Goal: Transaction & Acquisition: Subscribe to service/newsletter

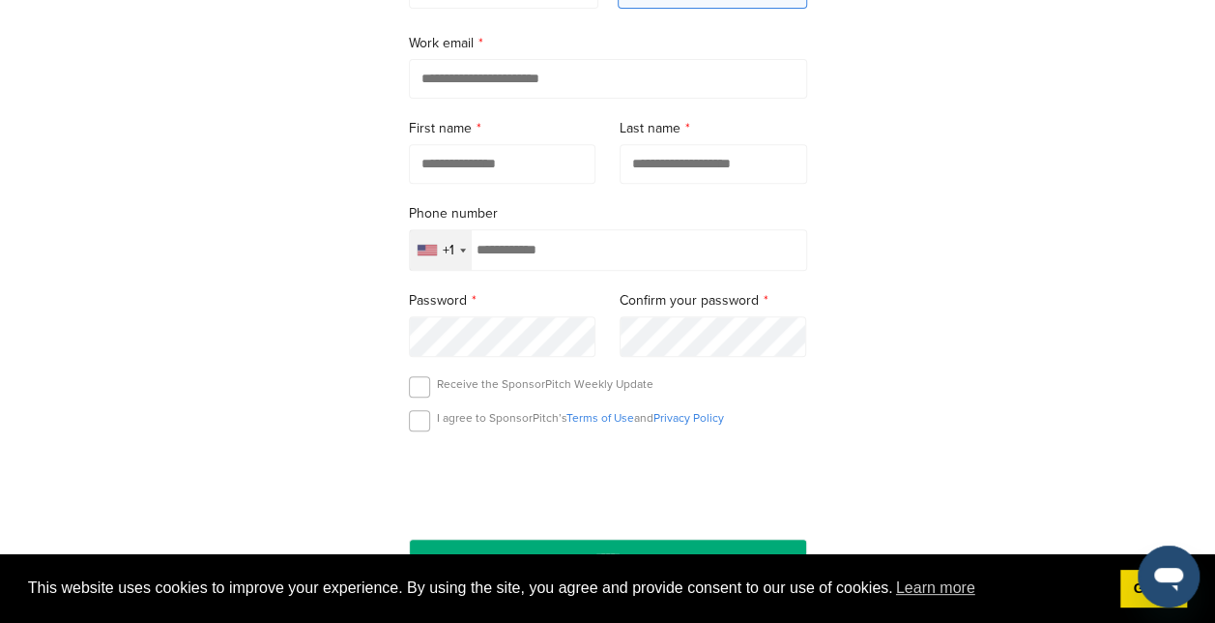
scroll to position [335, 0]
click at [1135, 600] on link "Got it!" at bounding box center [1154, 588] width 67 height 39
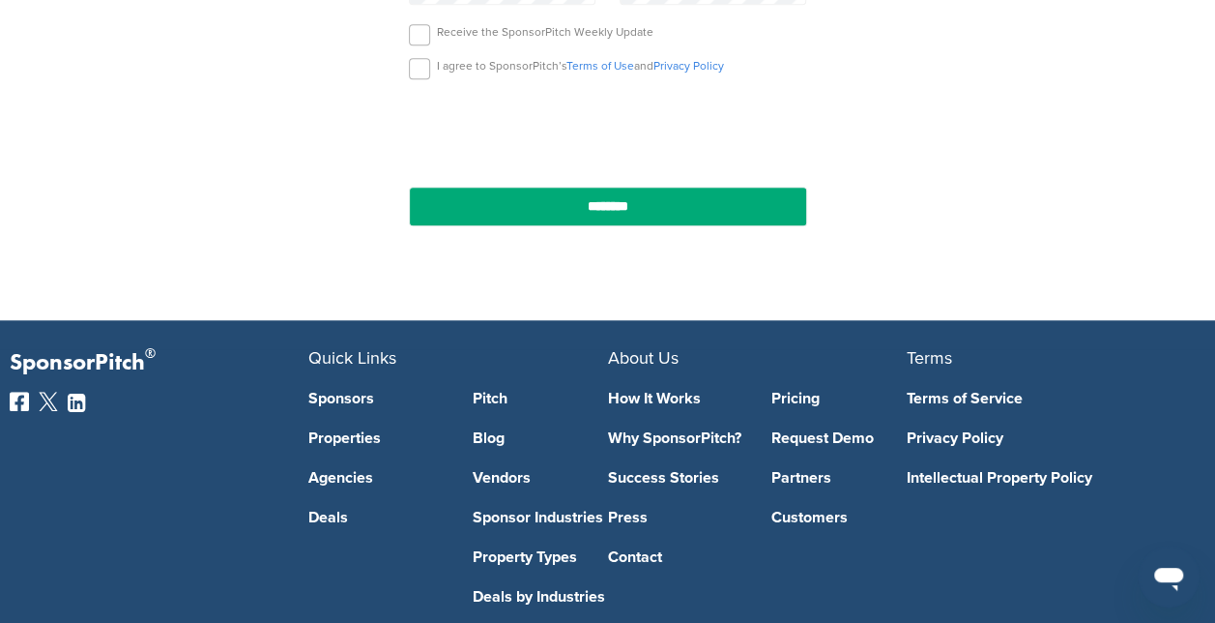
scroll to position [691, 0]
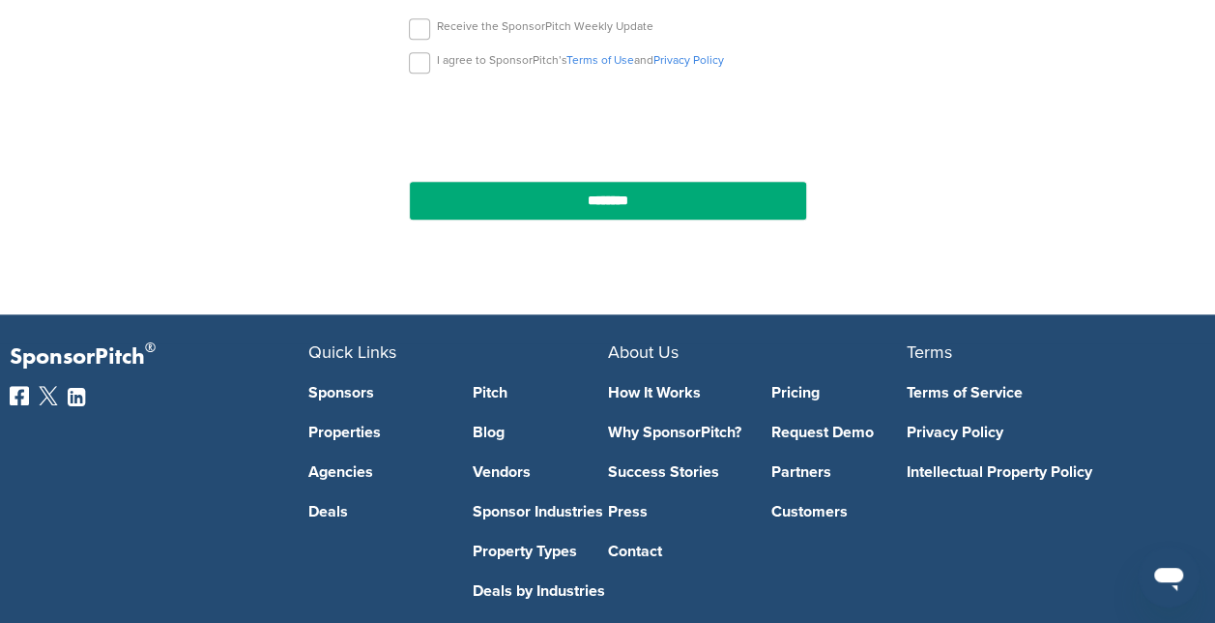
click at [681, 470] on link "Success Stories" at bounding box center [675, 471] width 135 height 15
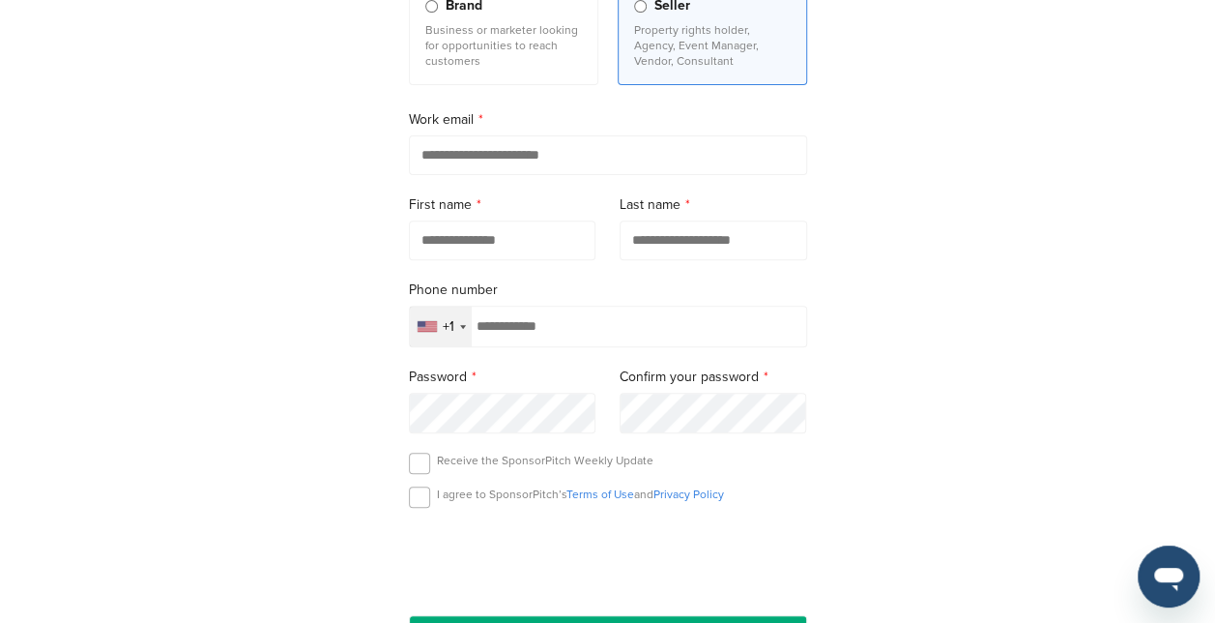
click at [650, 172] on input "email" at bounding box center [608, 155] width 398 height 40
type input "**********"
click at [566, 247] on input "text" at bounding box center [503, 240] width 188 height 40
type input "****"
type input "*********"
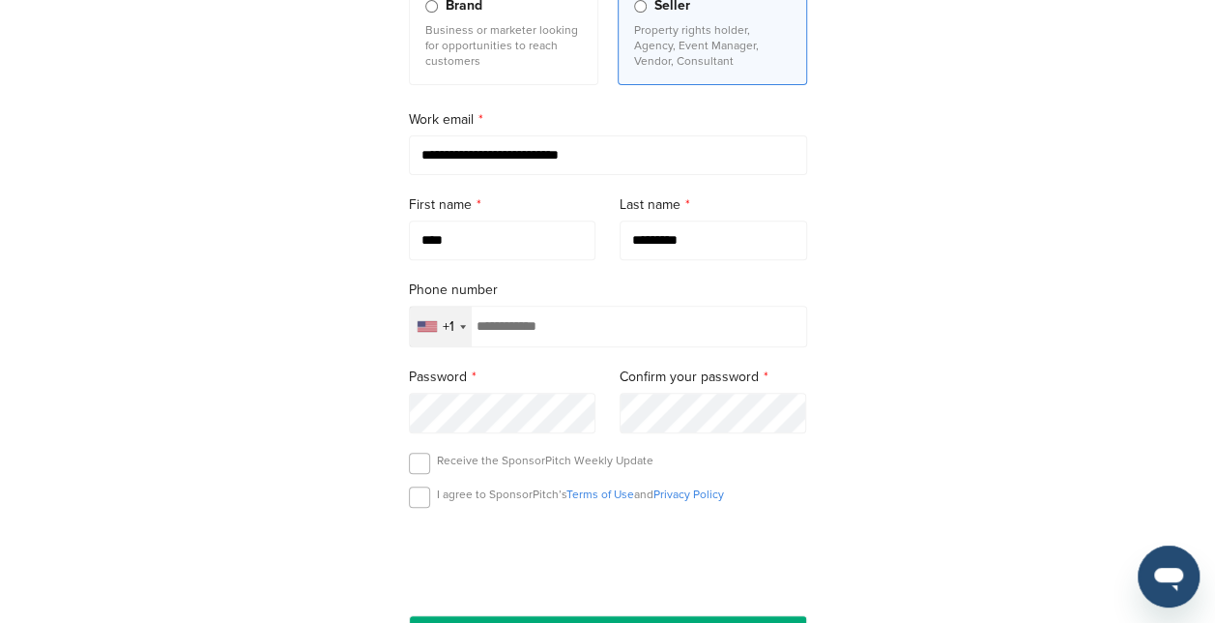
click at [457, 319] on div "+1" at bounding box center [441, 326] width 62 height 40
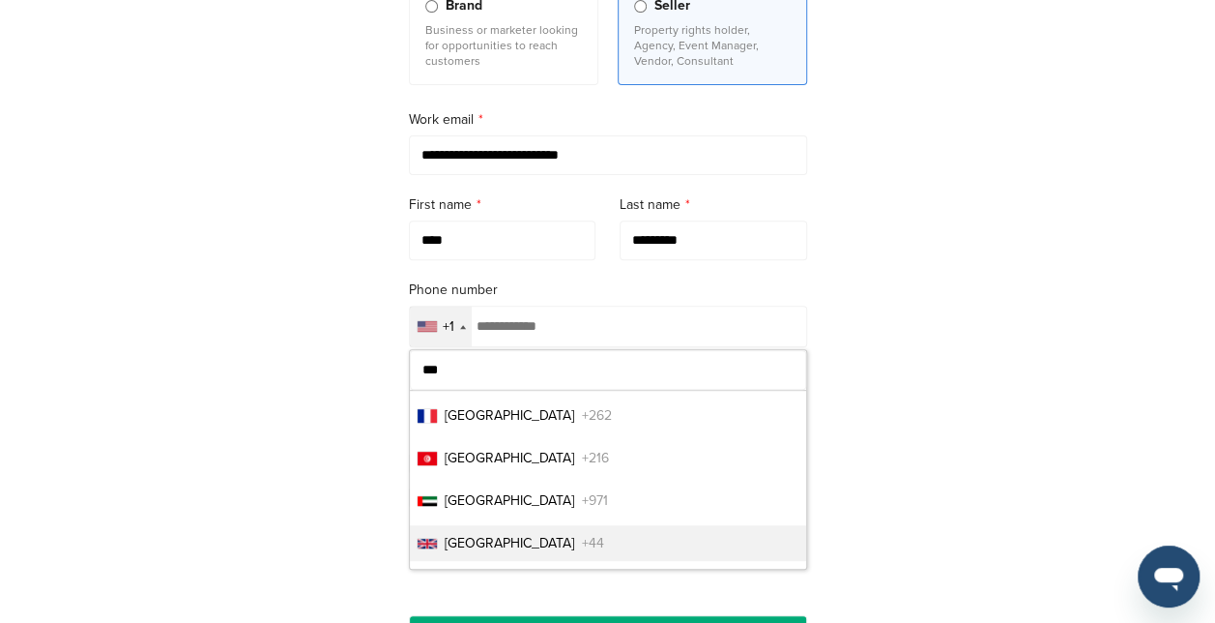
type input "***"
click at [543, 544] on li "United Kingdom +44" at bounding box center [608, 543] width 396 height 36
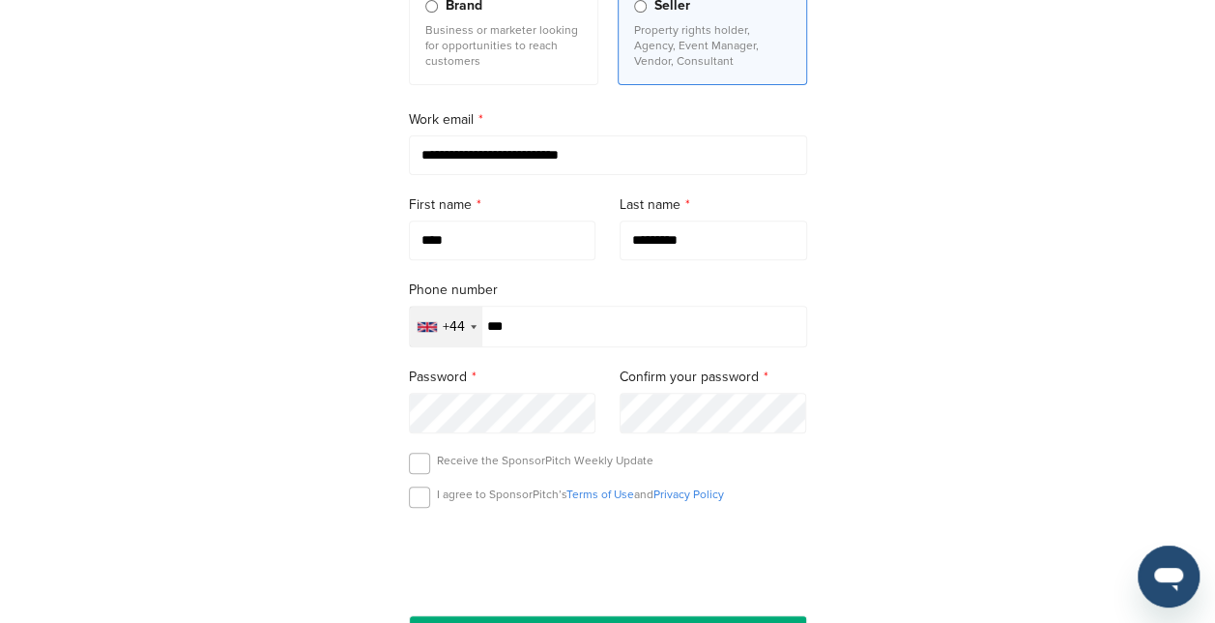
click at [924, 280] on div "**********" at bounding box center [607, 276] width 1215 height 897
click at [550, 328] on input "***" at bounding box center [608, 327] width 398 height 42
type input "**********"
click at [415, 460] on label at bounding box center [419, 462] width 21 height 21
click at [412, 493] on label at bounding box center [419, 496] width 21 height 21
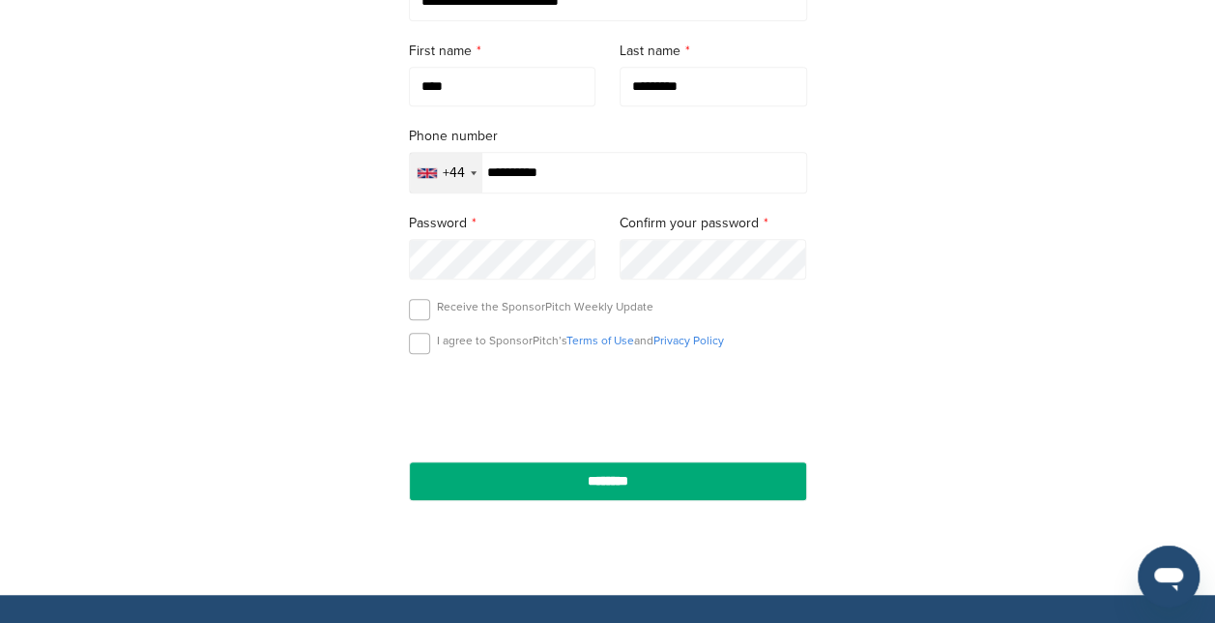
scroll to position [412, 0]
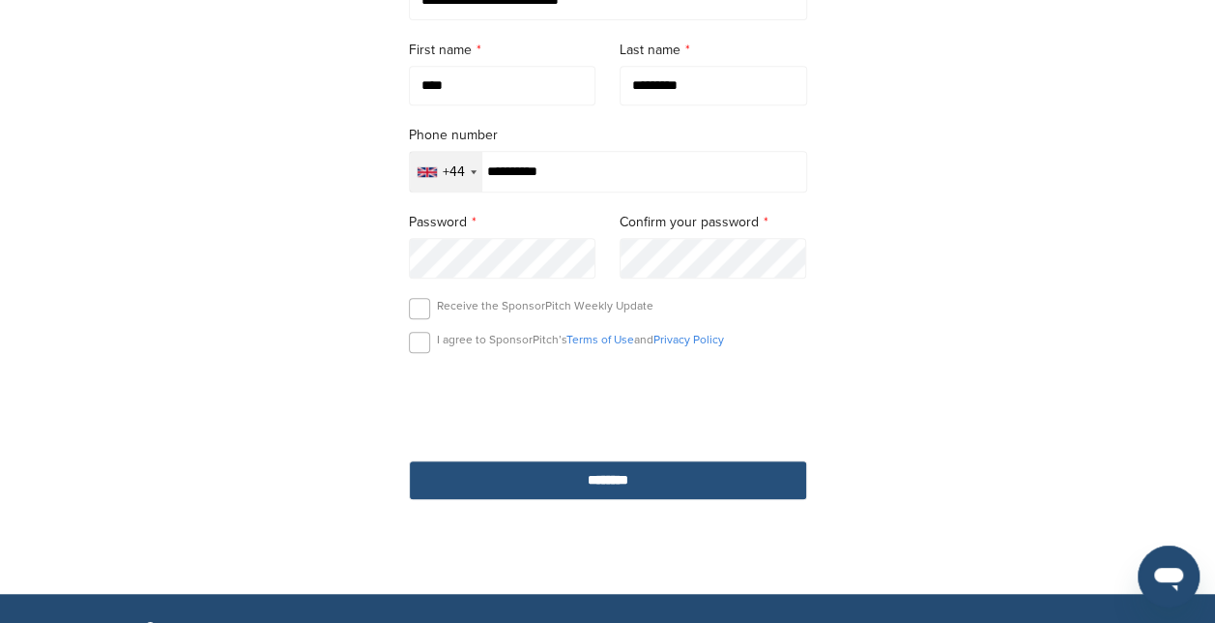
click at [632, 491] on input "********" at bounding box center [608, 480] width 398 height 40
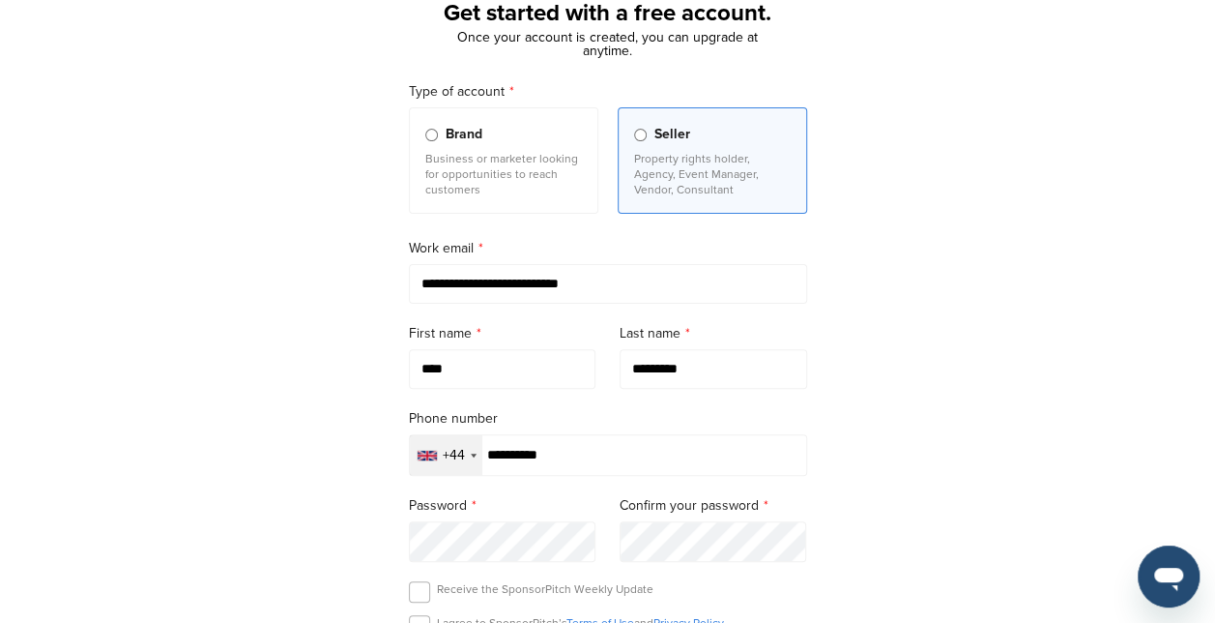
scroll to position [107, 0]
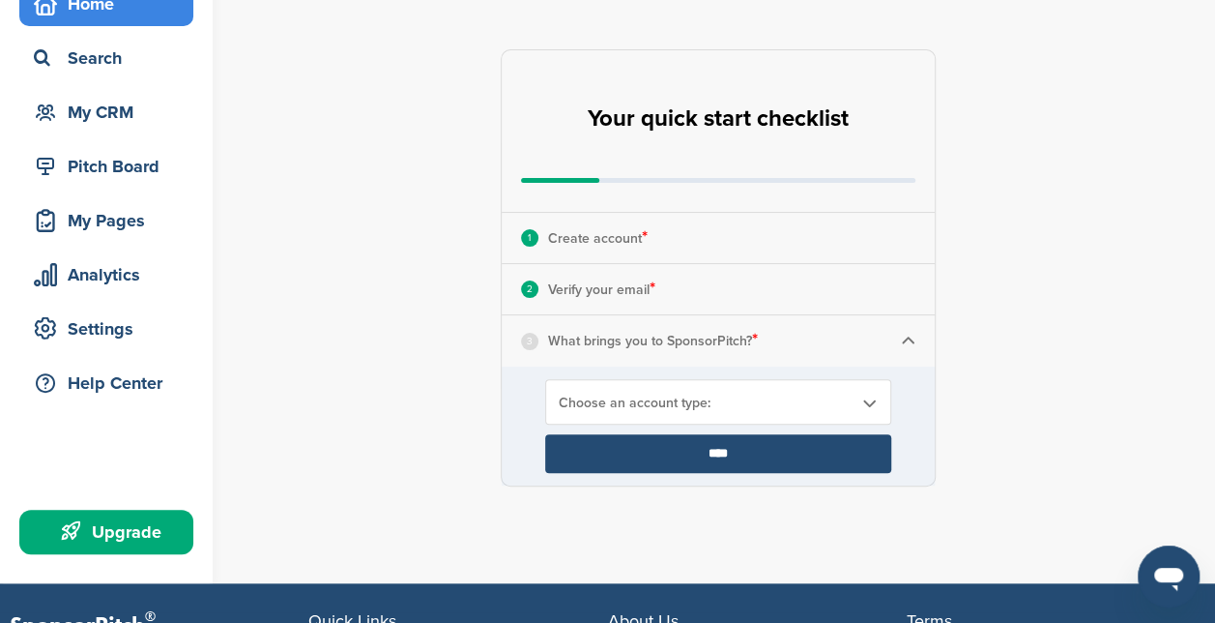
scroll to position [104, 0]
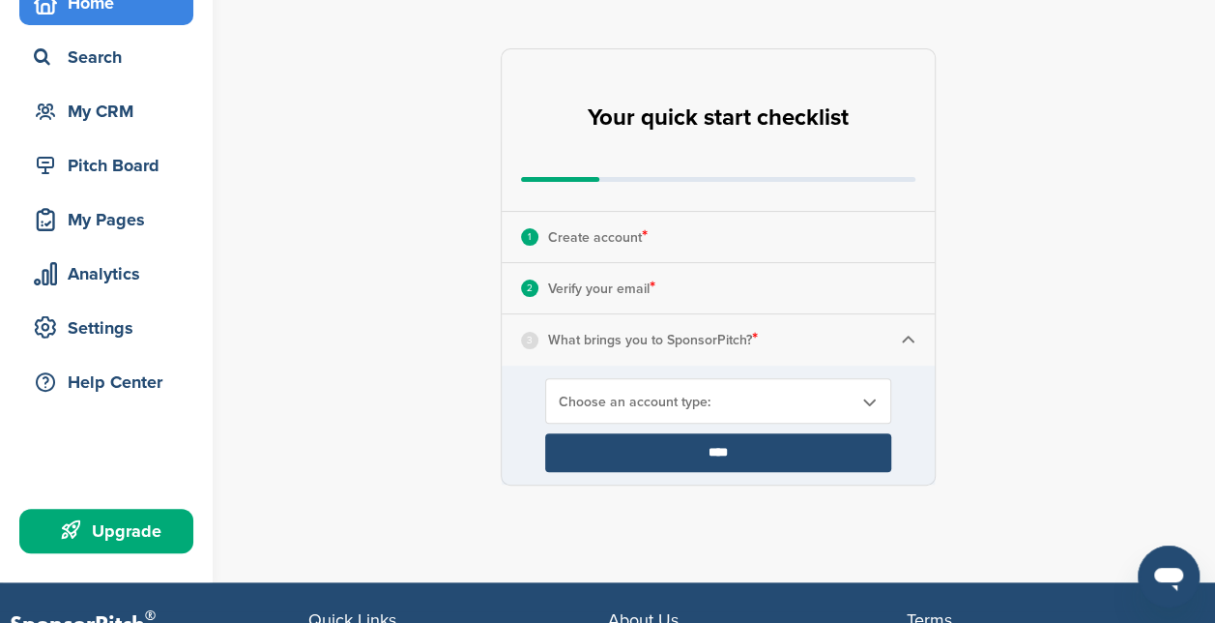
click at [855, 398] on link "Choose an account type:" at bounding box center [718, 401] width 319 height 16
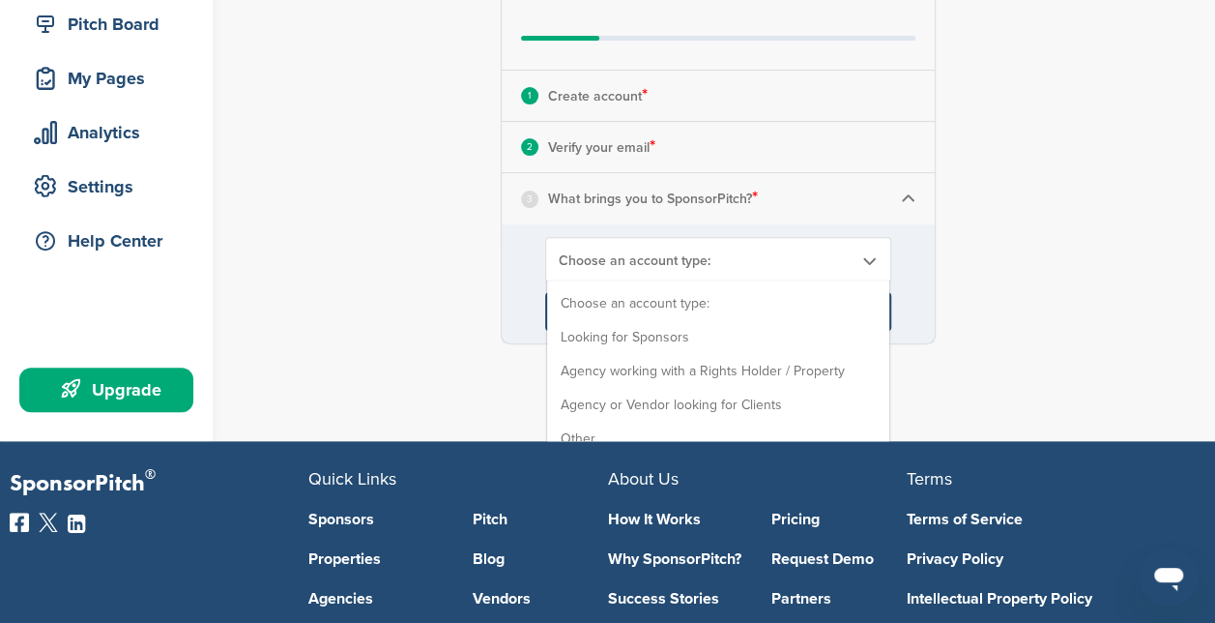
scroll to position [244, 0]
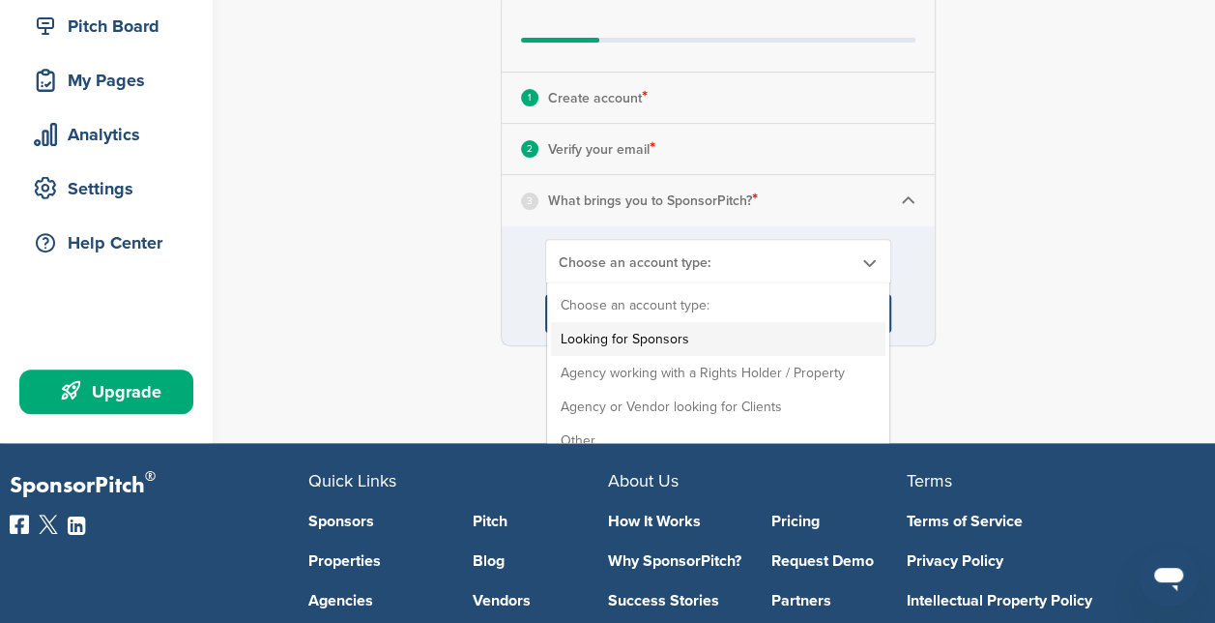
click at [784, 343] on li "Looking for Sponsors" at bounding box center [718, 339] width 335 height 34
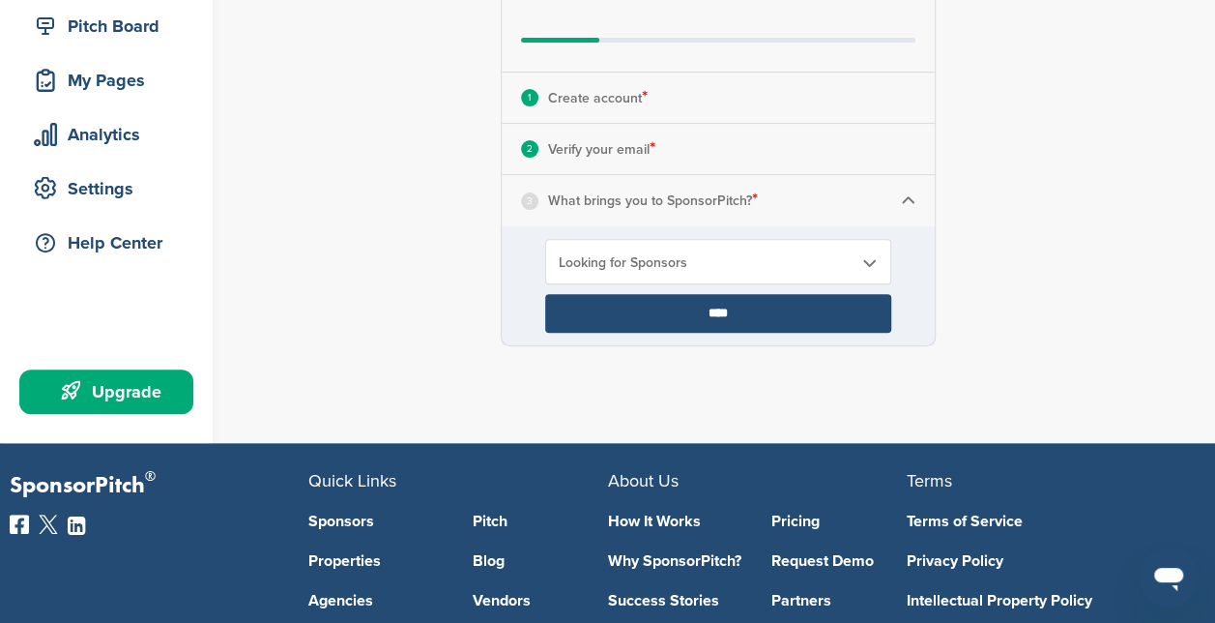
click at [756, 317] on input "****" at bounding box center [718, 313] width 346 height 39
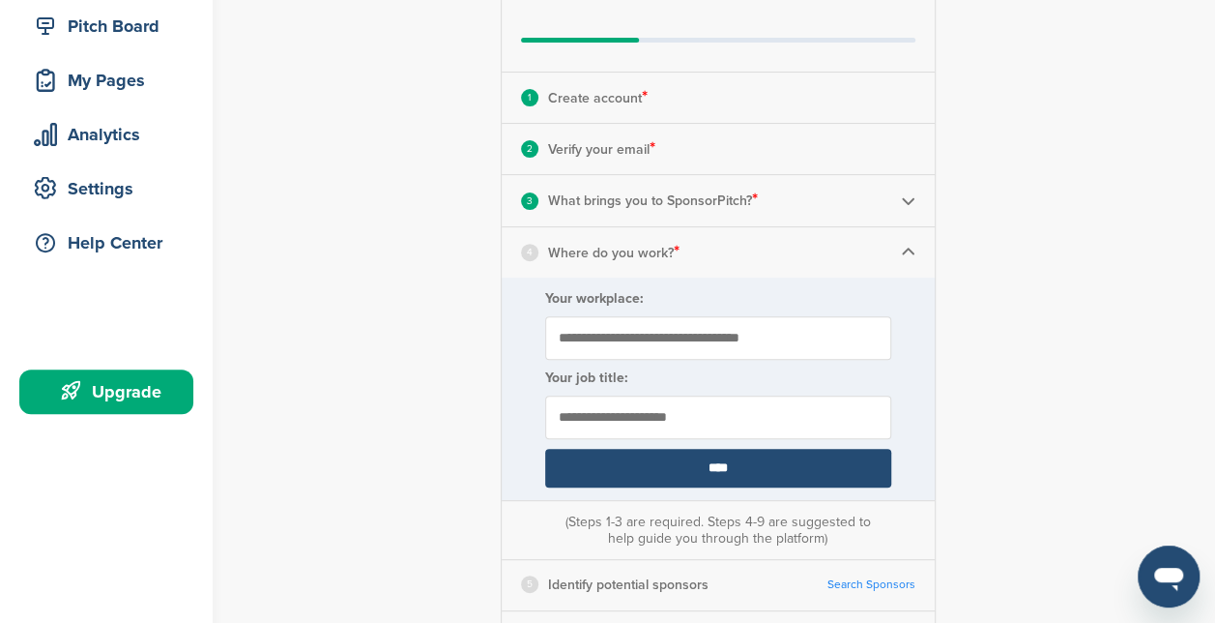
click at [768, 333] on input "Your workplace:" at bounding box center [718, 338] width 346 height 44
type input "**********"
click at [739, 421] on input "text" at bounding box center [718, 417] width 346 height 44
type input "**********"
click at [805, 464] on input "****" at bounding box center [718, 468] width 346 height 39
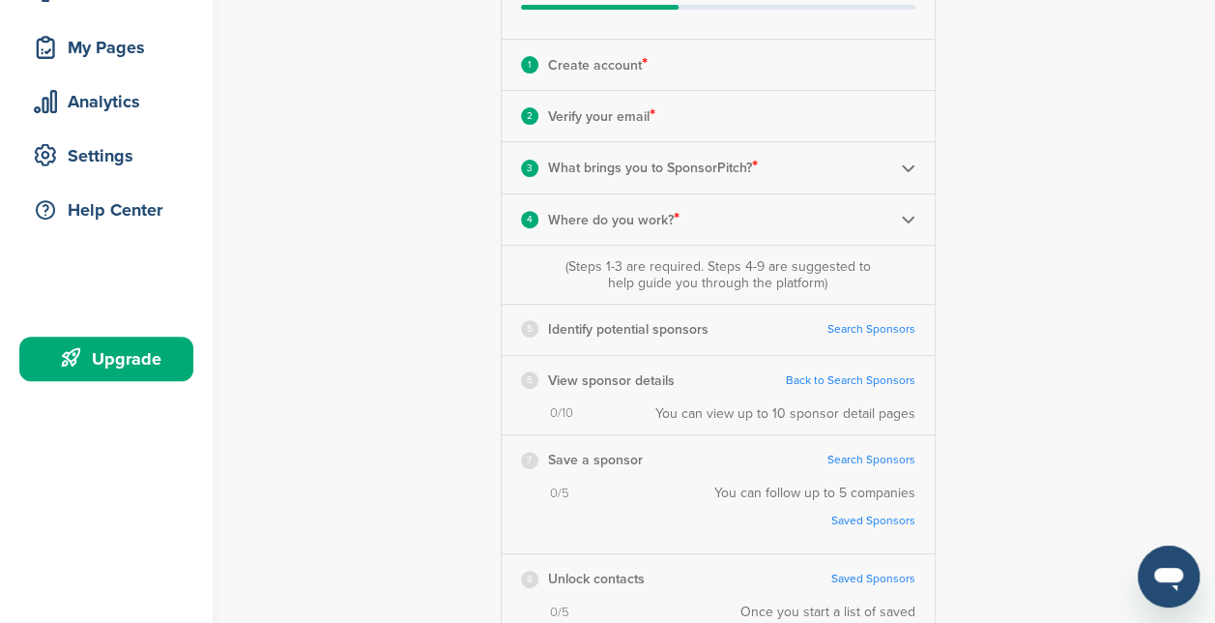
scroll to position [278, 0]
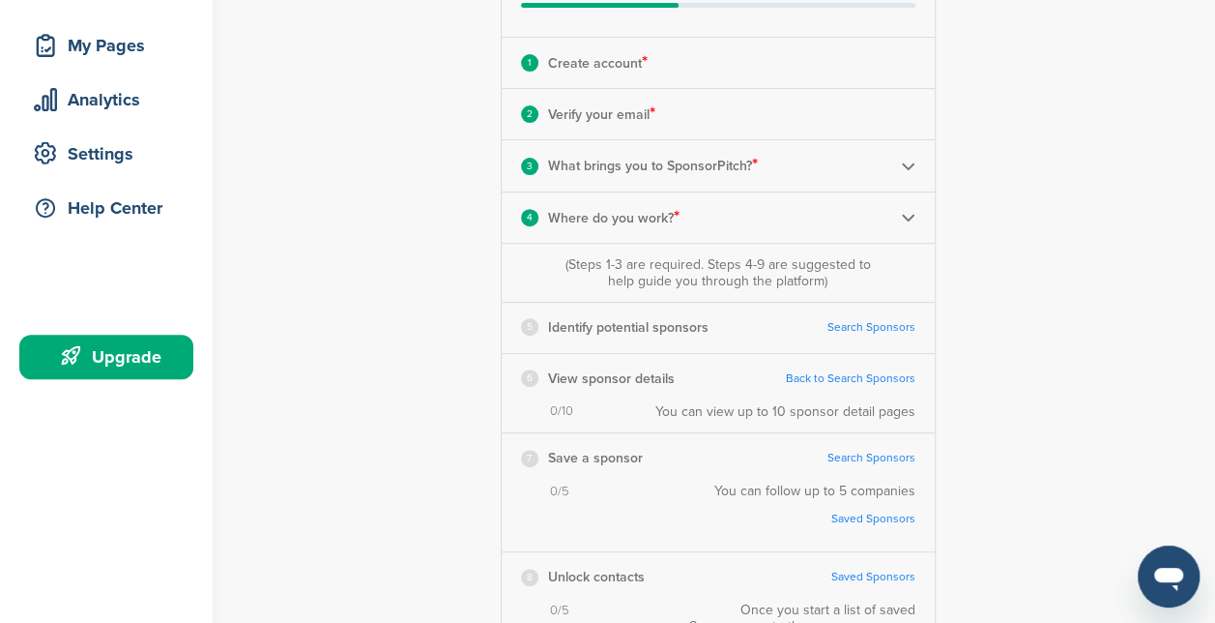
click at [888, 321] on link "Search Sponsors" at bounding box center [872, 327] width 88 height 15
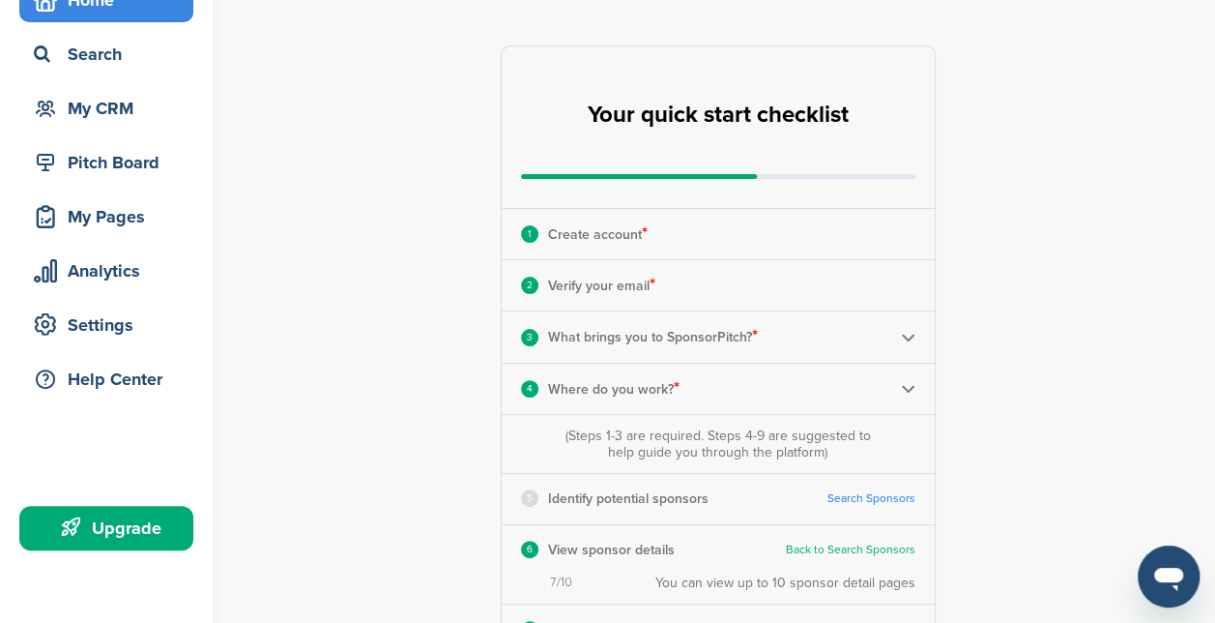
scroll to position [110, 0]
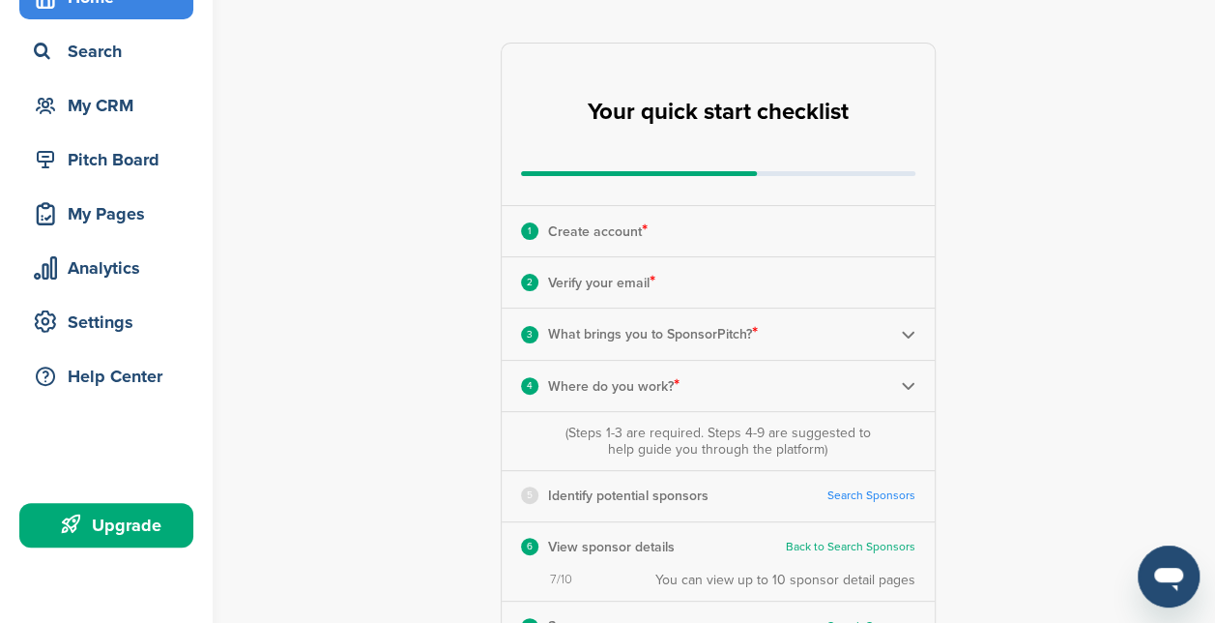
click at [144, 519] on div "Upgrade" at bounding box center [111, 525] width 164 height 35
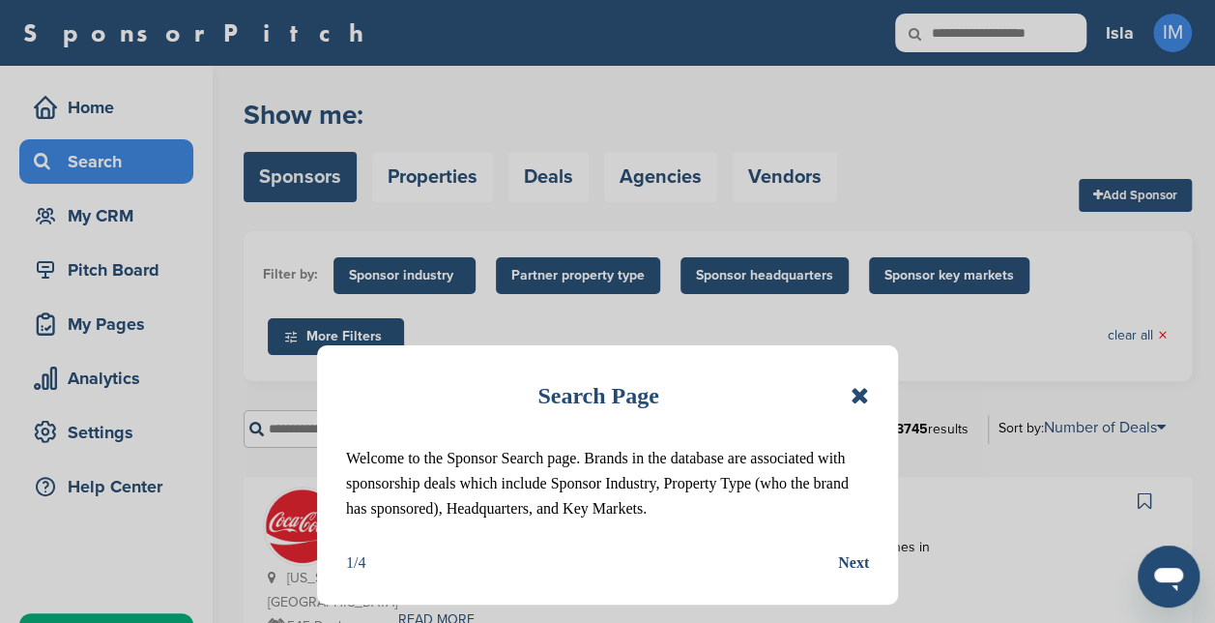
click at [859, 393] on icon at bounding box center [860, 395] width 18 height 23
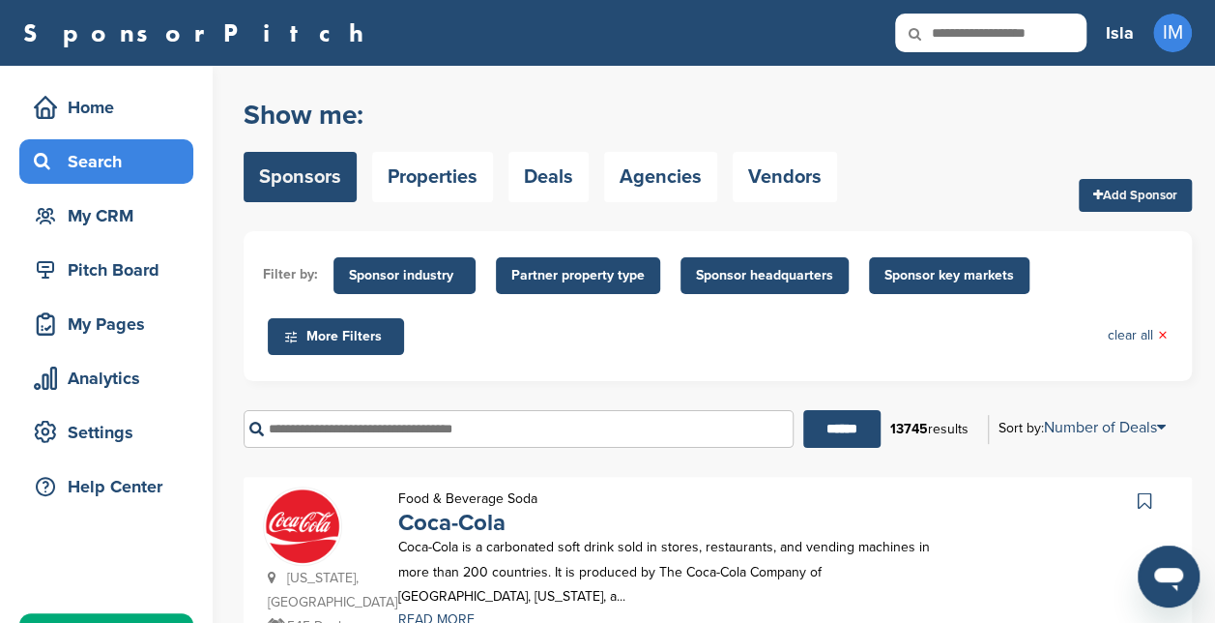
click at [317, 335] on span "More Filters" at bounding box center [338, 336] width 111 height 21
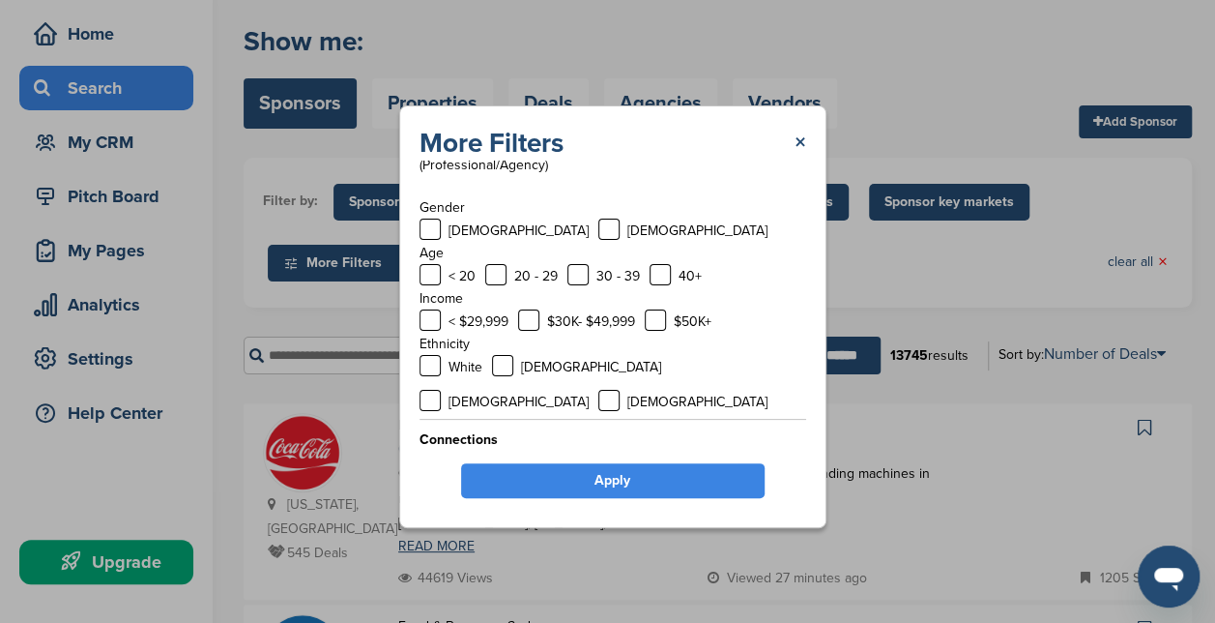
scroll to position [72, 0]
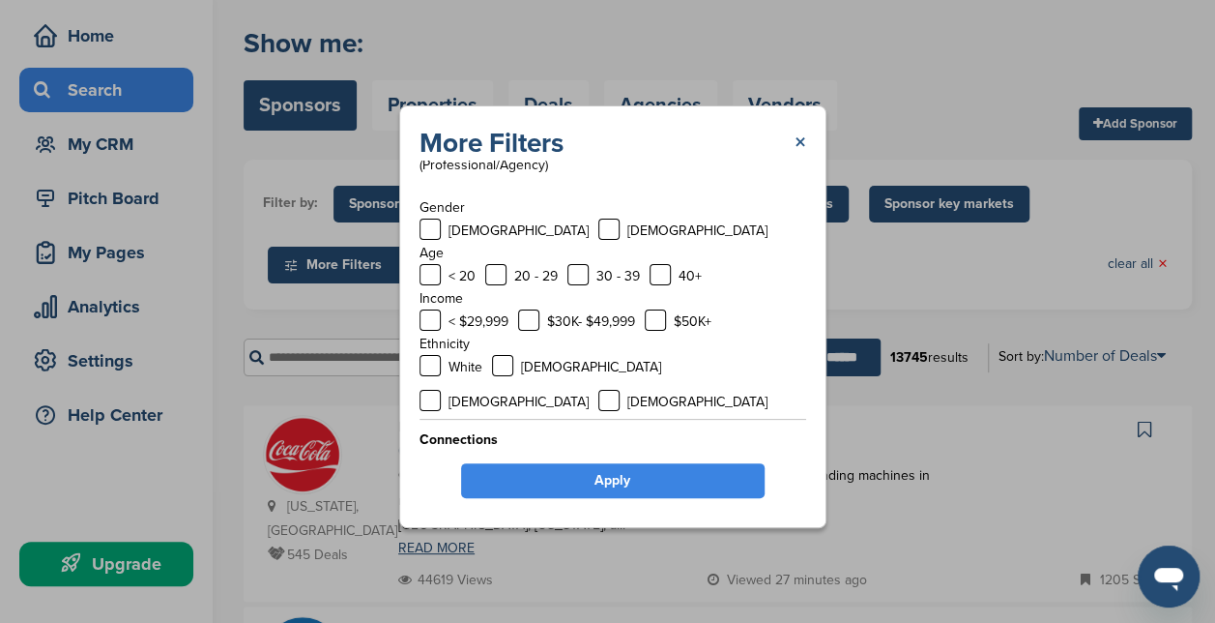
click at [799, 141] on link "×" at bounding box center [801, 143] width 12 height 35
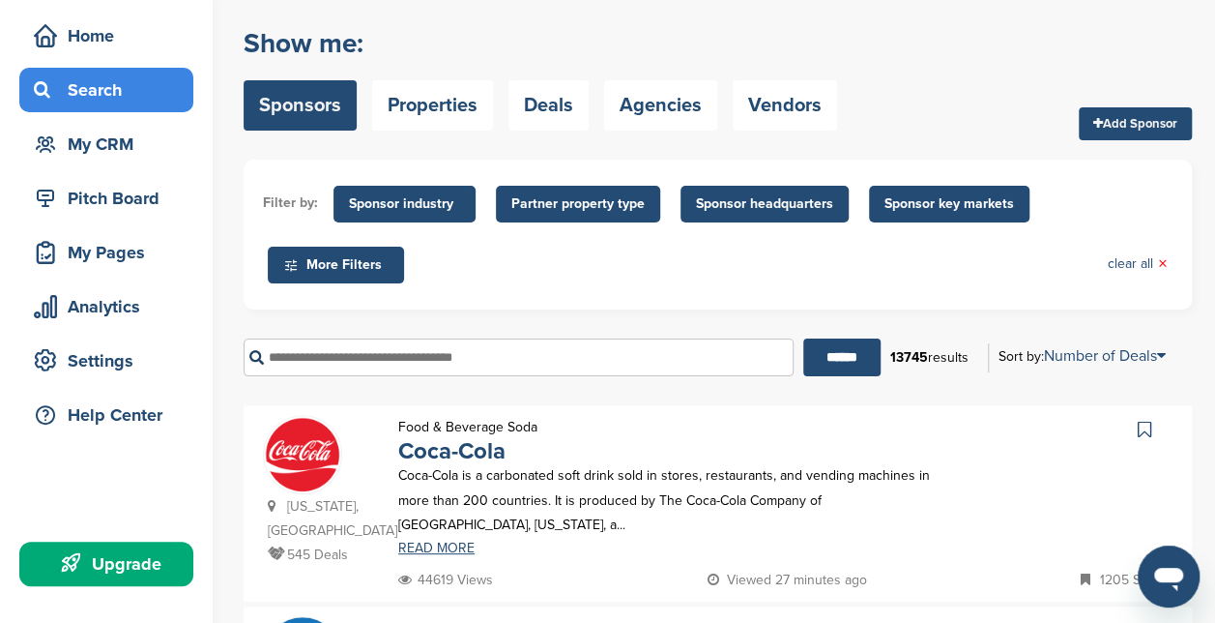
click at [937, 198] on span "Sponsor key markets" at bounding box center [950, 203] width 130 height 21
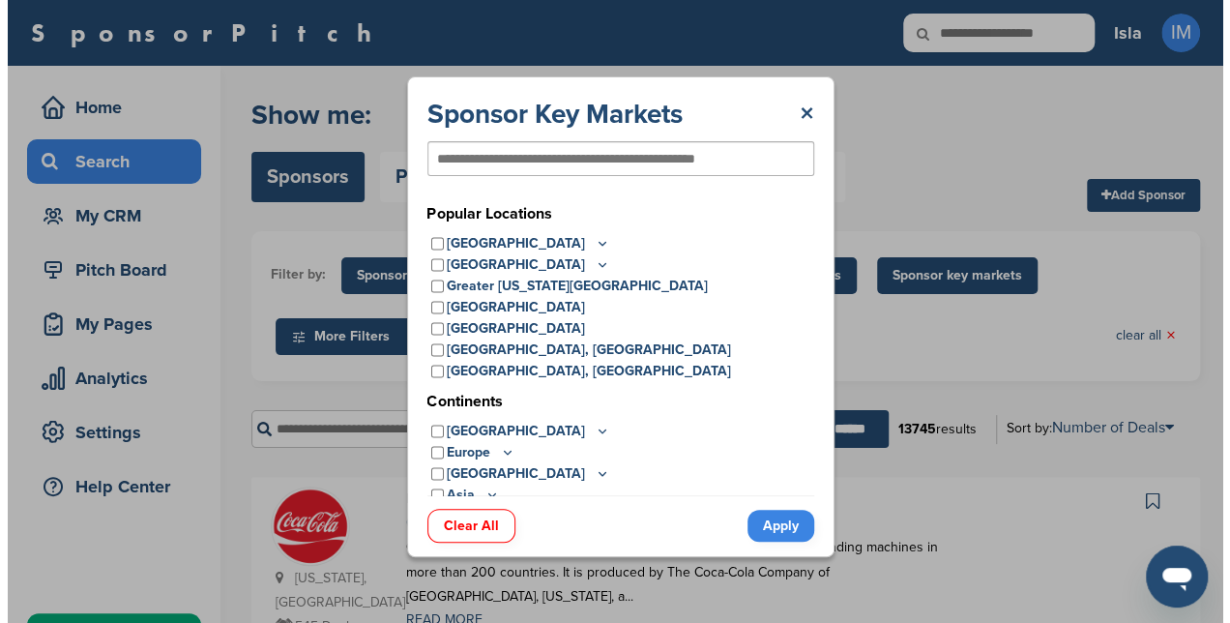
scroll to position [0, 0]
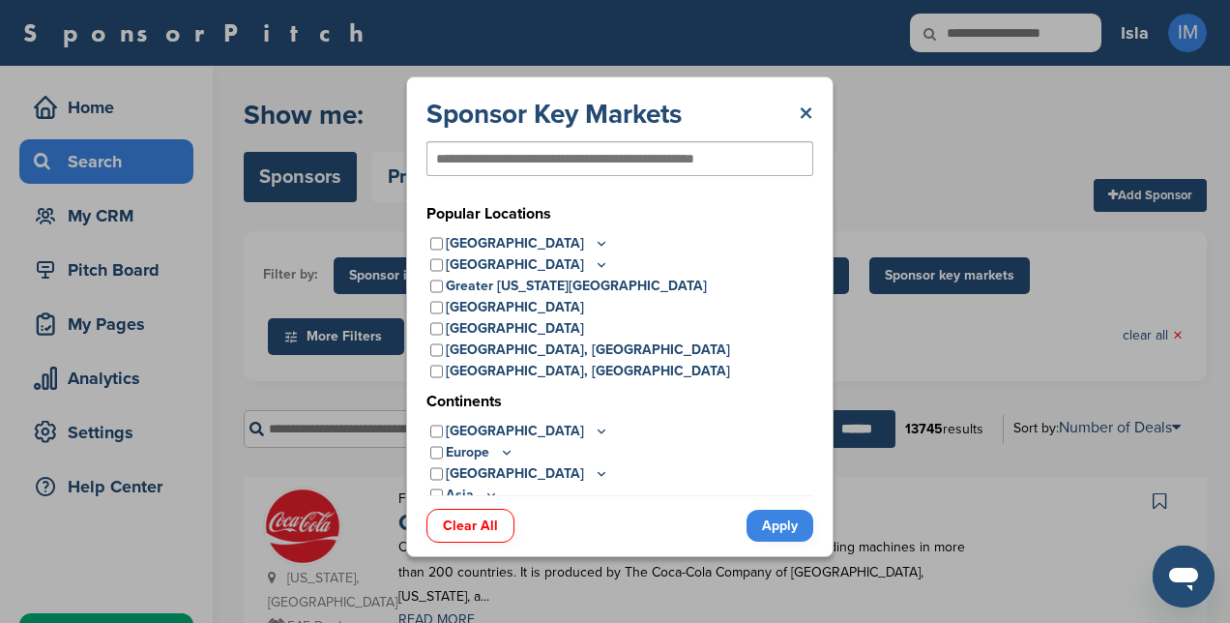
click at [804, 108] on link "×" at bounding box center [806, 114] width 15 height 35
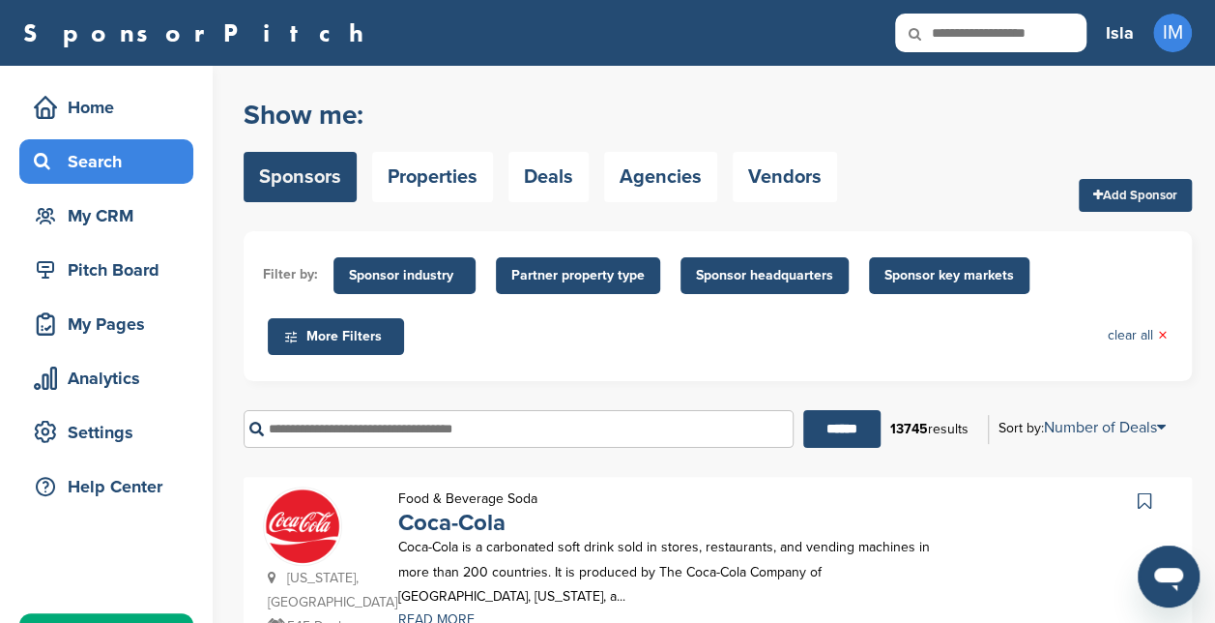
click at [422, 275] on span "Sponsor industry" at bounding box center [404, 275] width 111 height 21
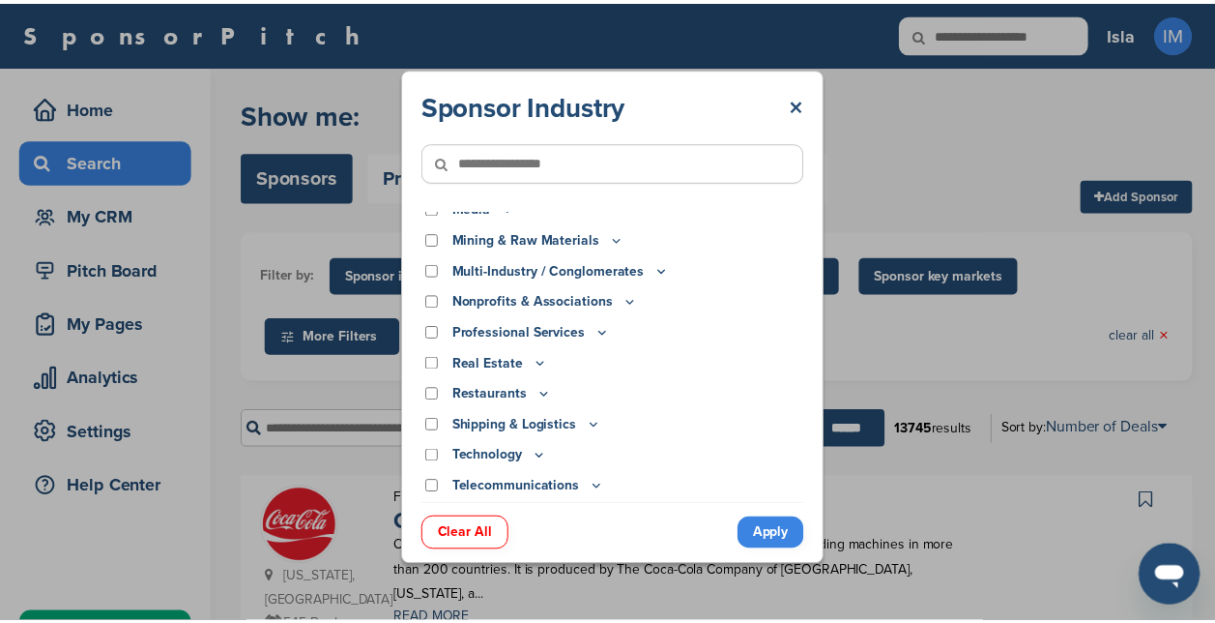
scroll to position [599, 0]
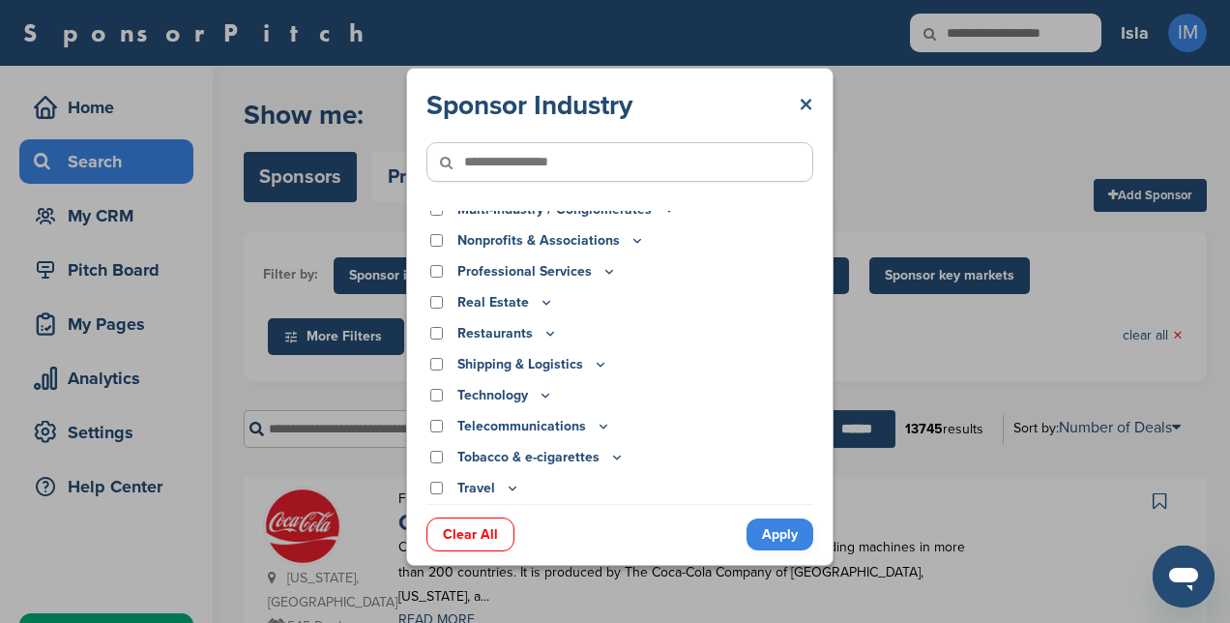
click at [801, 105] on link "×" at bounding box center [806, 105] width 15 height 35
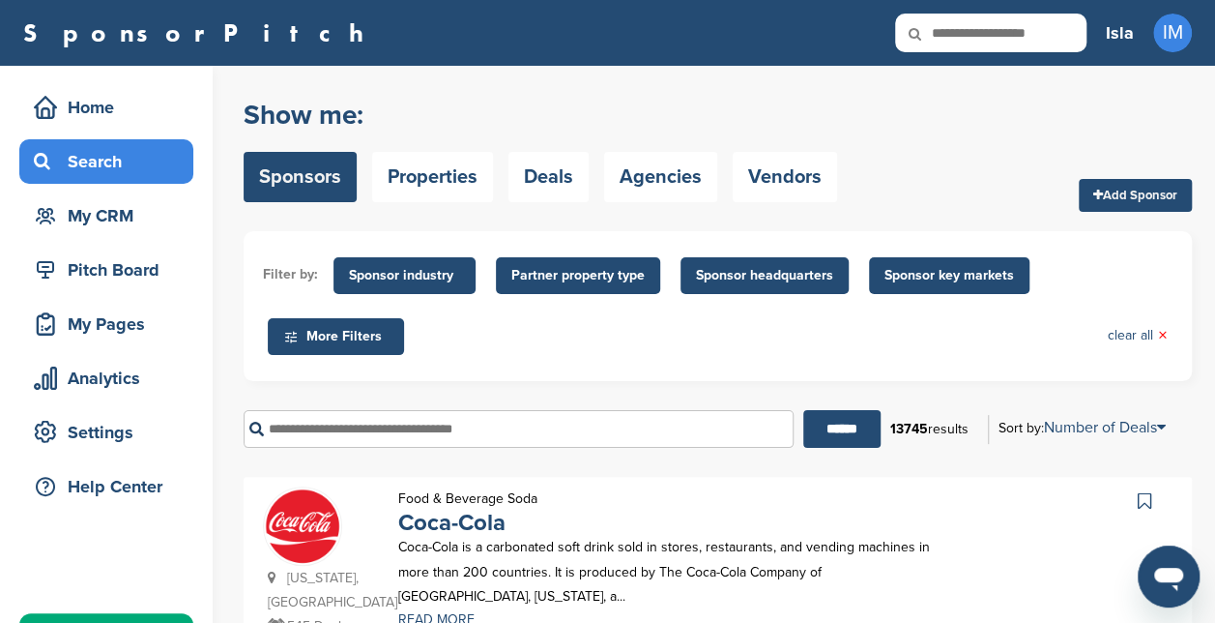
click at [607, 274] on span "Partner property type" at bounding box center [577, 275] width 133 height 21
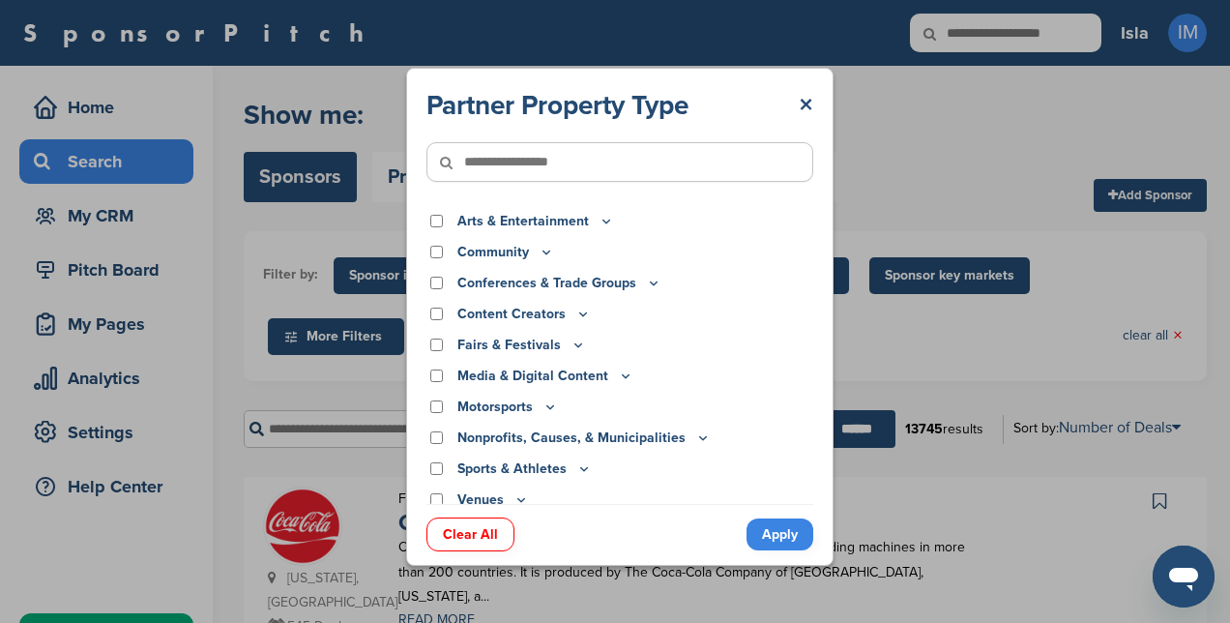
click at [545, 402] on icon at bounding box center [549, 406] width 15 height 16
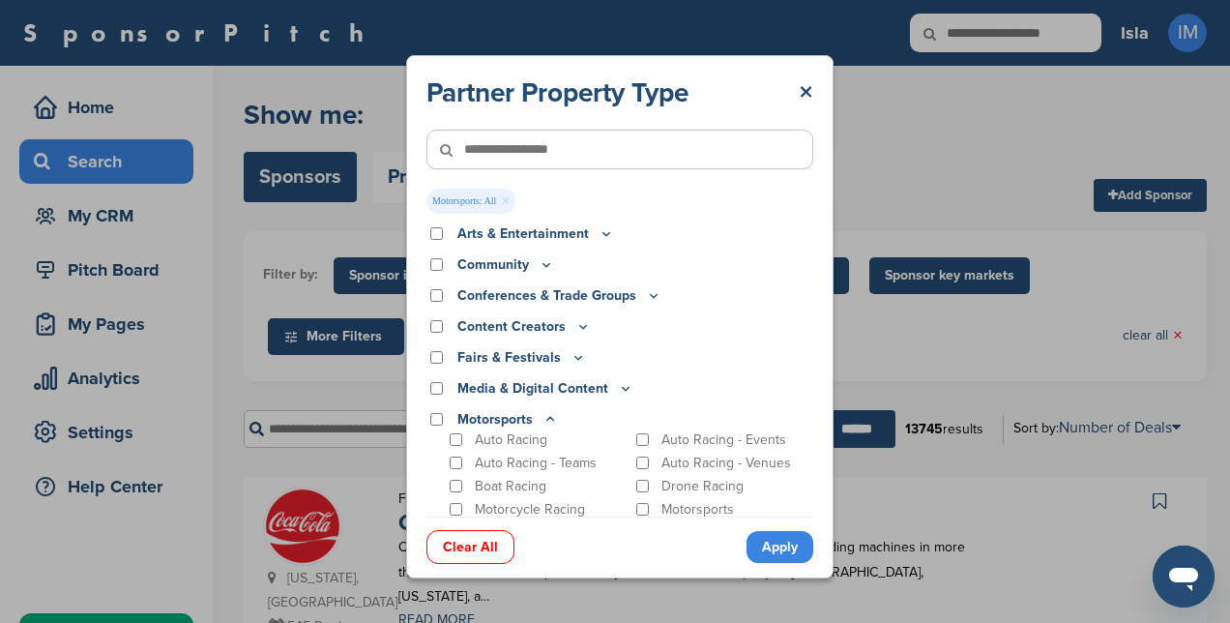
click at [778, 551] on link "Apply" at bounding box center [779, 547] width 67 height 32
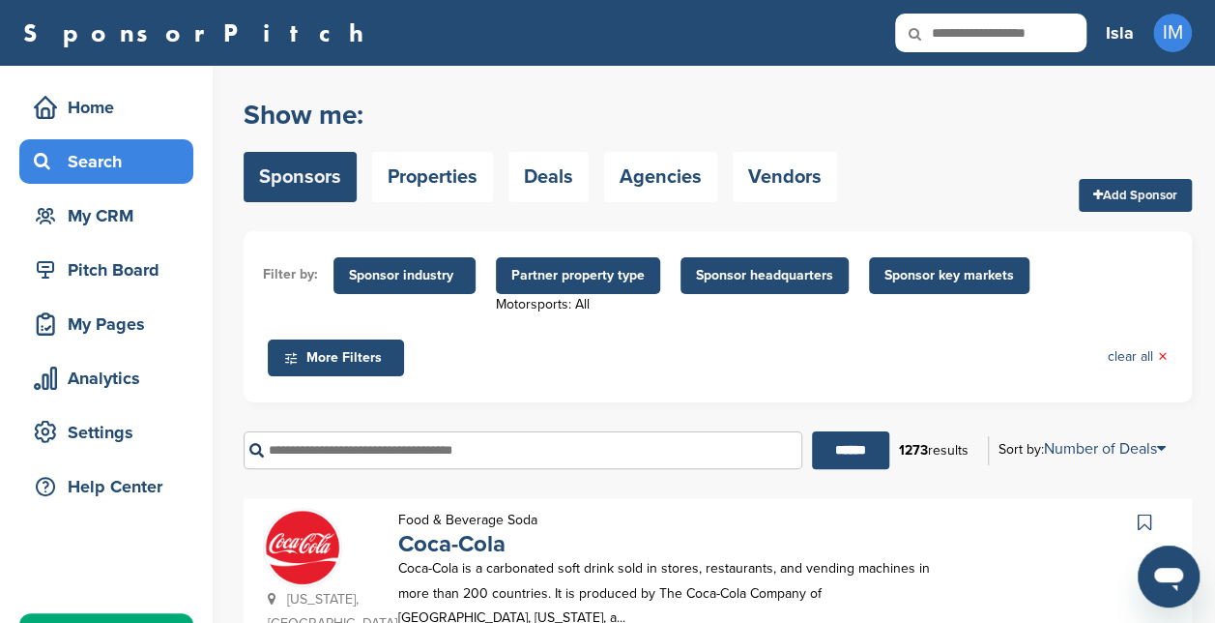
click at [550, 267] on span "Partner property type" at bounding box center [577, 275] width 133 height 21
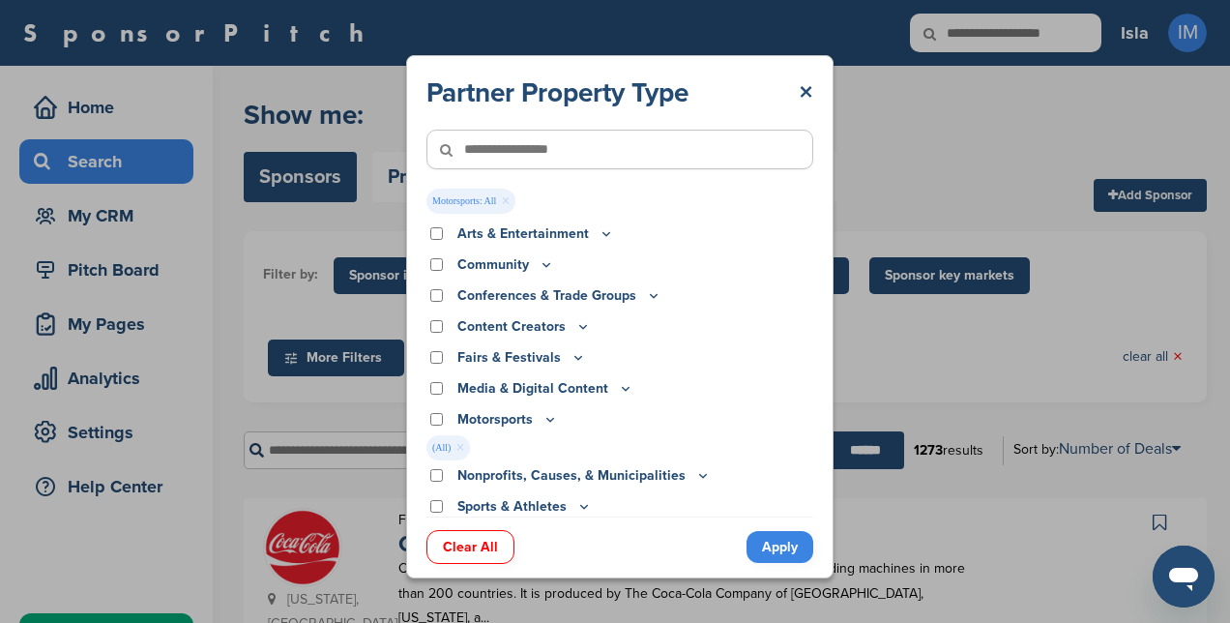
click at [791, 553] on link "Apply" at bounding box center [779, 547] width 67 height 32
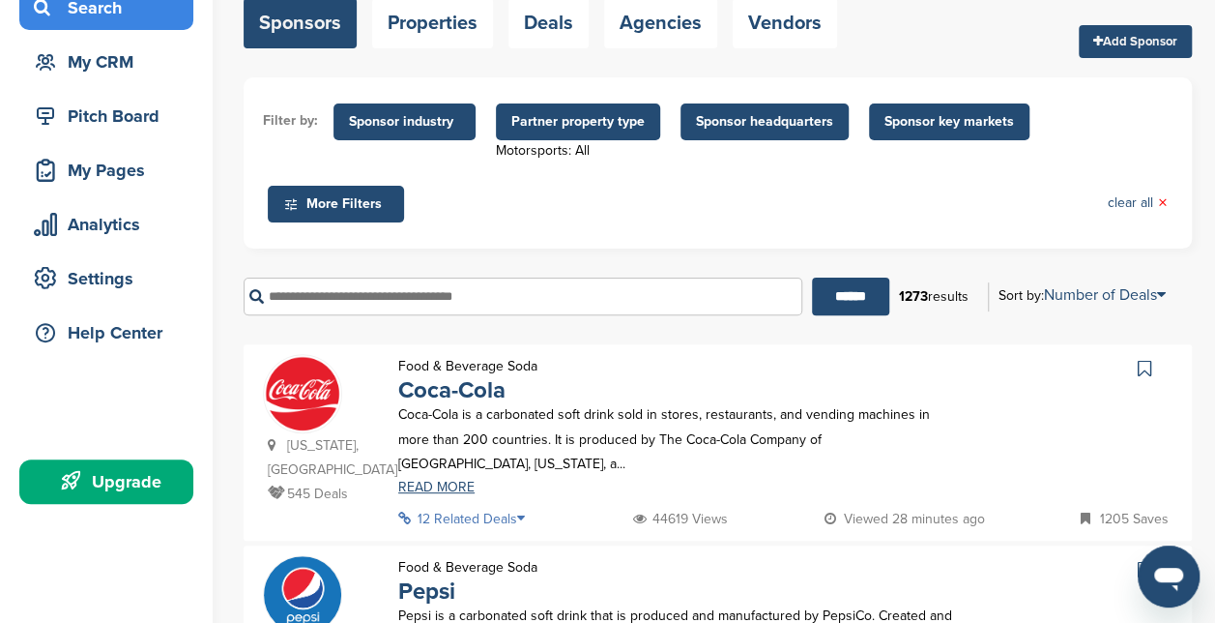
scroll to position [0, 0]
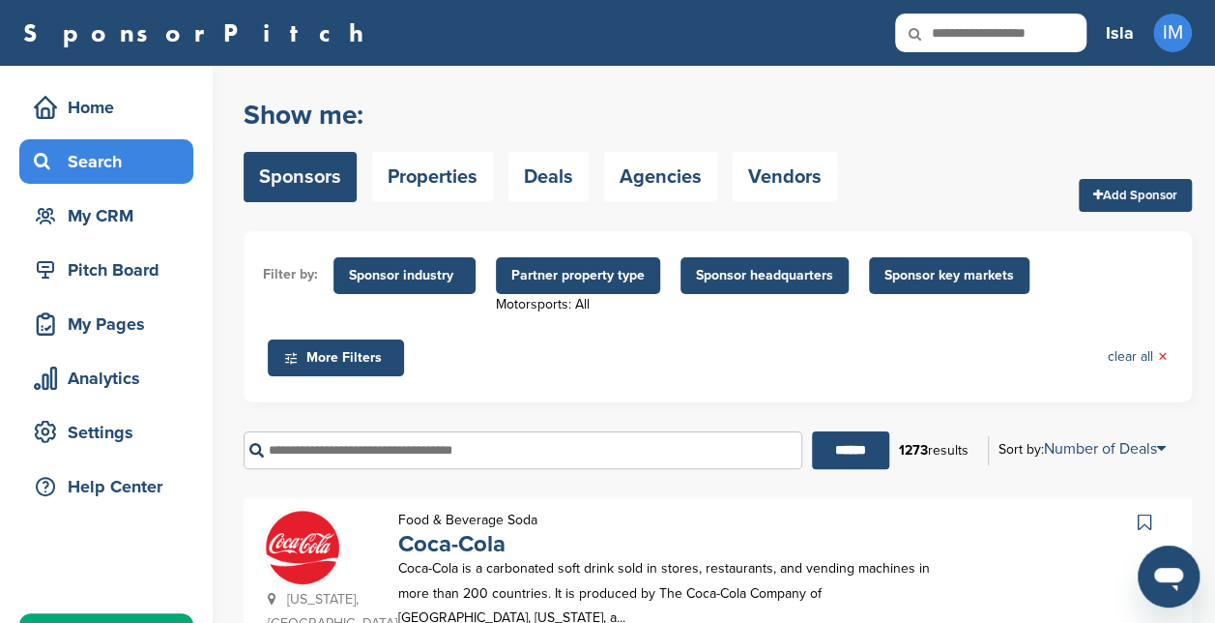
click at [764, 278] on span "Sponsor headquarters" at bounding box center [764, 275] width 137 height 21
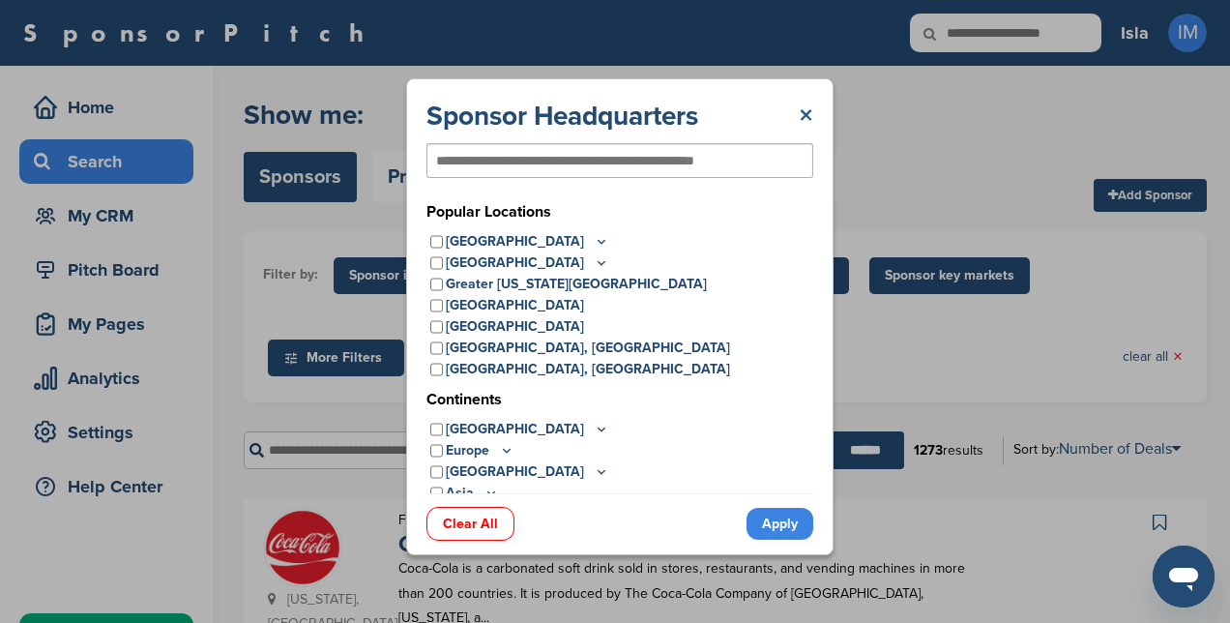
click at [801, 111] on link "×" at bounding box center [806, 116] width 15 height 35
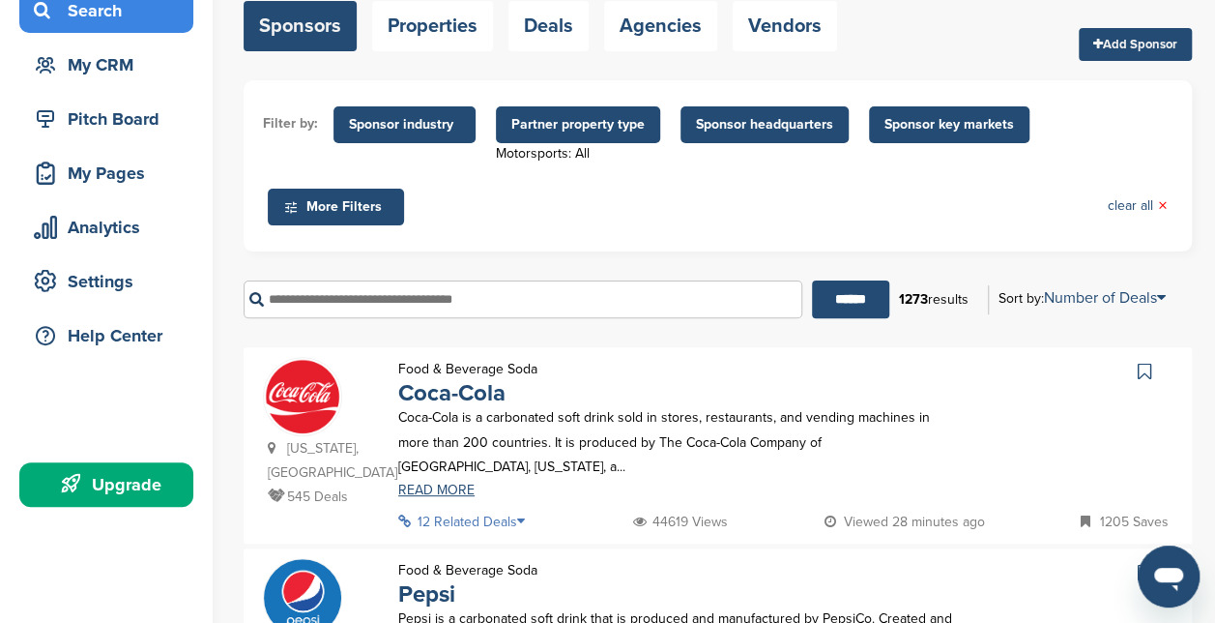
scroll to position [152, 0]
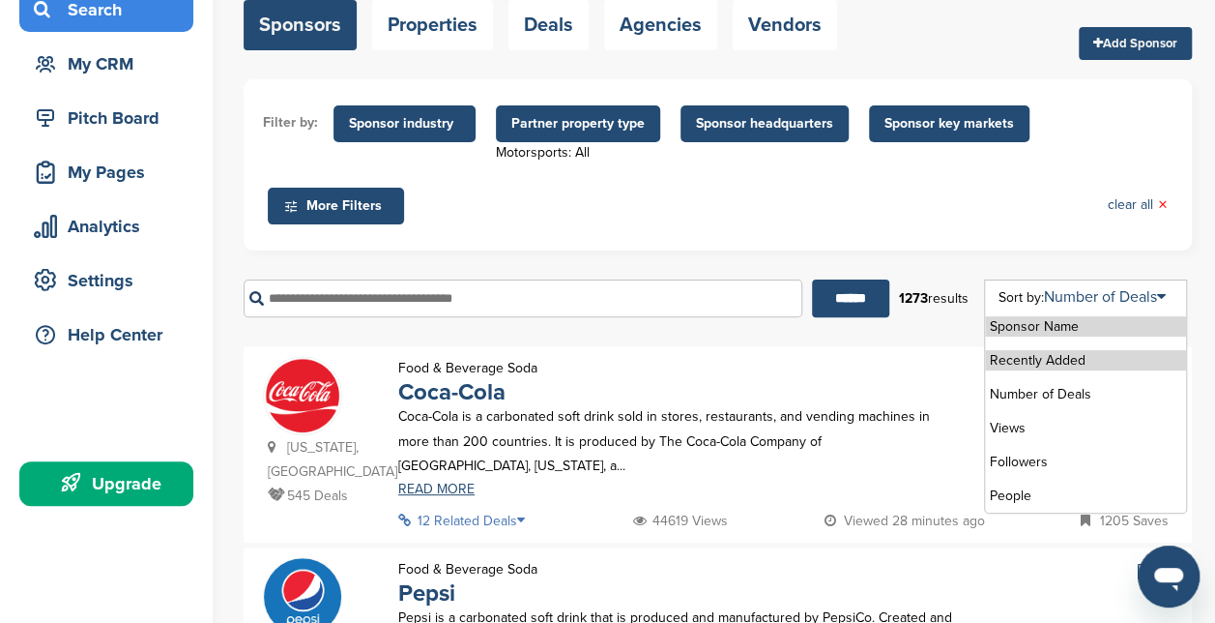
click at [1120, 356] on li "Recently Added" at bounding box center [1085, 360] width 201 height 20
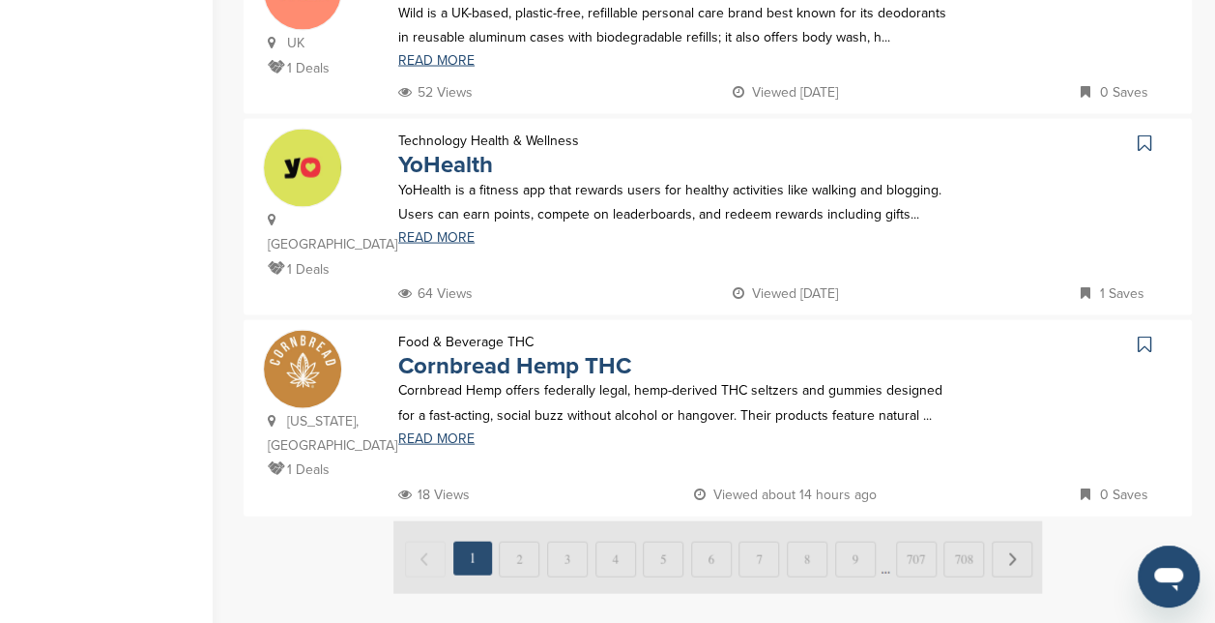
scroll to position [1878, 0]
click at [526, 520] on img at bounding box center [717, 556] width 649 height 73
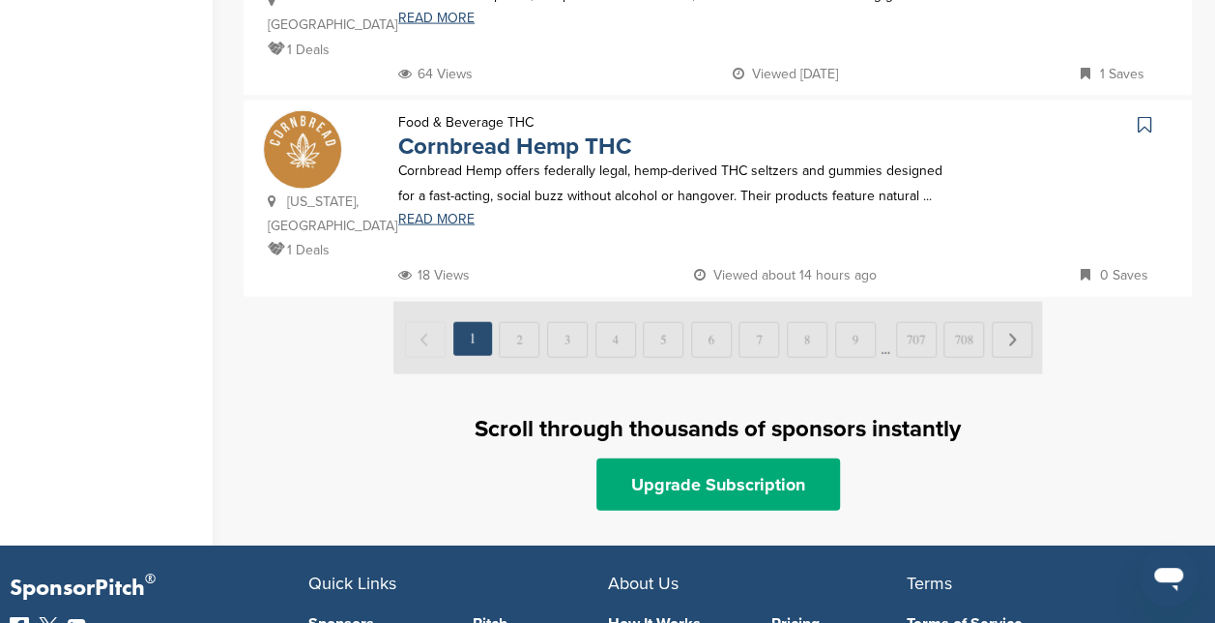
scroll to position [2037, 0]
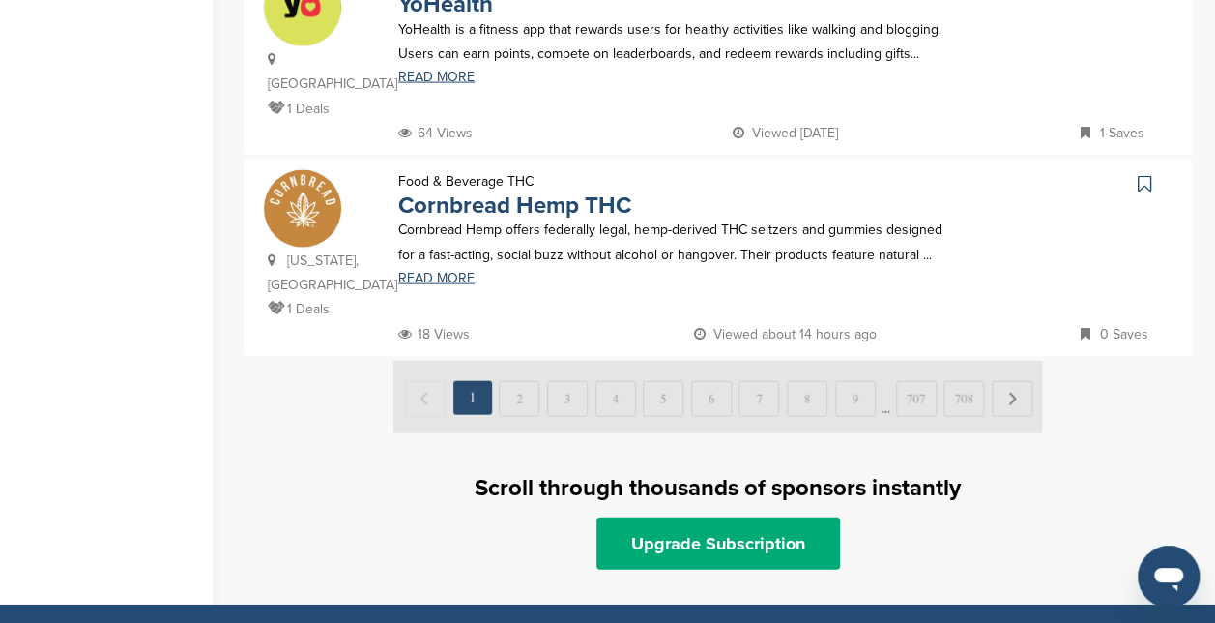
click at [515, 361] on img at bounding box center [717, 397] width 649 height 73
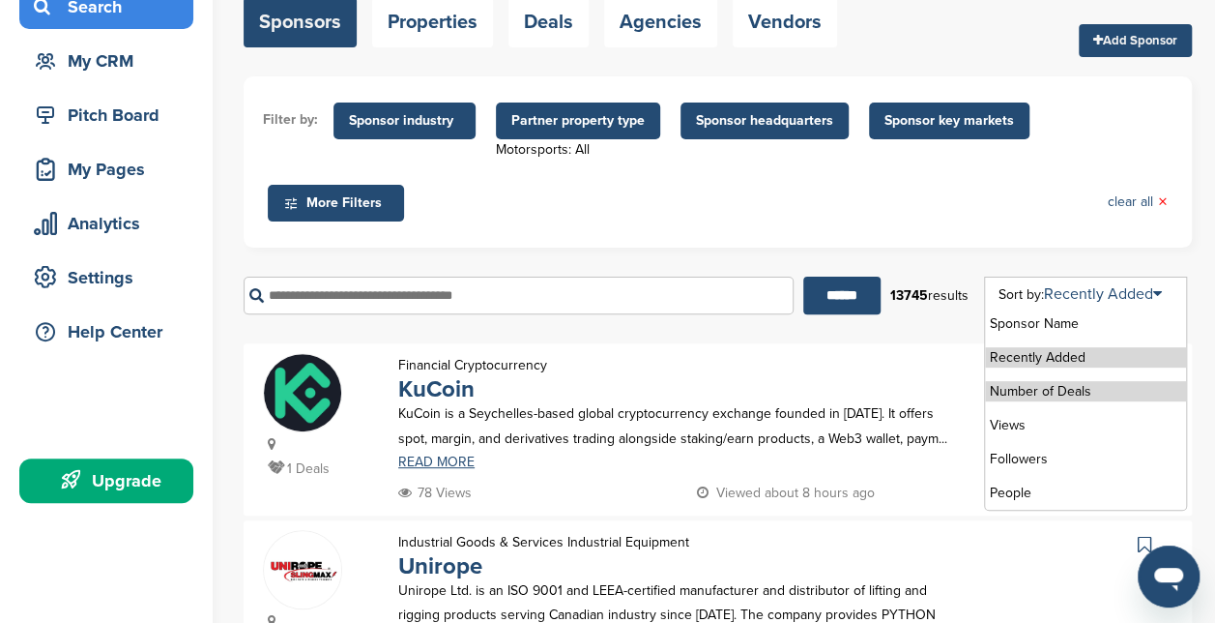
scroll to position [157, 0]
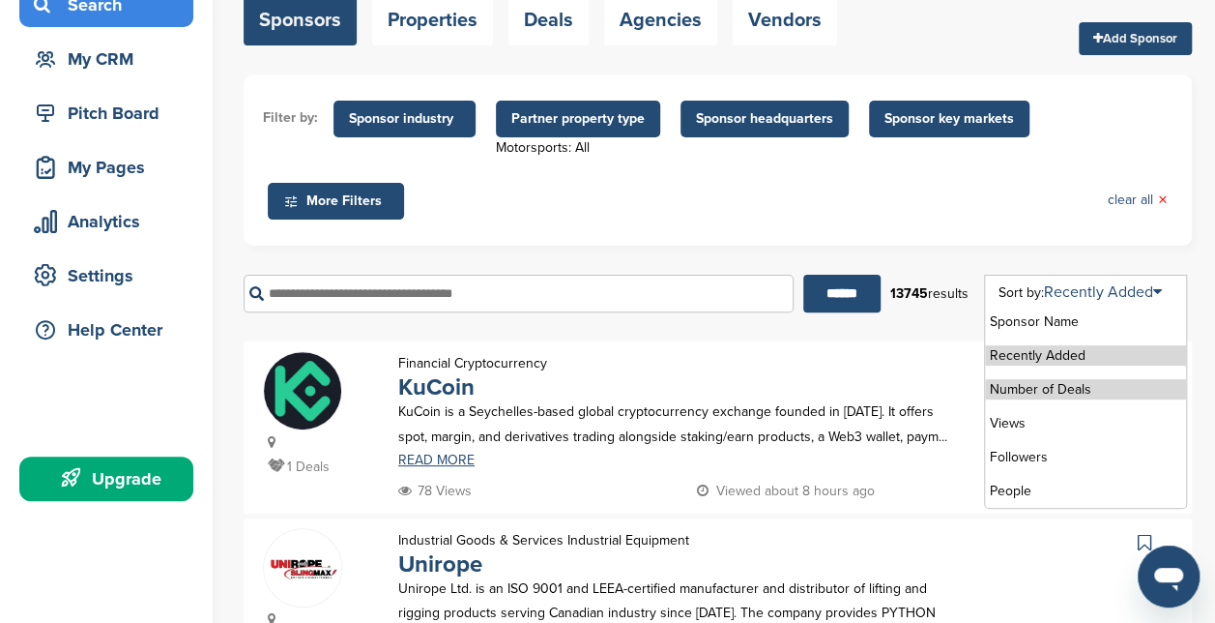
click at [1079, 389] on li "Number of Deals" at bounding box center [1085, 389] width 201 height 20
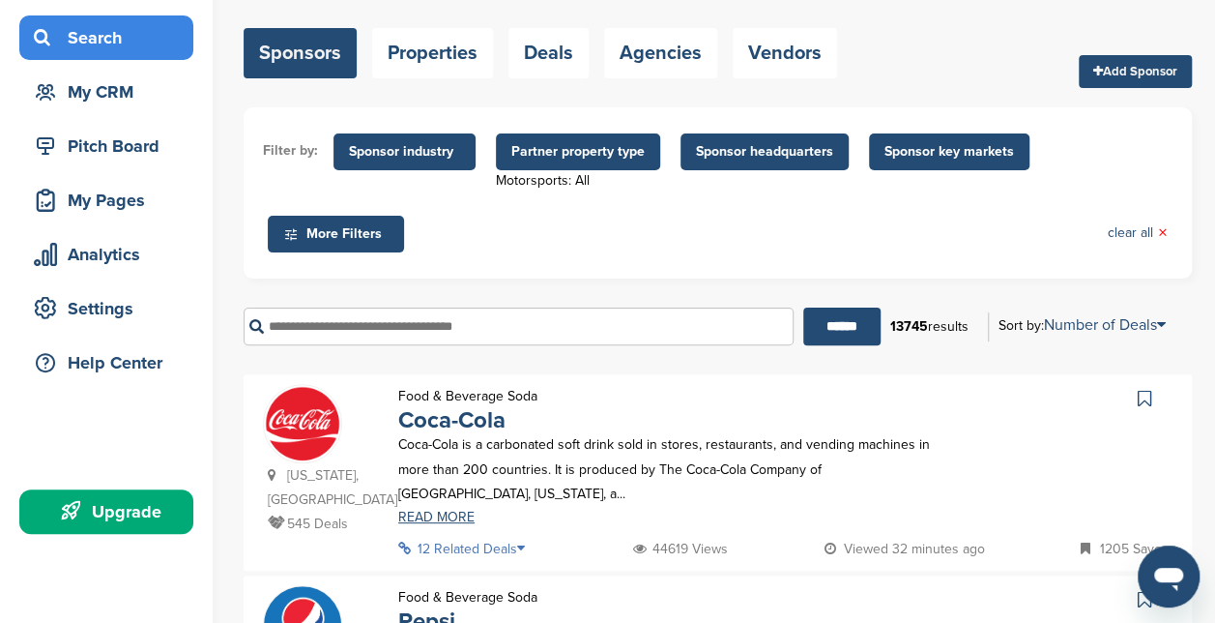
scroll to position [0, 0]
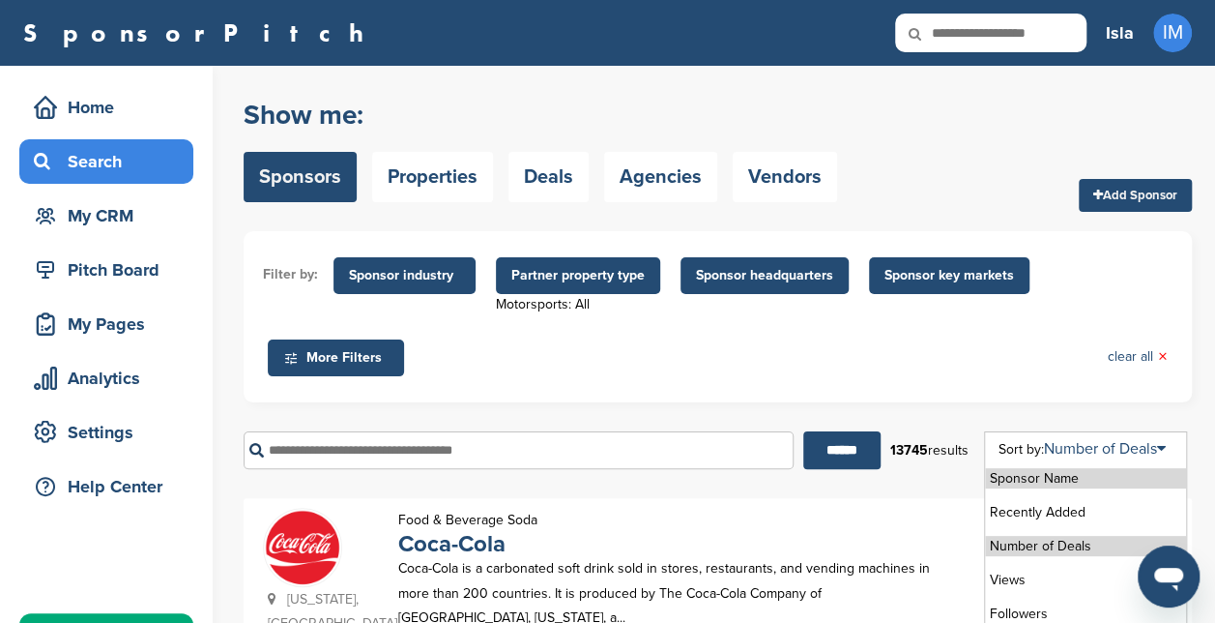
click at [1085, 480] on li "Sponsor Name" at bounding box center [1085, 478] width 201 height 20
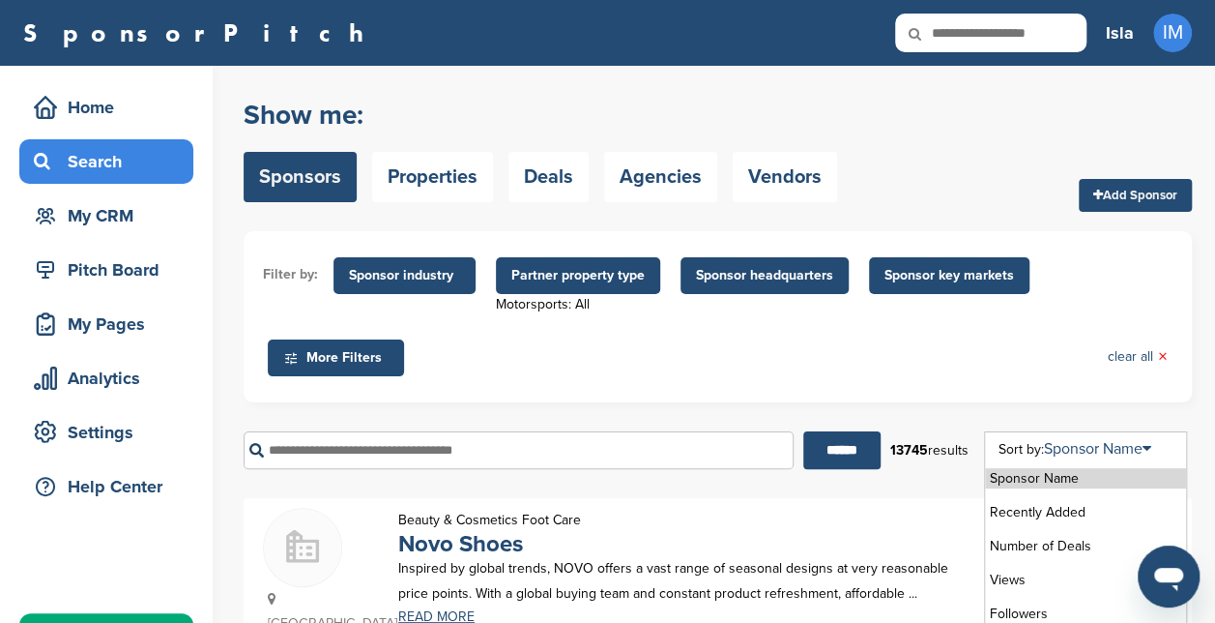
click at [1085, 480] on li "Sponsor Name" at bounding box center [1085, 478] width 201 height 20
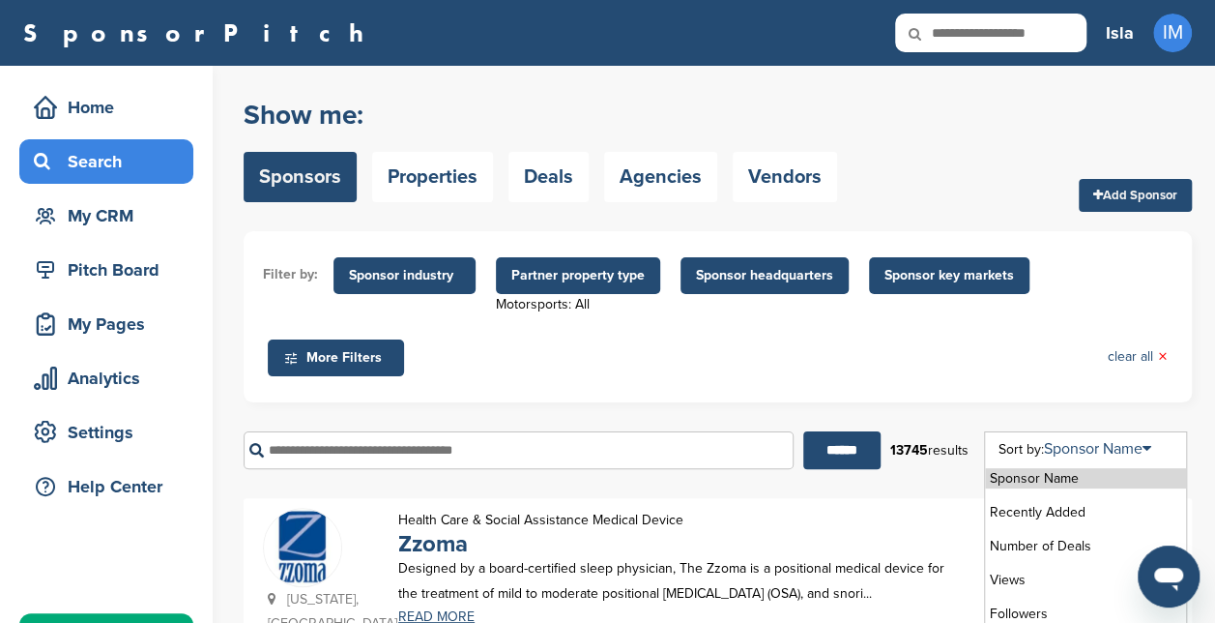
click at [1067, 476] on li "Sponsor Name" at bounding box center [1085, 478] width 201 height 20
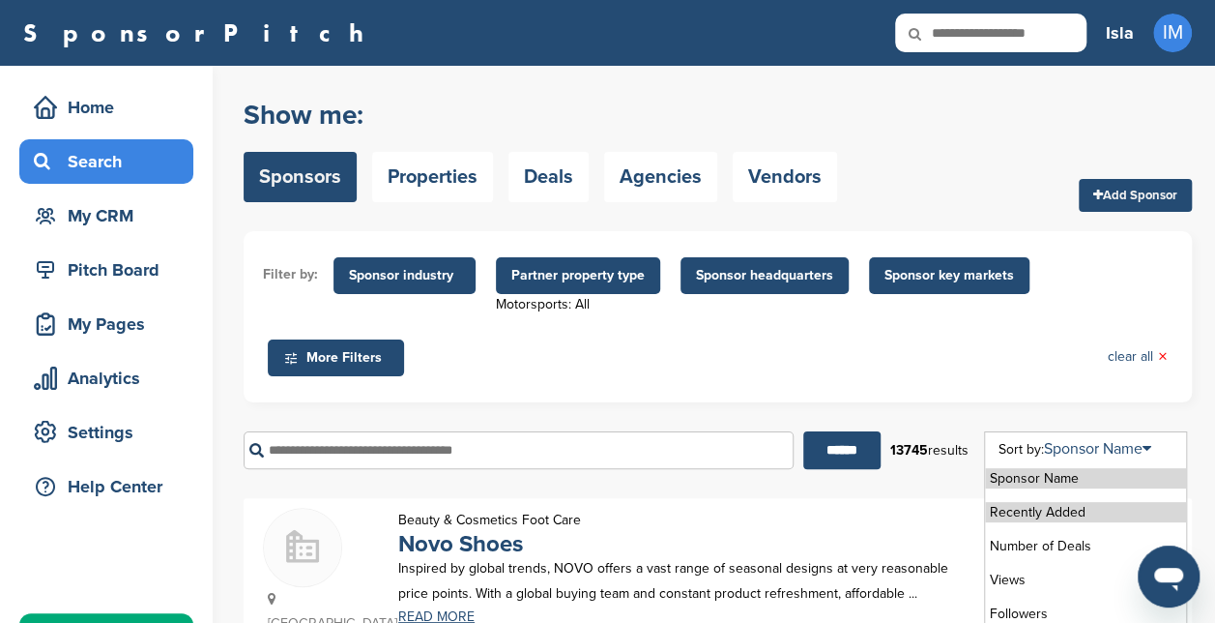
click at [1081, 511] on li "Recently Added" at bounding box center [1085, 512] width 201 height 20
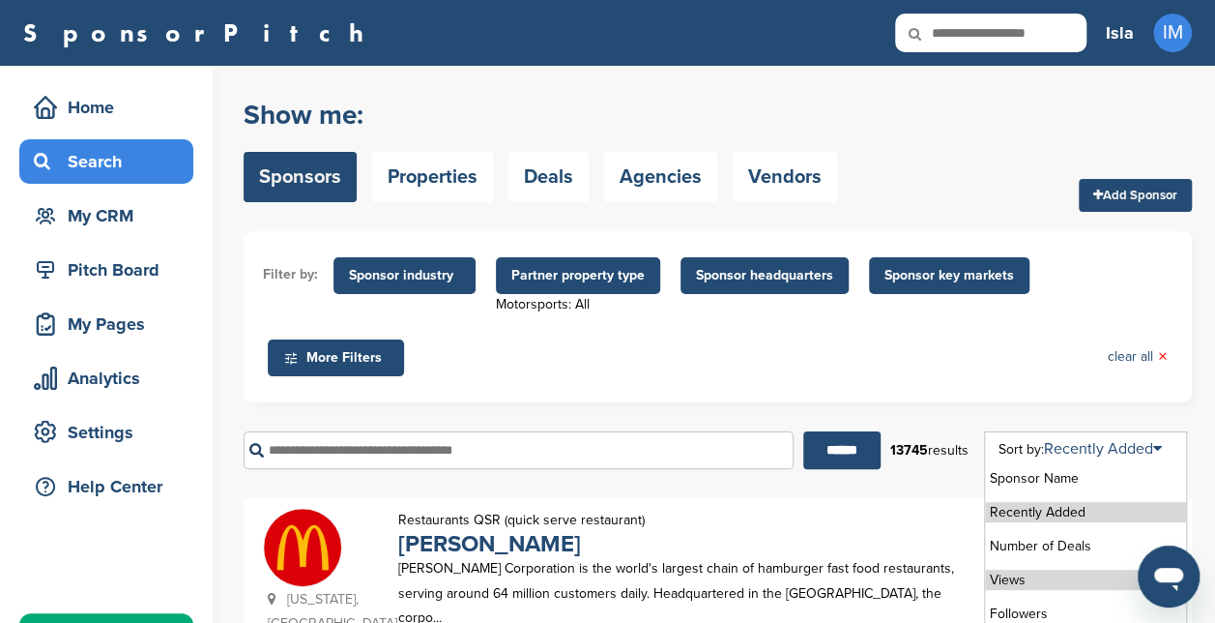
click at [1068, 585] on li "Views" at bounding box center [1085, 579] width 201 height 20
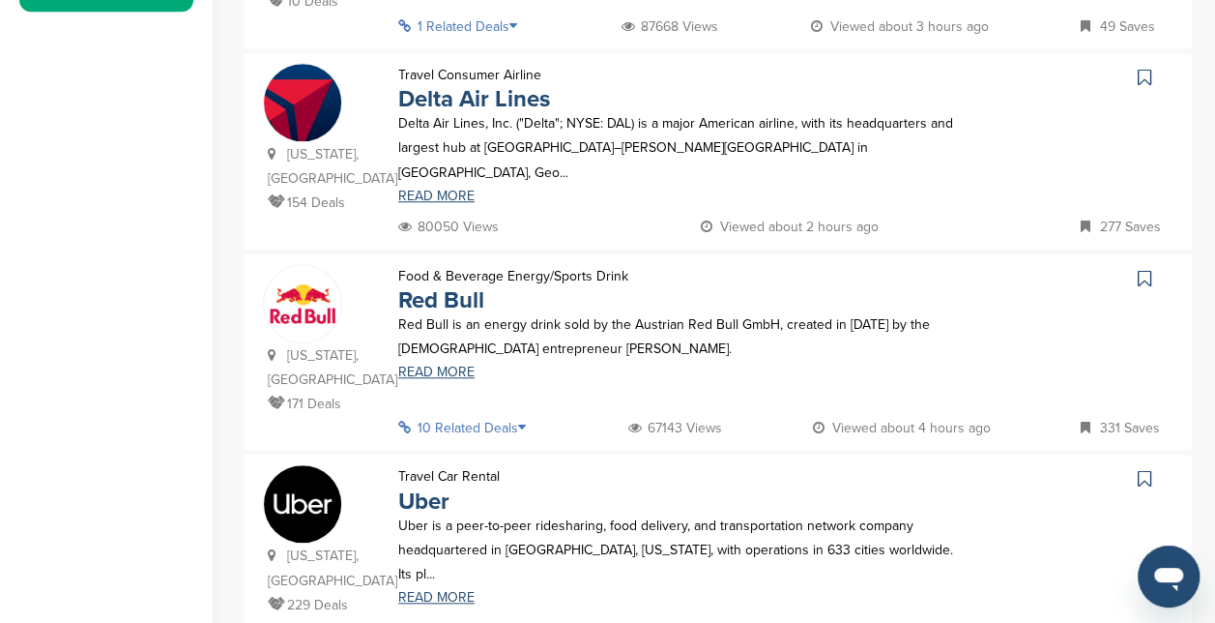
scroll to position [647, 0]
click at [466, 285] on link "Red Bull" at bounding box center [441, 299] width 86 height 28
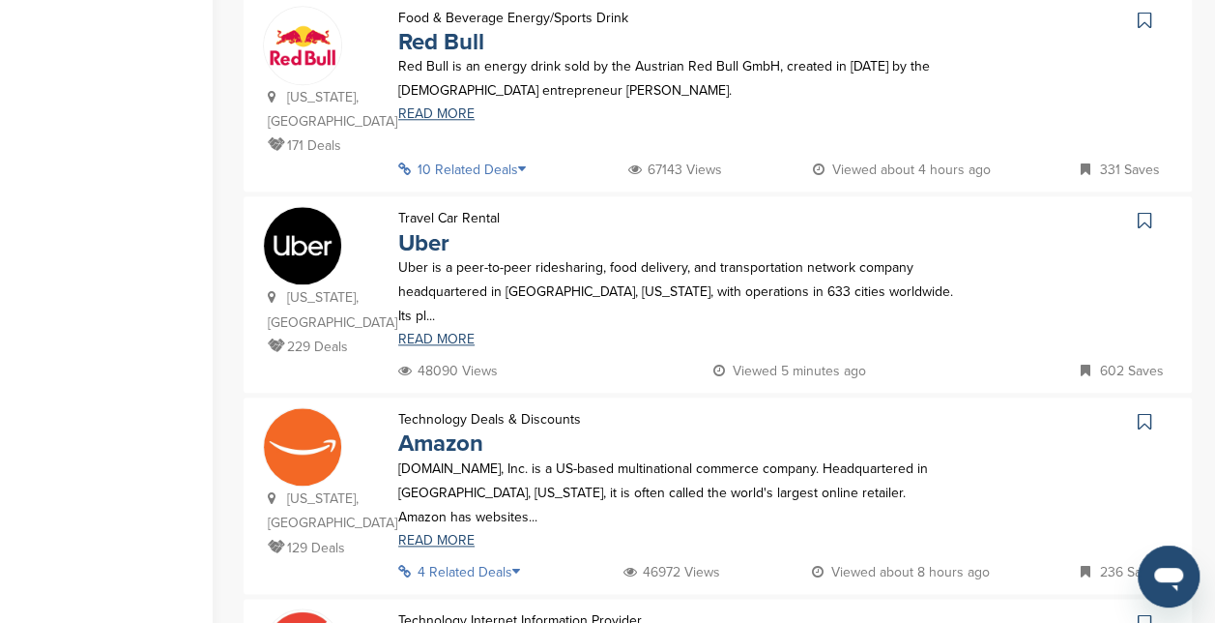
scroll to position [905, 0]
click at [431, 228] on link "Uber" at bounding box center [423, 242] width 51 height 28
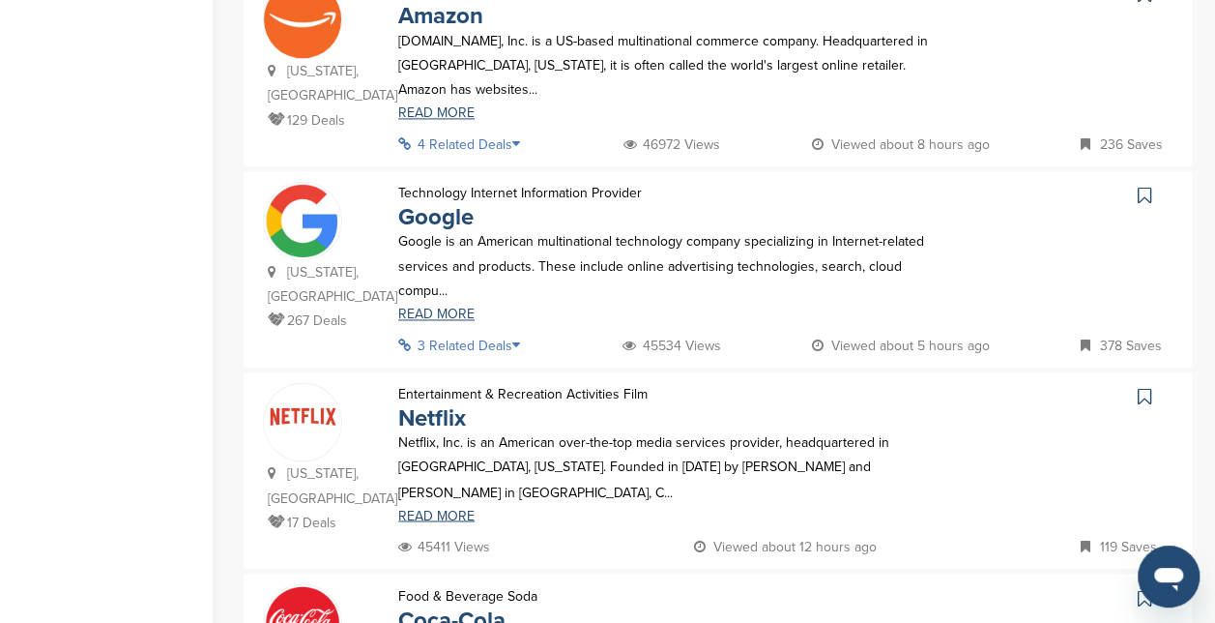
scroll to position [1336, 0]
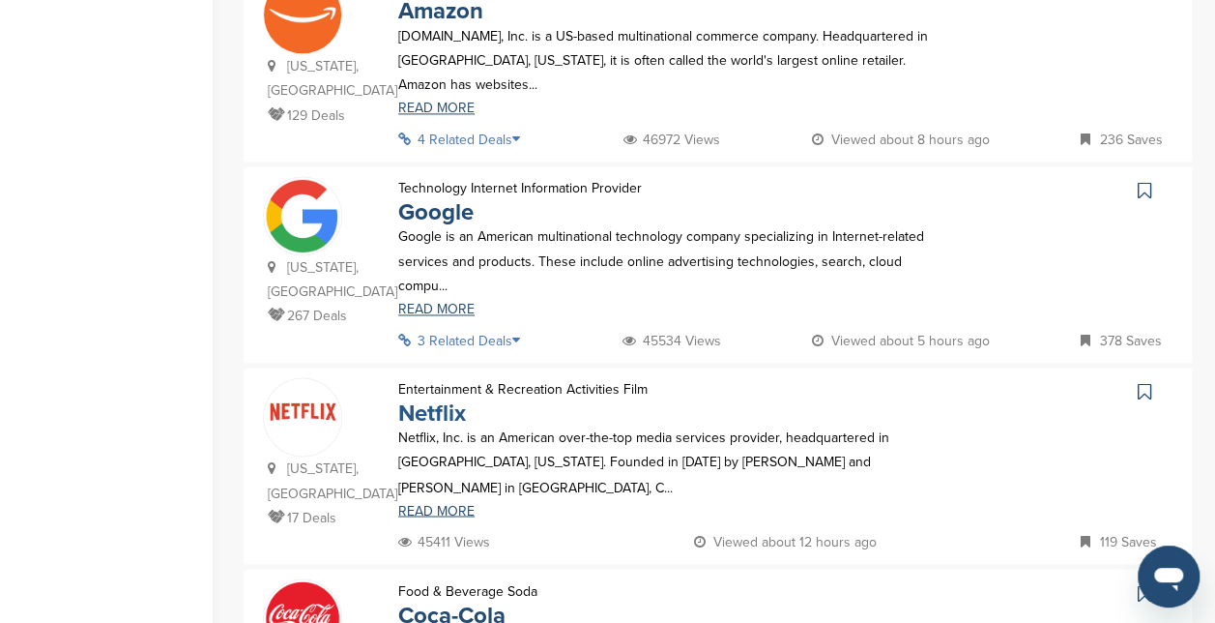
click at [442, 399] on link "Netflix" at bounding box center [432, 413] width 68 height 28
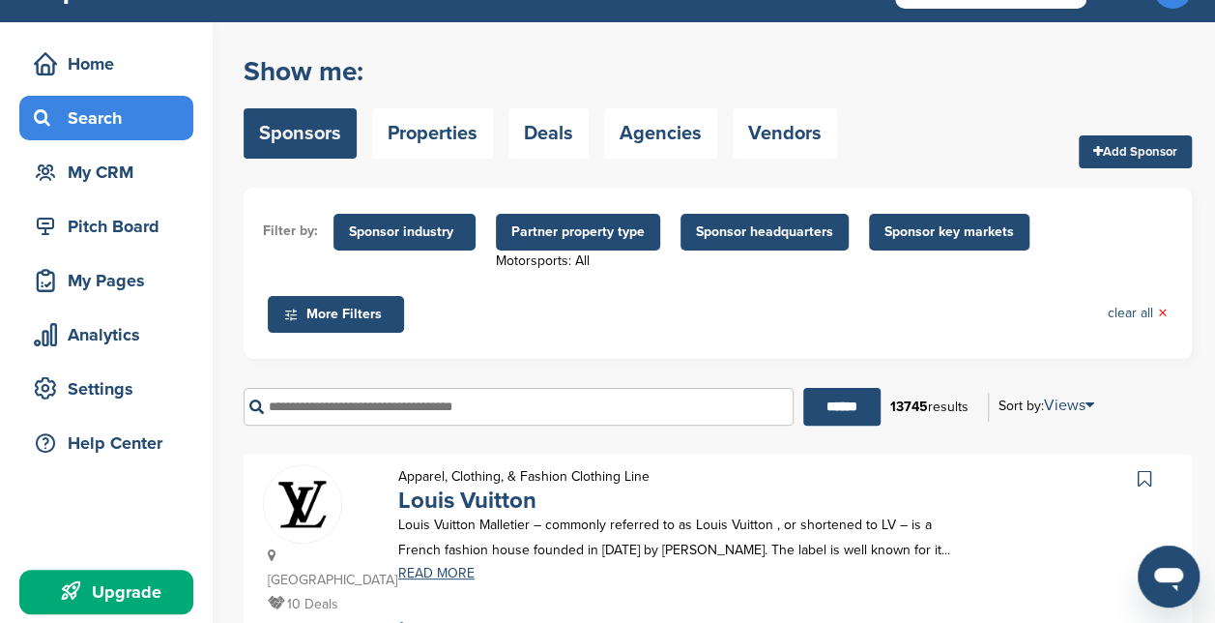
scroll to position [43, 0]
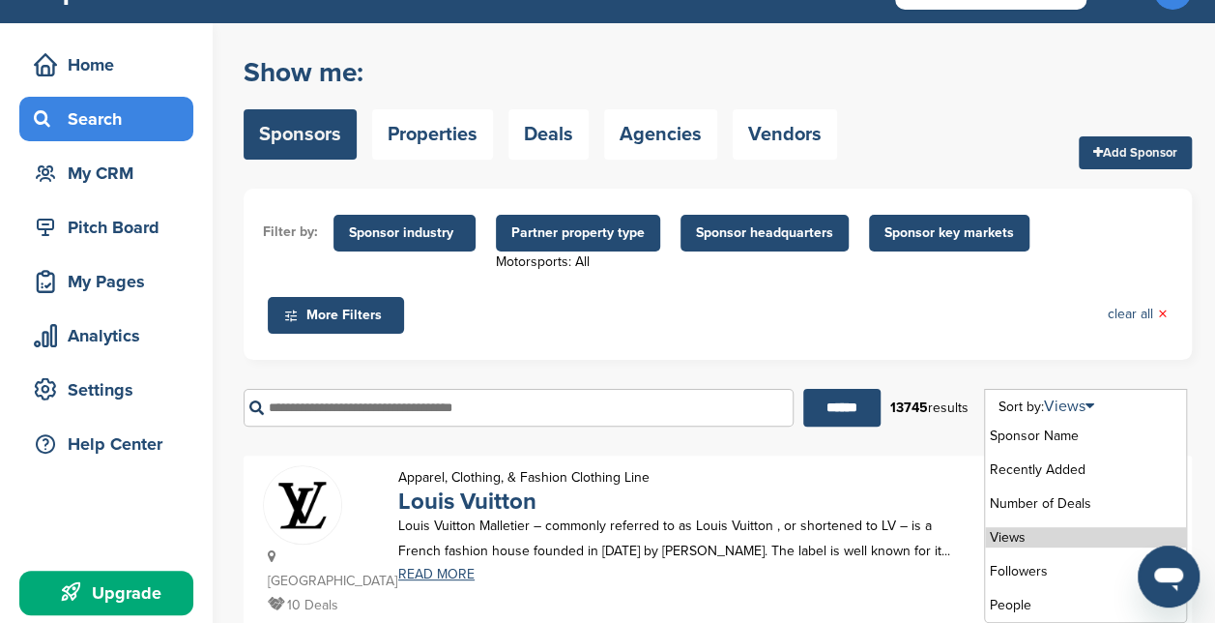
click at [1050, 537] on li "Views" at bounding box center [1085, 537] width 201 height 20
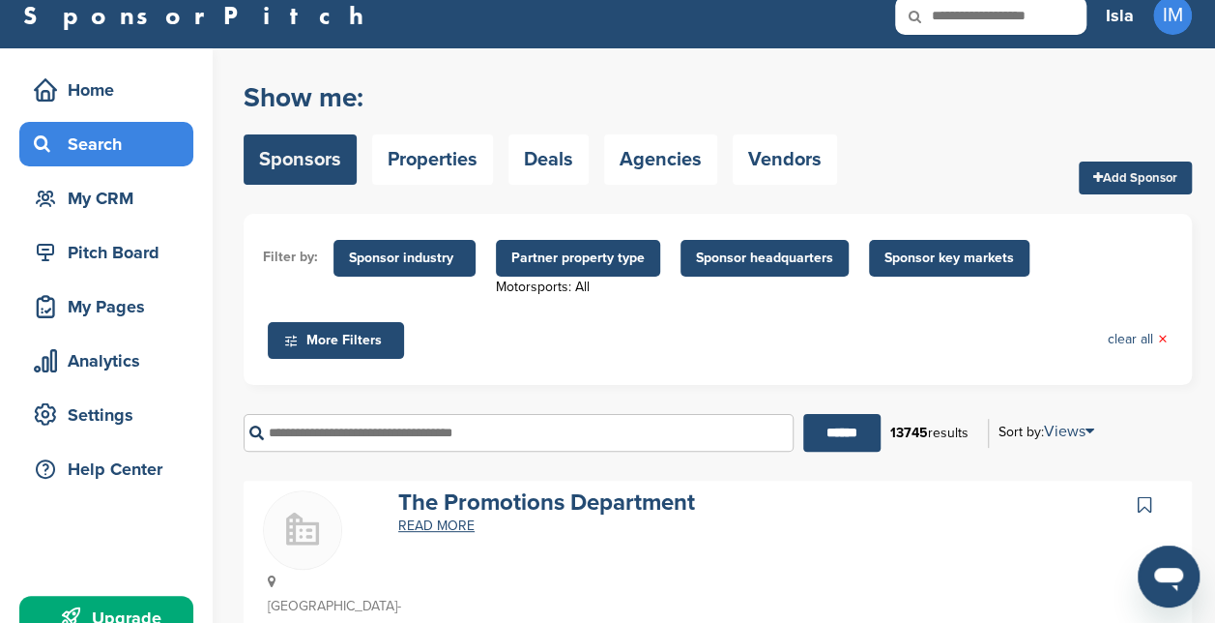
scroll to position [0, 0]
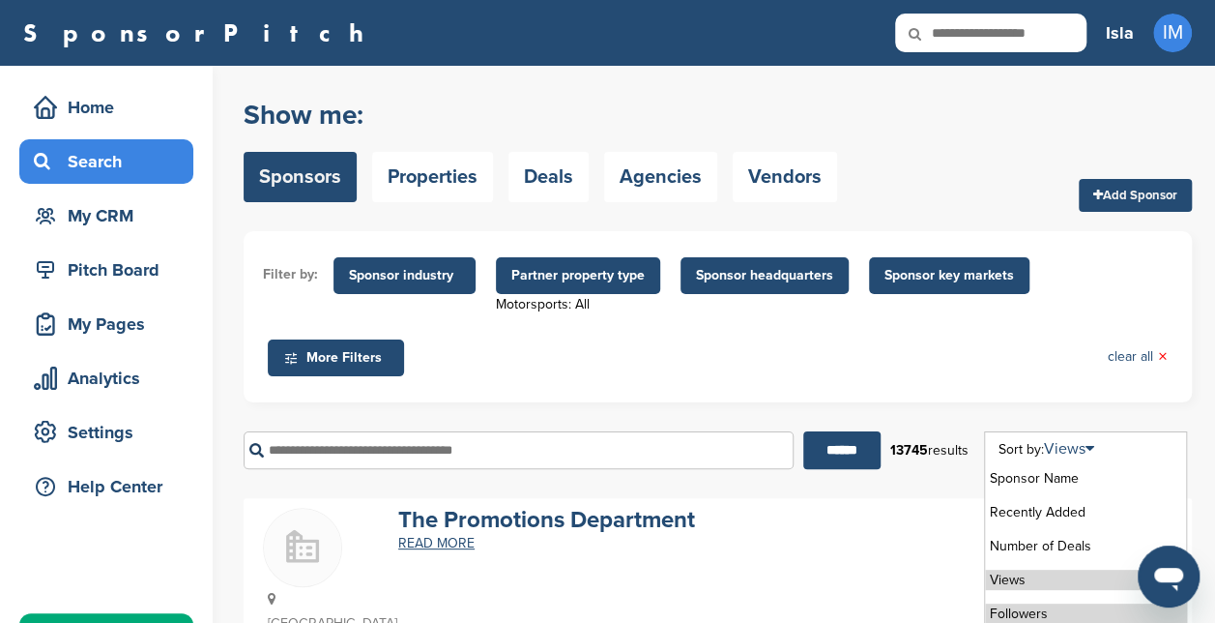
click at [1061, 611] on li "Followers" at bounding box center [1085, 613] width 201 height 20
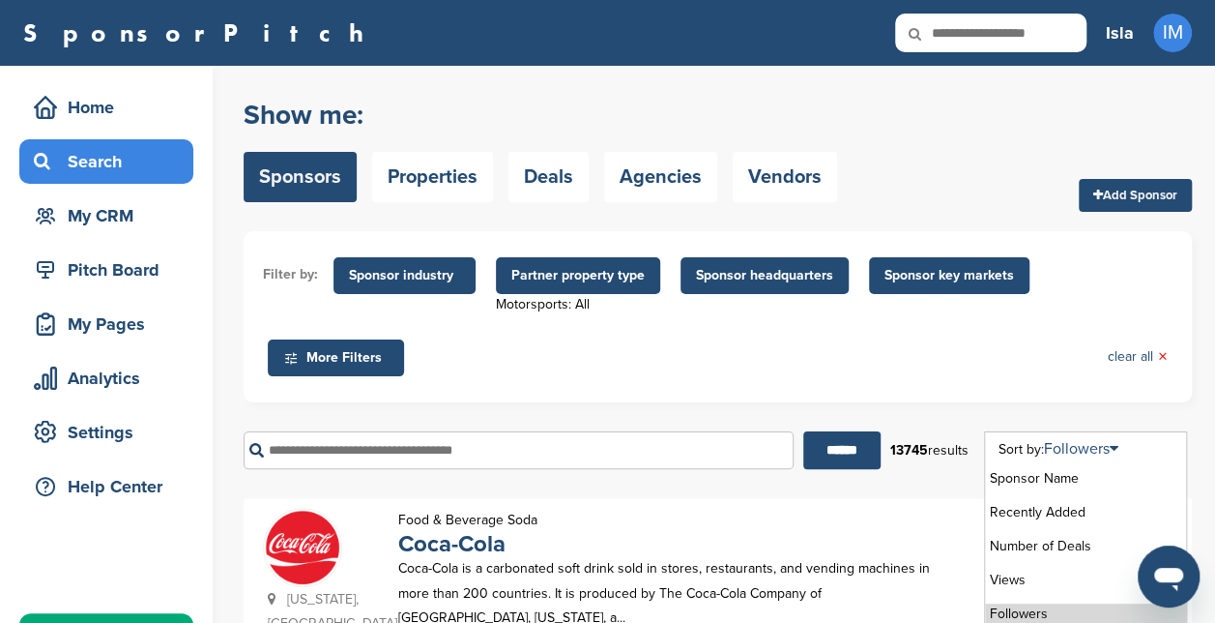
click at [1056, 611] on li "Followers" at bounding box center [1085, 613] width 201 height 20
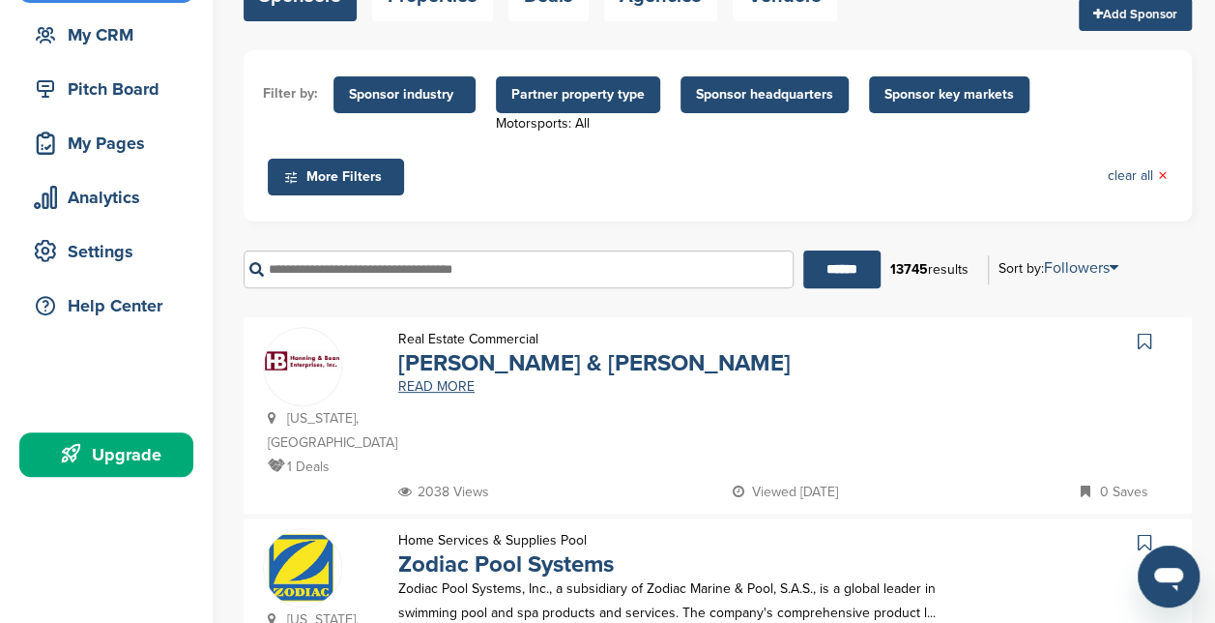
scroll to position [31, 0]
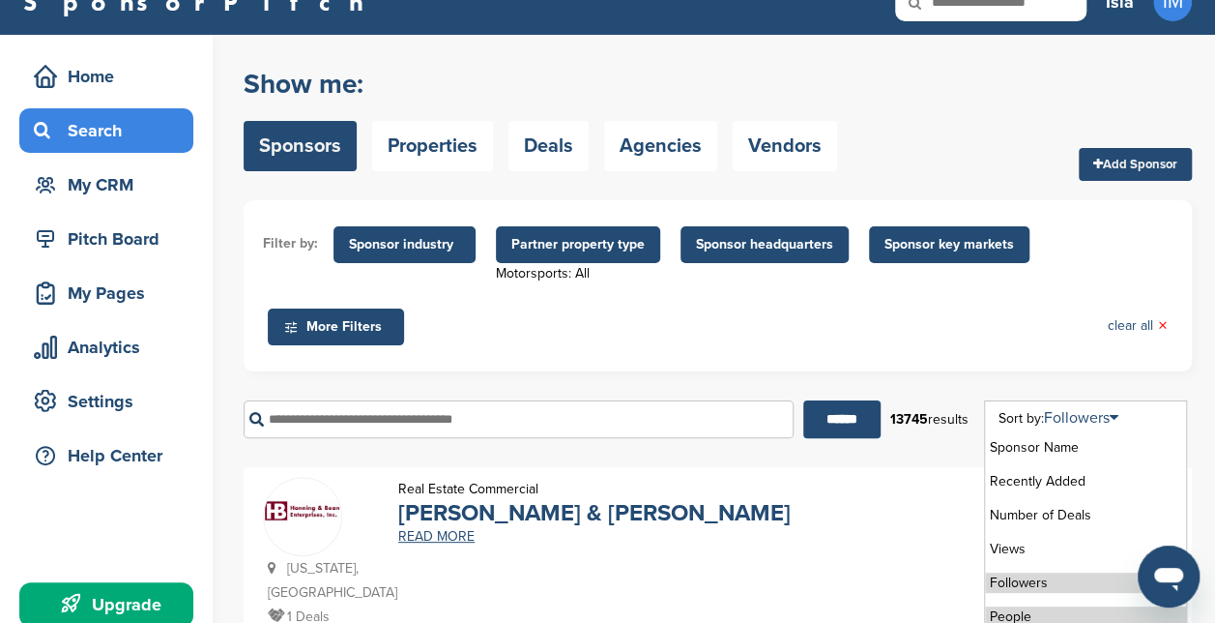
click at [1057, 611] on li "People" at bounding box center [1085, 616] width 201 height 20
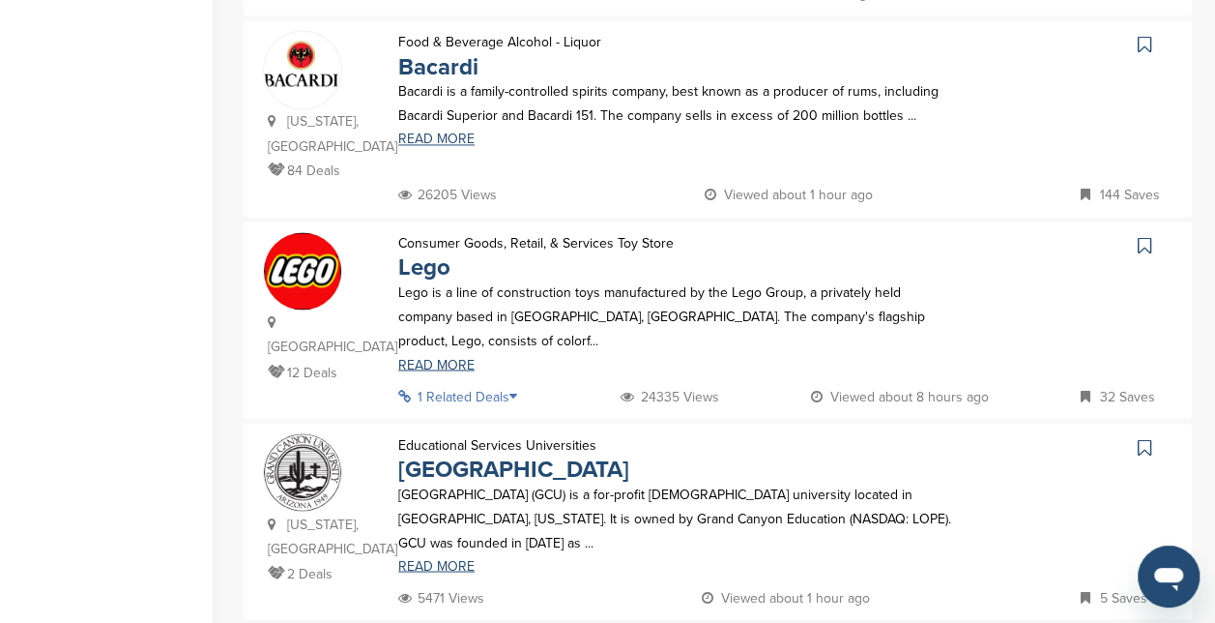
scroll to position [1472, 0]
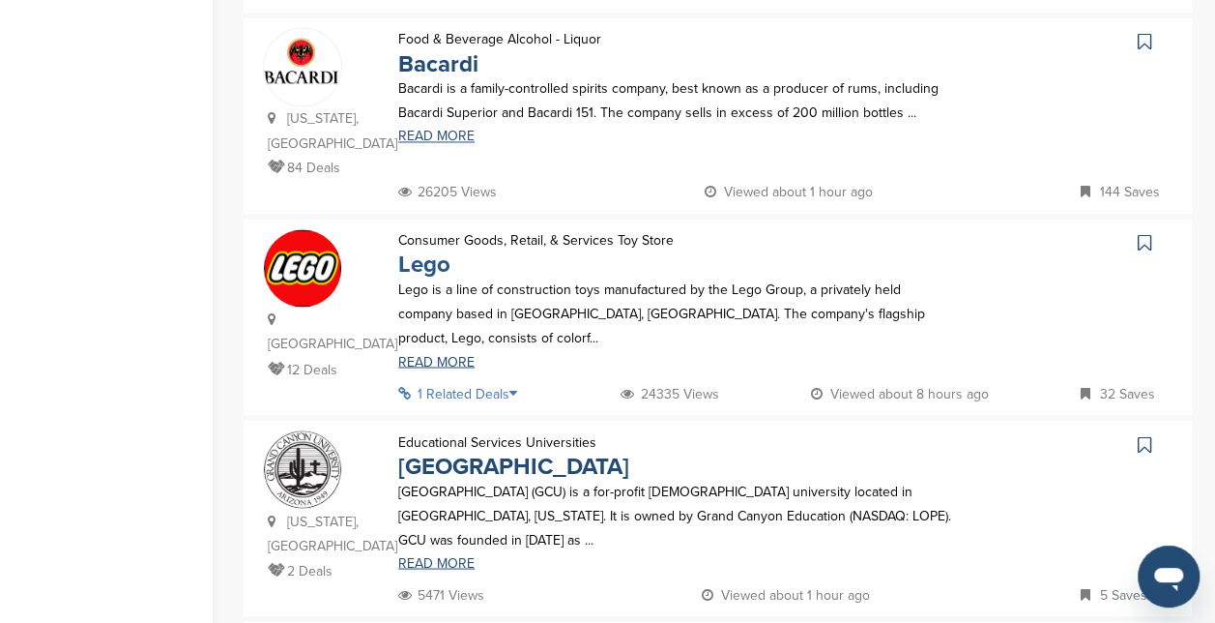
click at [439, 250] on link "Lego" at bounding box center [424, 264] width 52 height 28
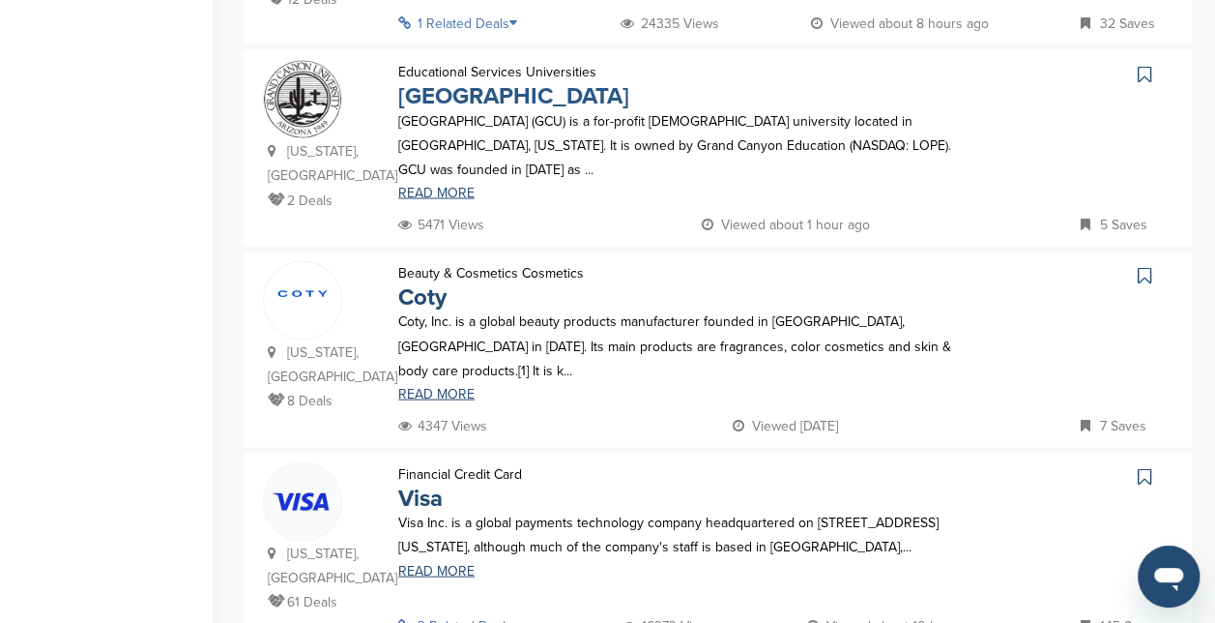
scroll to position [1843, 0]
click at [335, 462] on img at bounding box center [302, 500] width 77 height 77
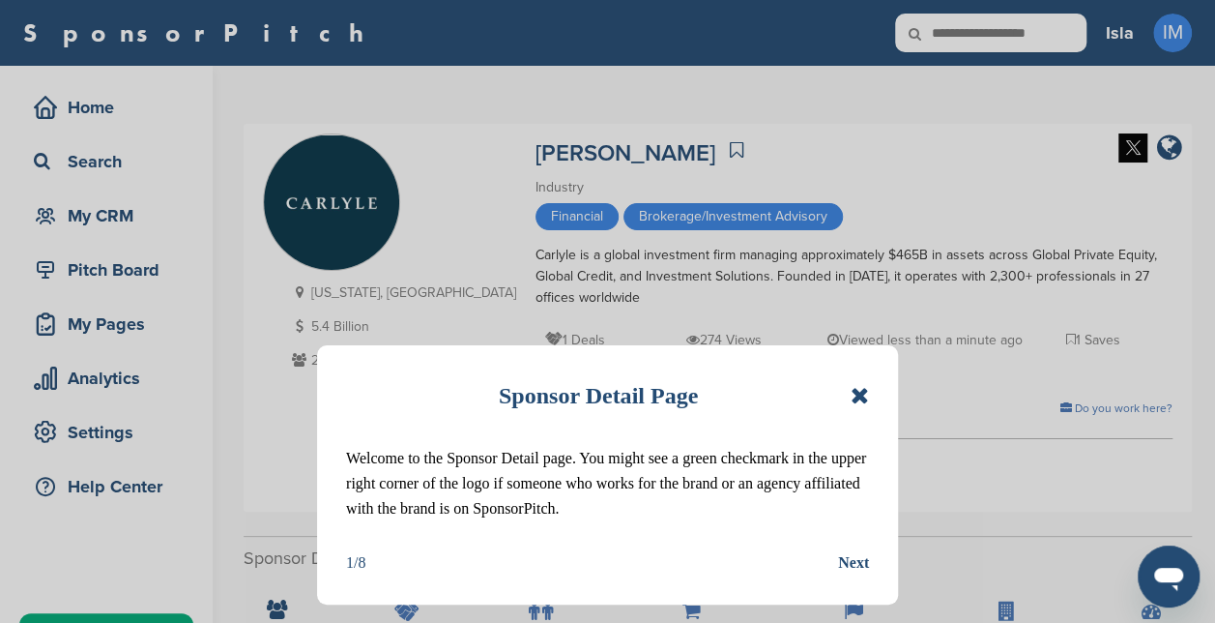
click at [853, 563] on div "Next" at bounding box center [853, 562] width 31 height 25
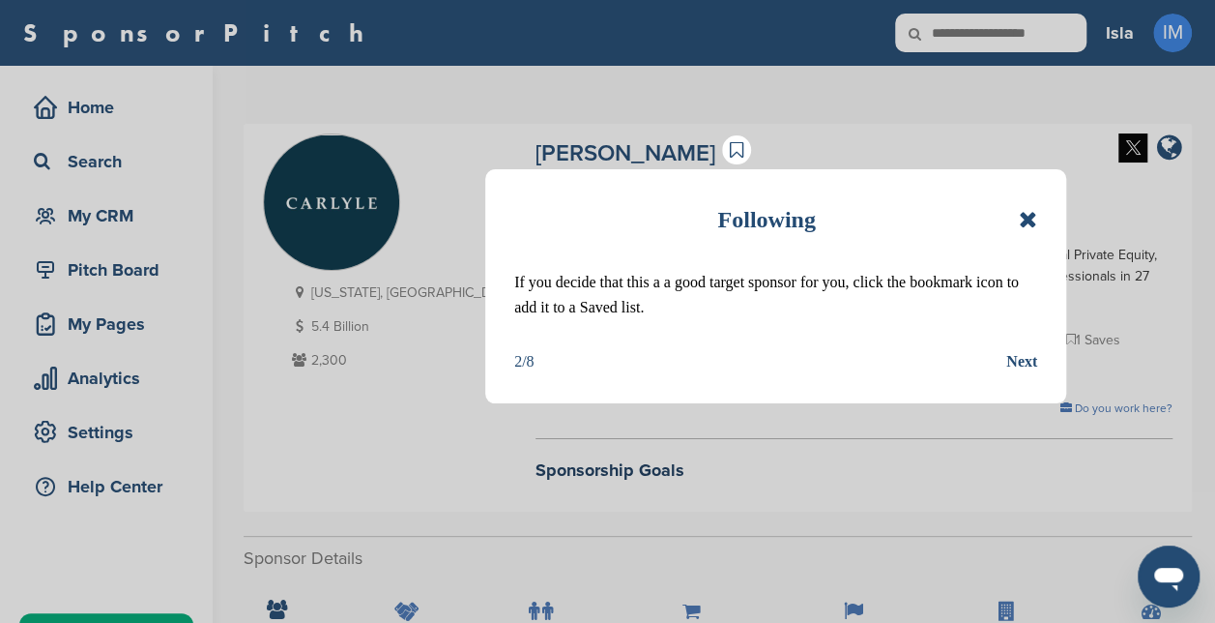
click at [1025, 362] on div "Next" at bounding box center [1021, 361] width 31 height 25
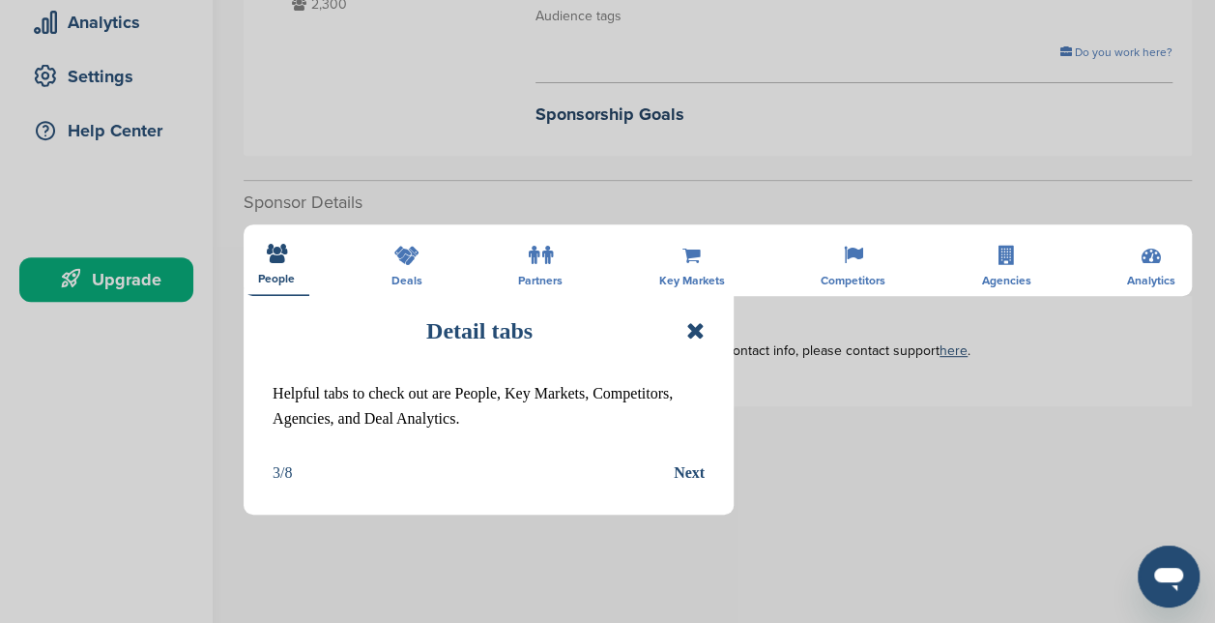
scroll to position [358, 0]
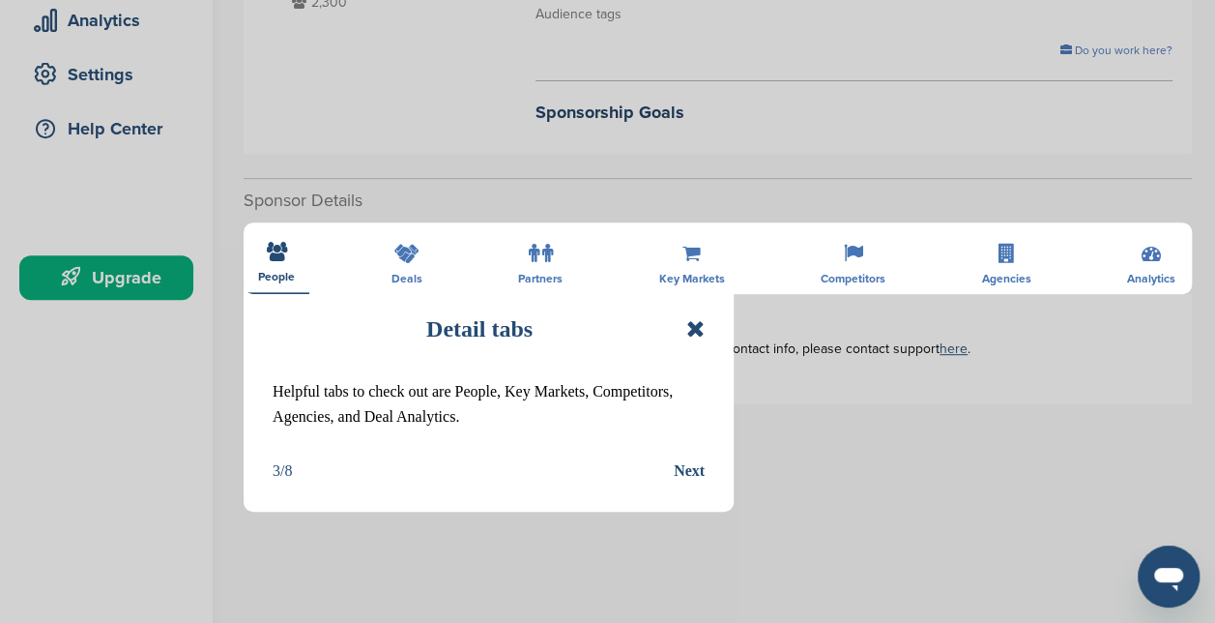
click at [700, 467] on div "Next" at bounding box center [689, 470] width 31 height 25
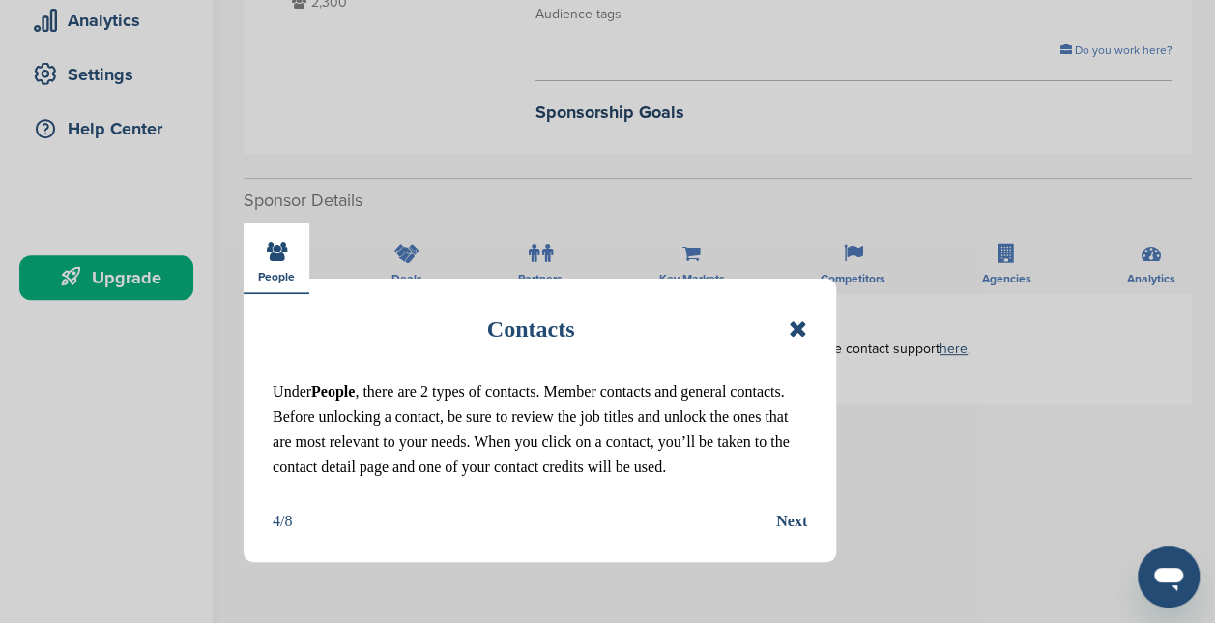
click at [788, 524] on div "Next" at bounding box center [791, 521] width 31 height 25
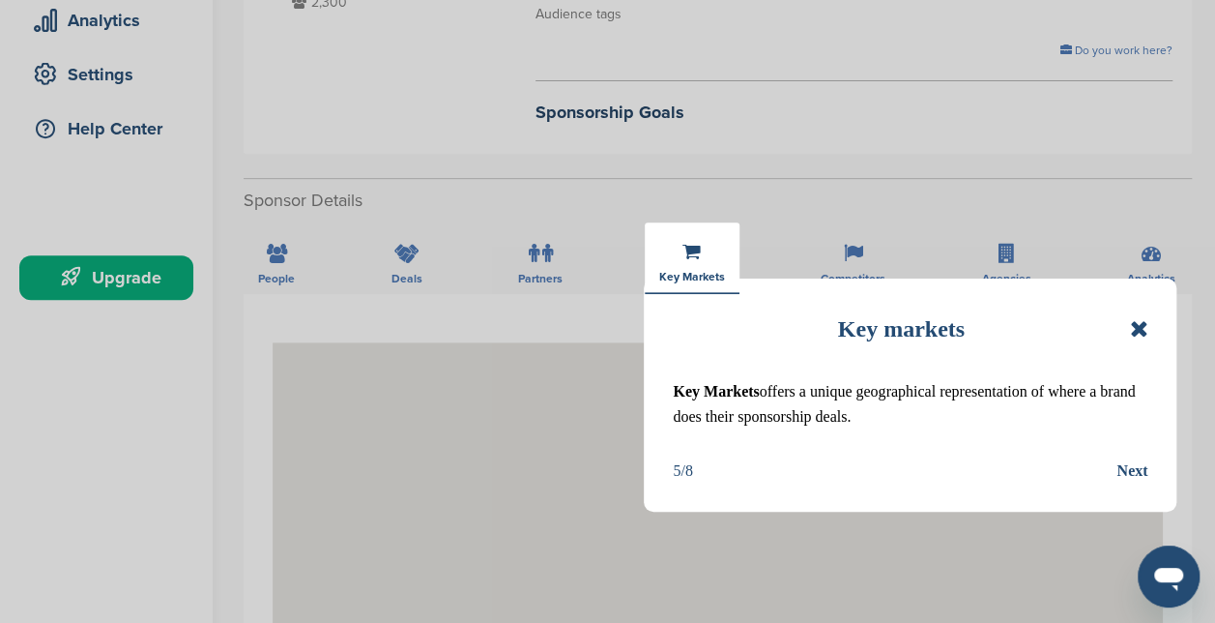
click at [1137, 468] on div "Next" at bounding box center [1132, 470] width 31 height 25
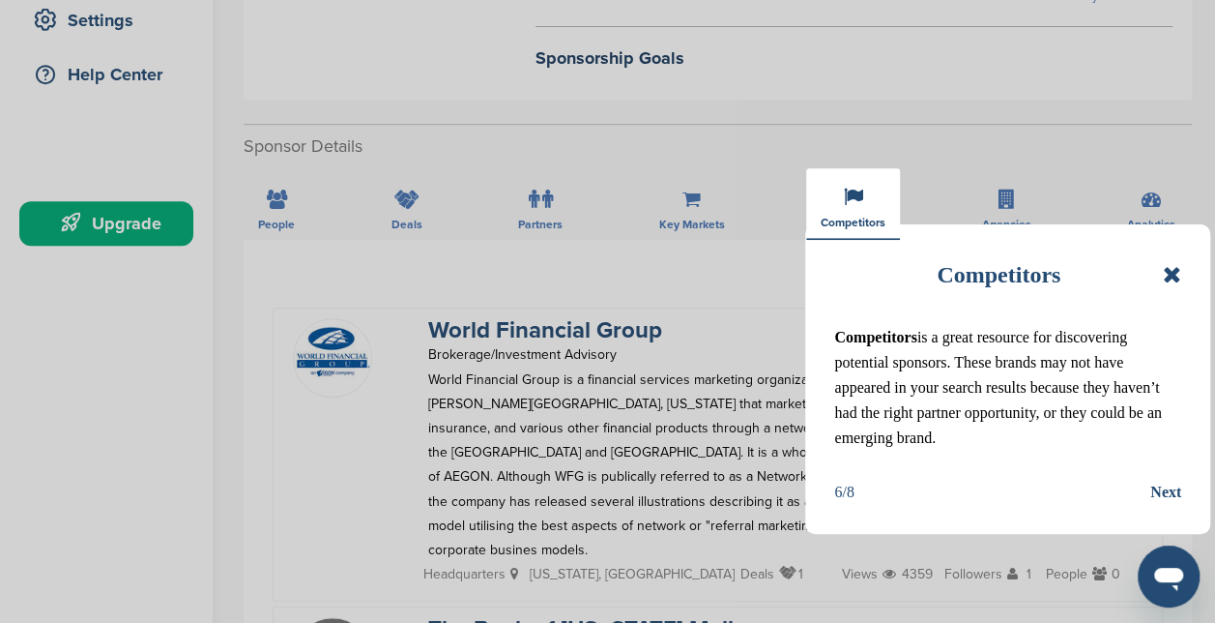
scroll to position [414, 0]
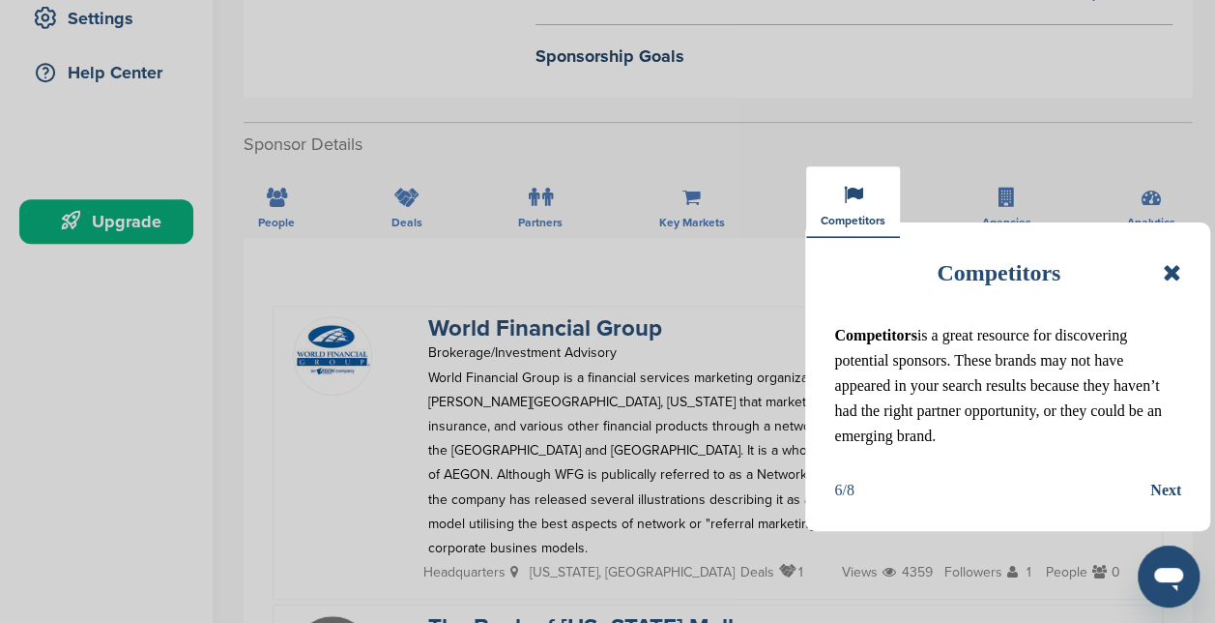
click at [1166, 488] on div "Next" at bounding box center [1165, 490] width 31 height 25
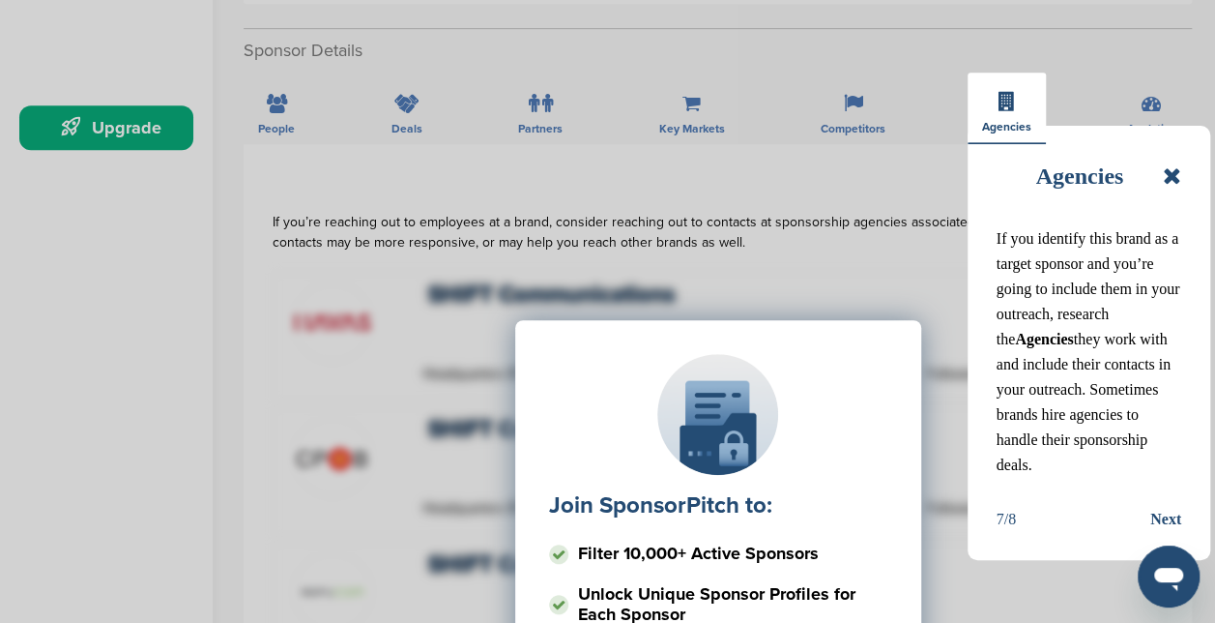
scroll to position [510, 0]
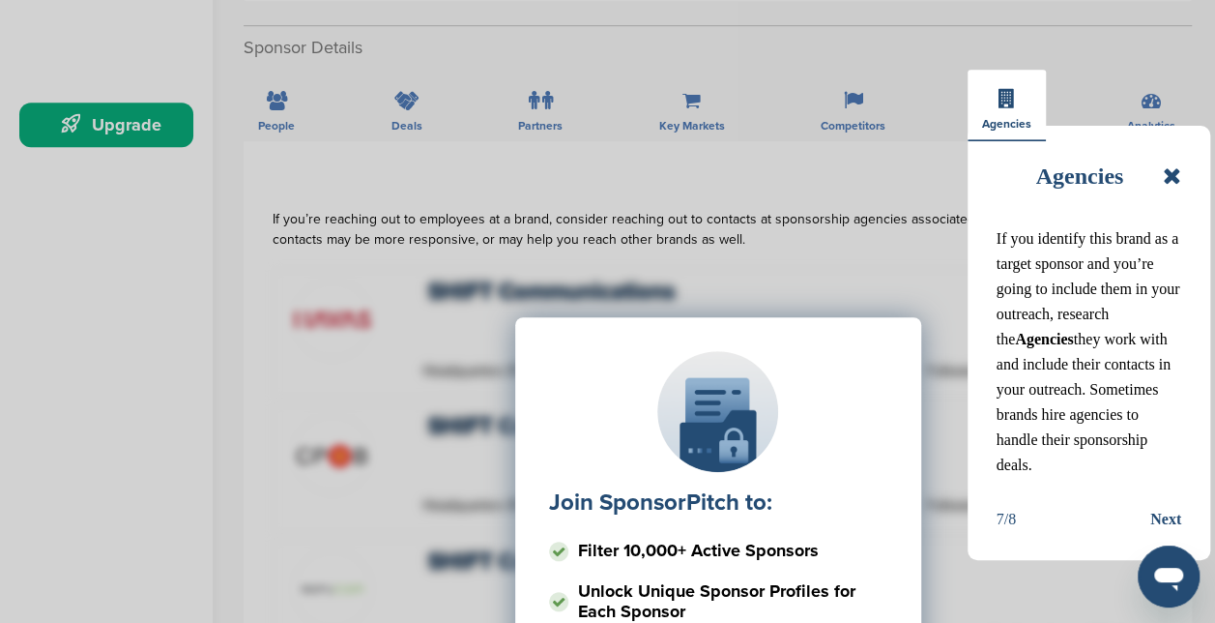
click at [1172, 507] on div "Next" at bounding box center [1165, 519] width 31 height 25
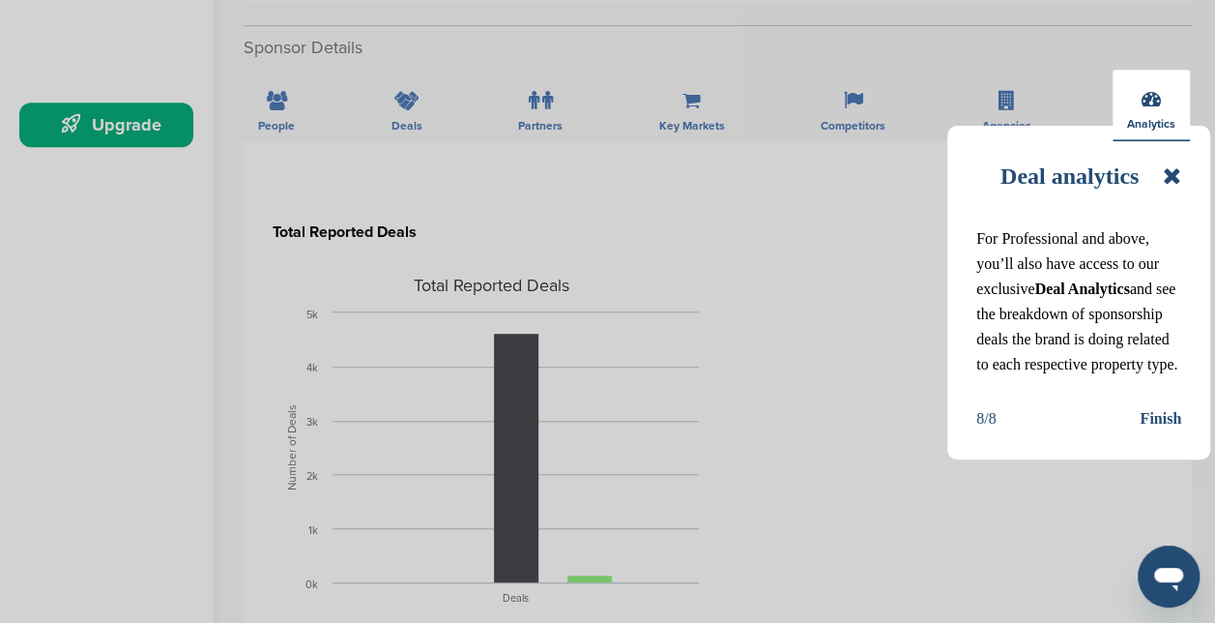
click at [1176, 431] on div "Finish" at bounding box center [1161, 418] width 42 height 25
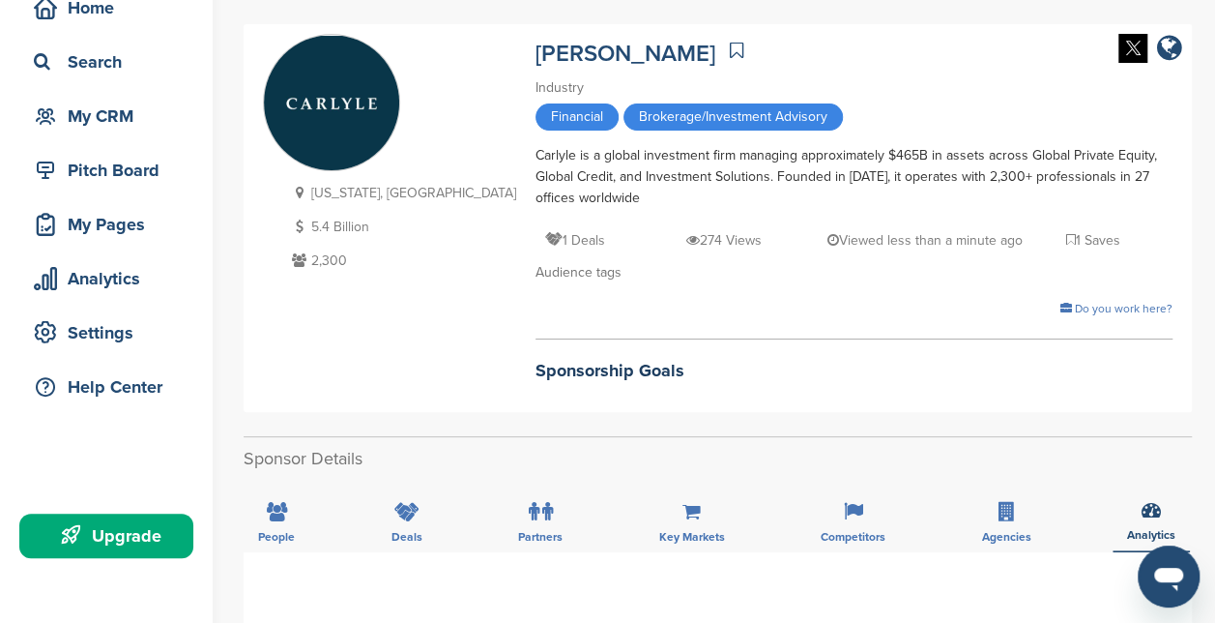
scroll to position [102, 0]
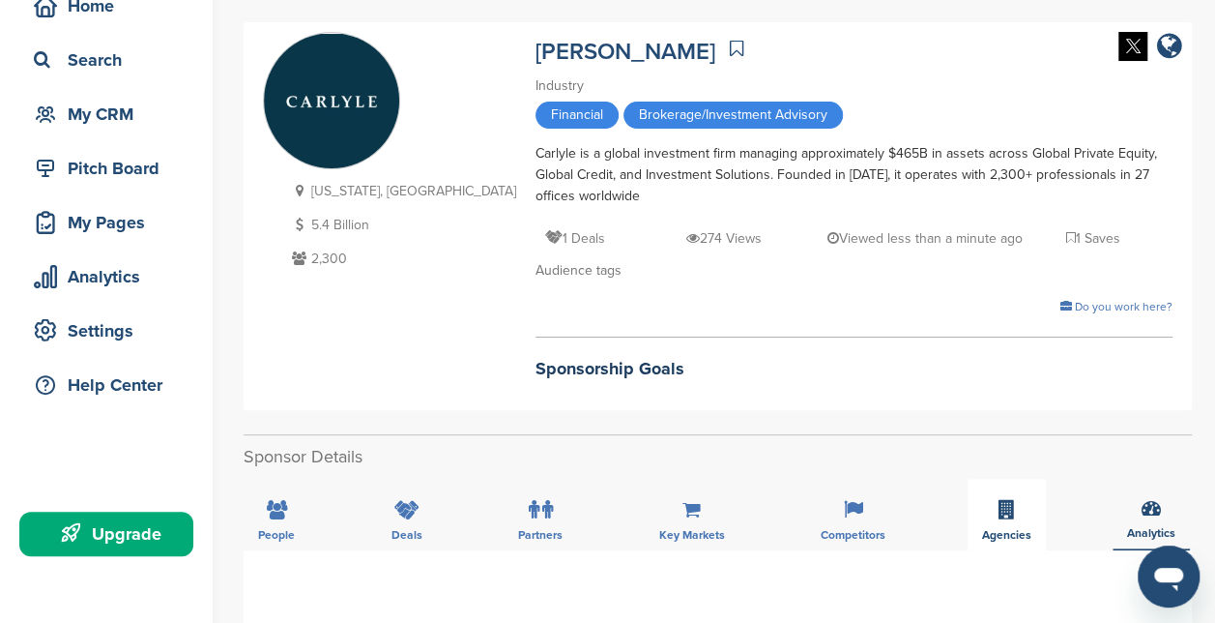
click at [1018, 490] on div "Agencies" at bounding box center [1007, 515] width 78 height 72
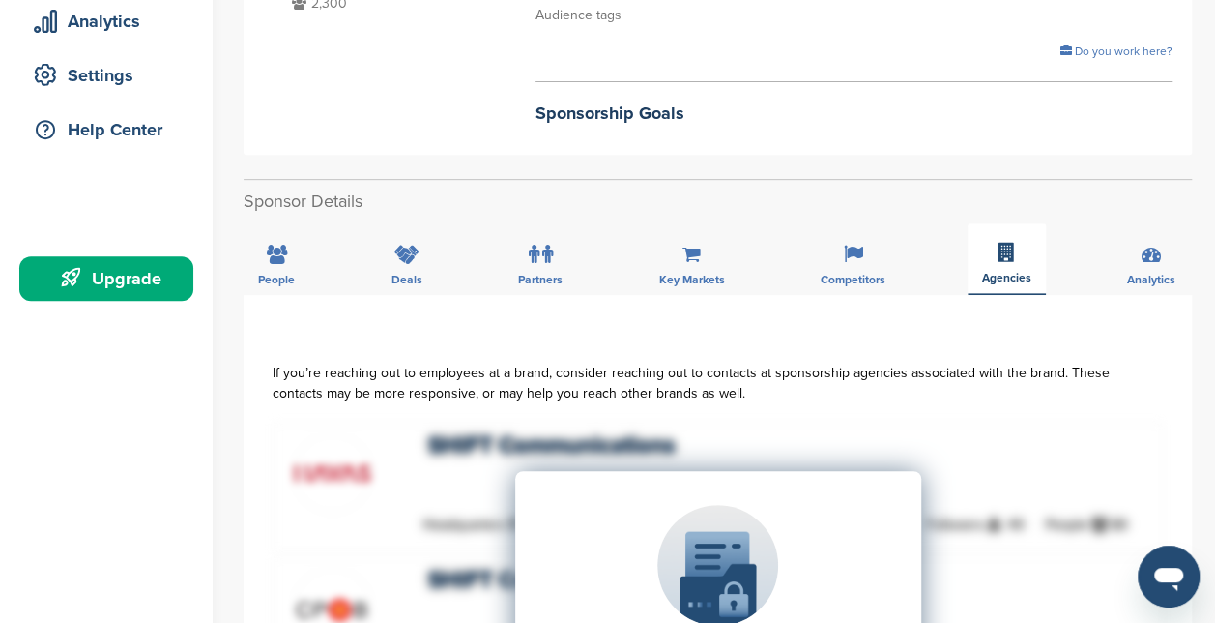
scroll to position [359, 0]
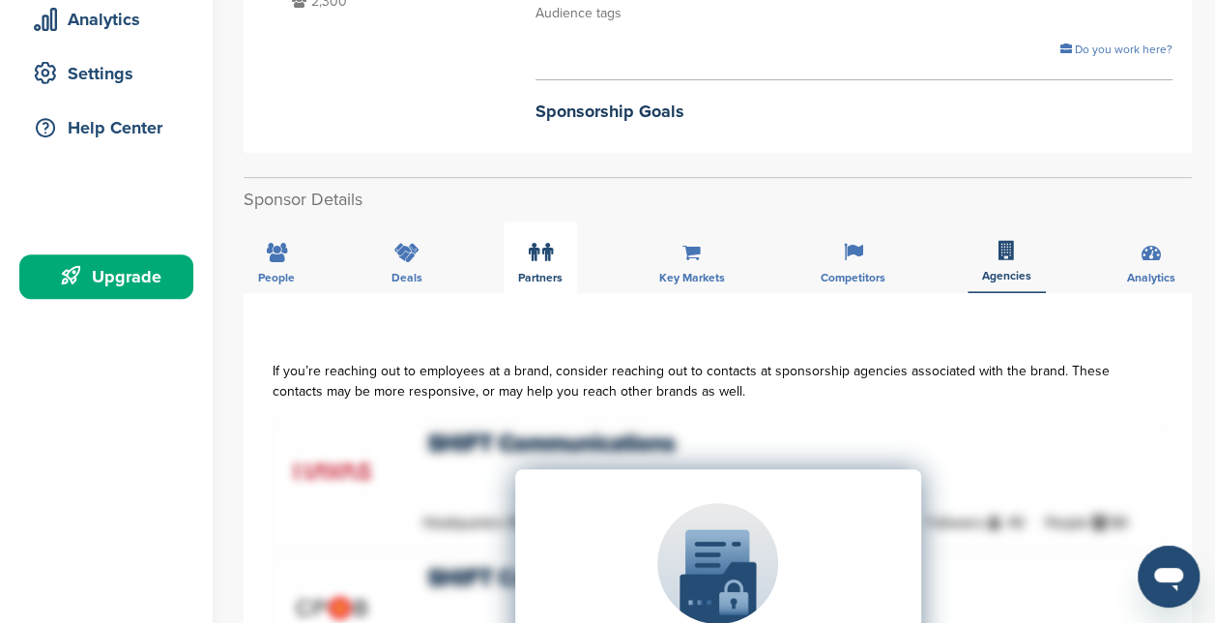
click at [541, 245] on label at bounding box center [541, 252] width 24 height 39
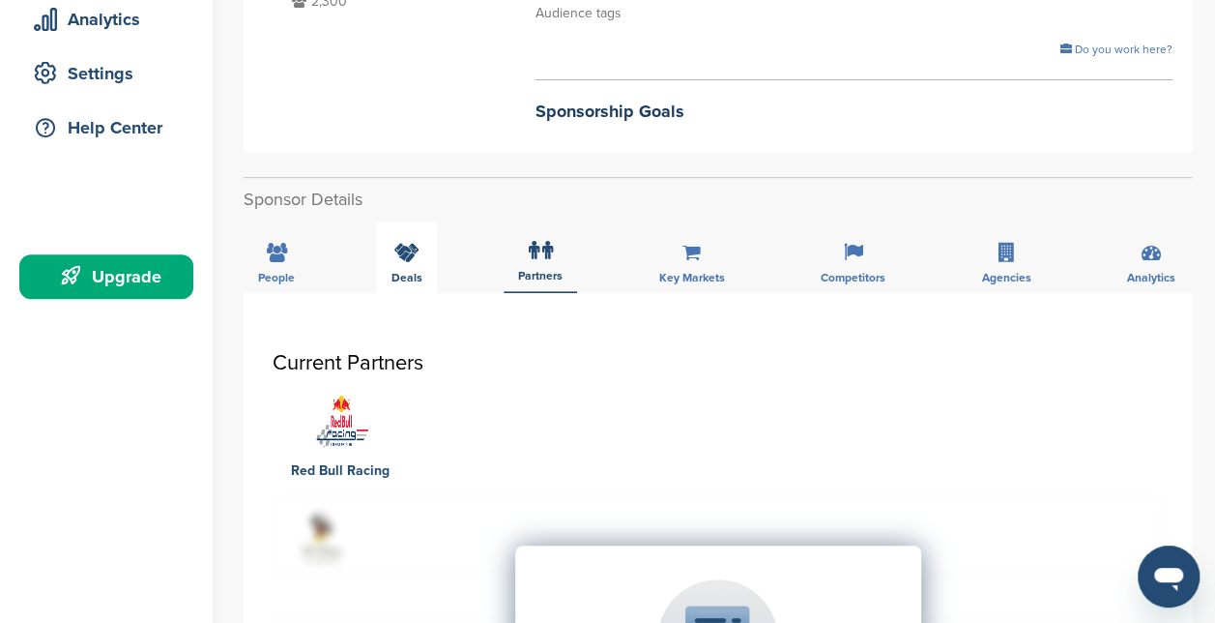
click at [412, 243] on icon at bounding box center [406, 252] width 25 height 19
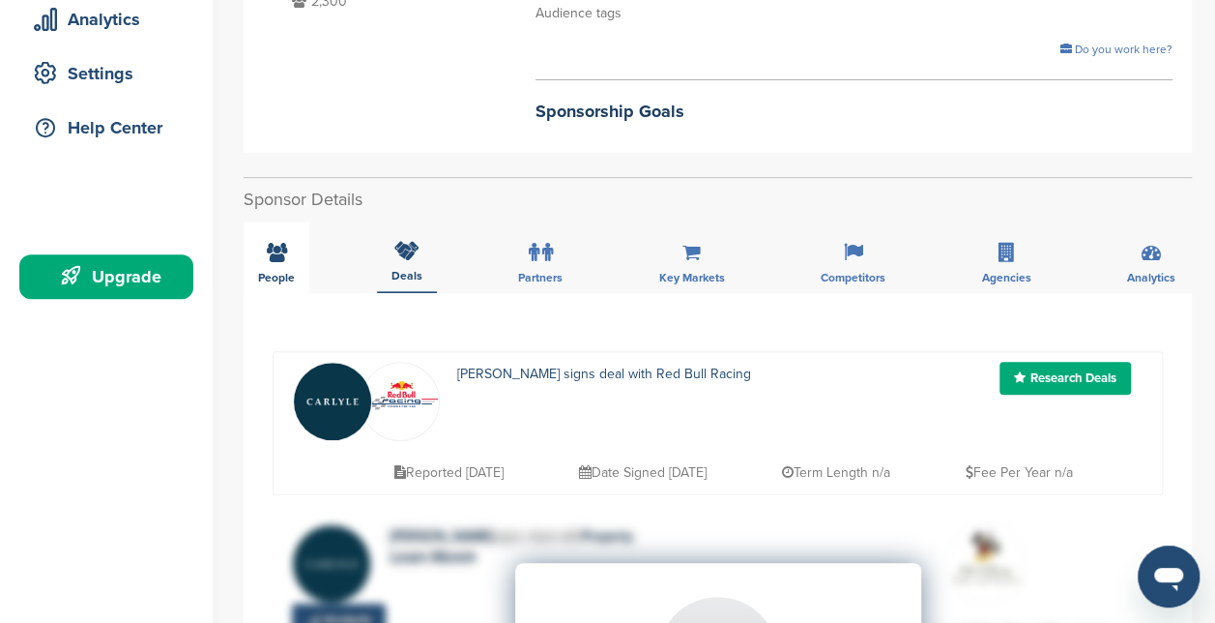
click at [292, 240] on div "People" at bounding box center [277, 257] width 66 height 72
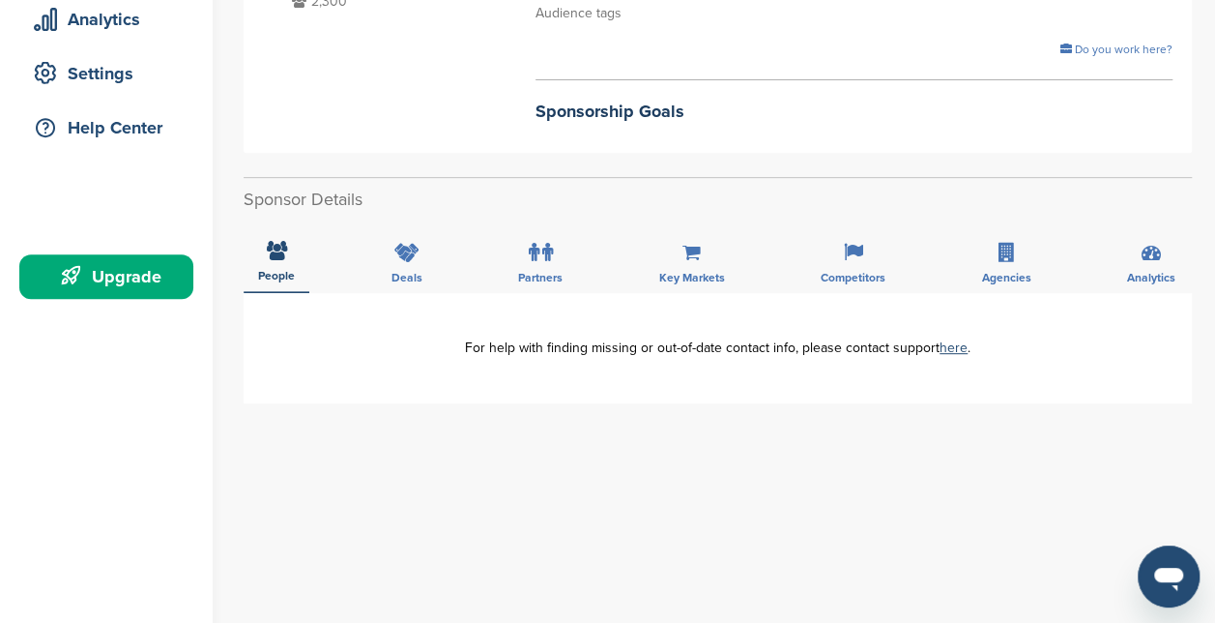
scroll to position [0, 0]
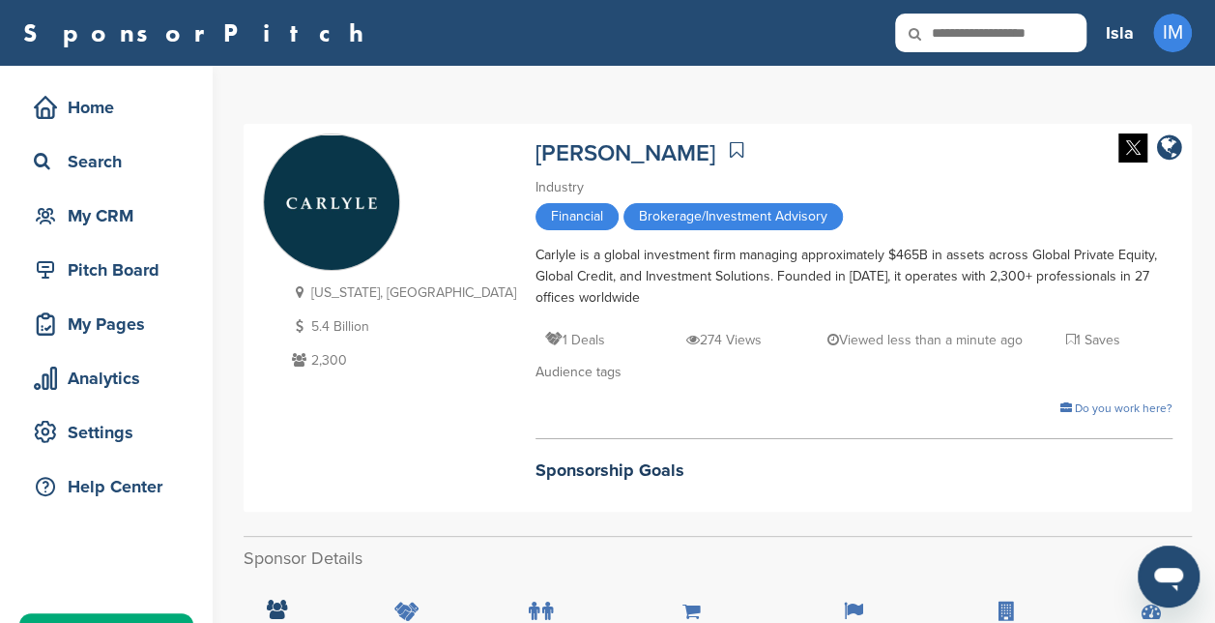
click at [730, 150] on icon at bounding box center [737, 149] width 14 height 19
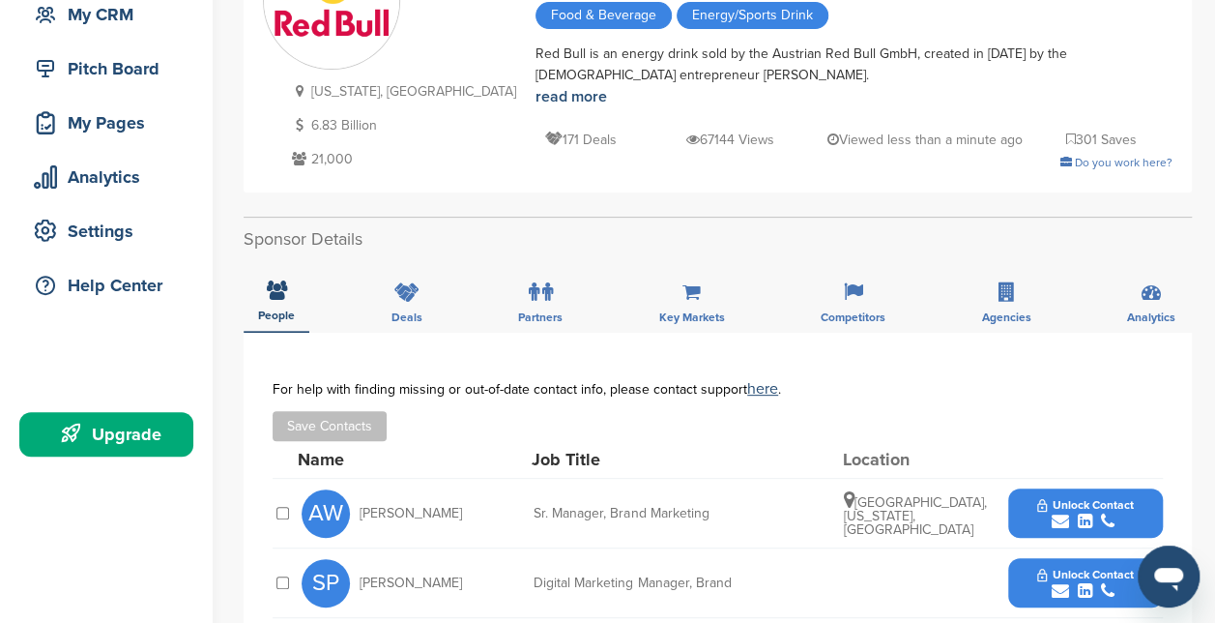
scroll to position [199, 0]
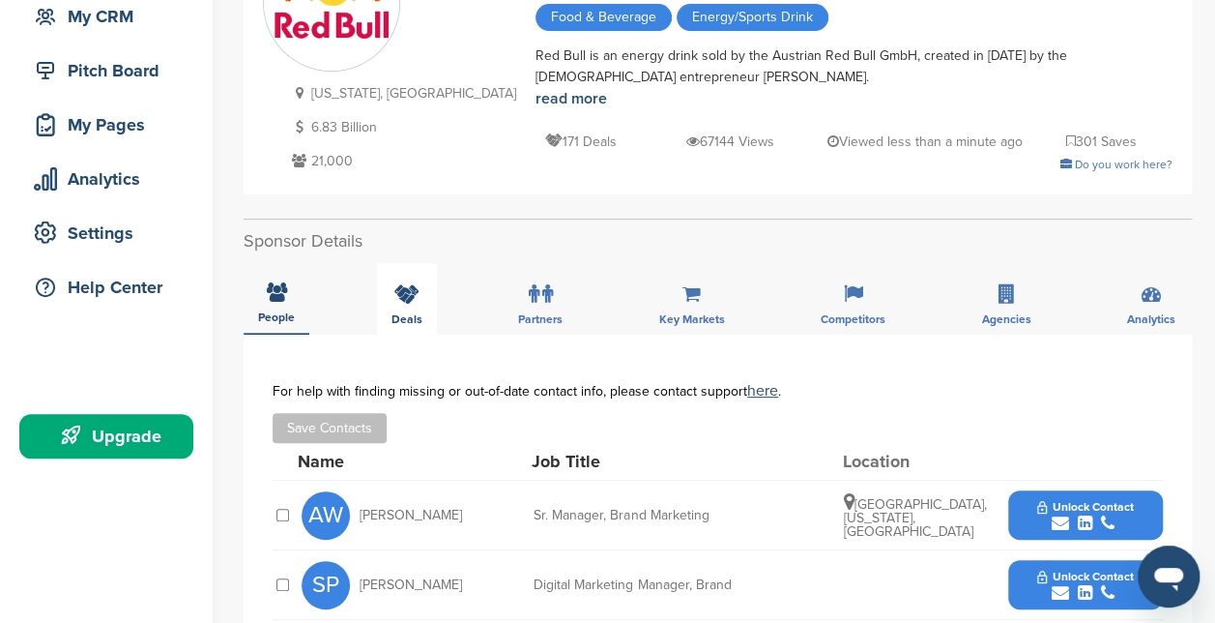
click at [415, 300] on icon at bounding box center [406, 293] width 25 height 19
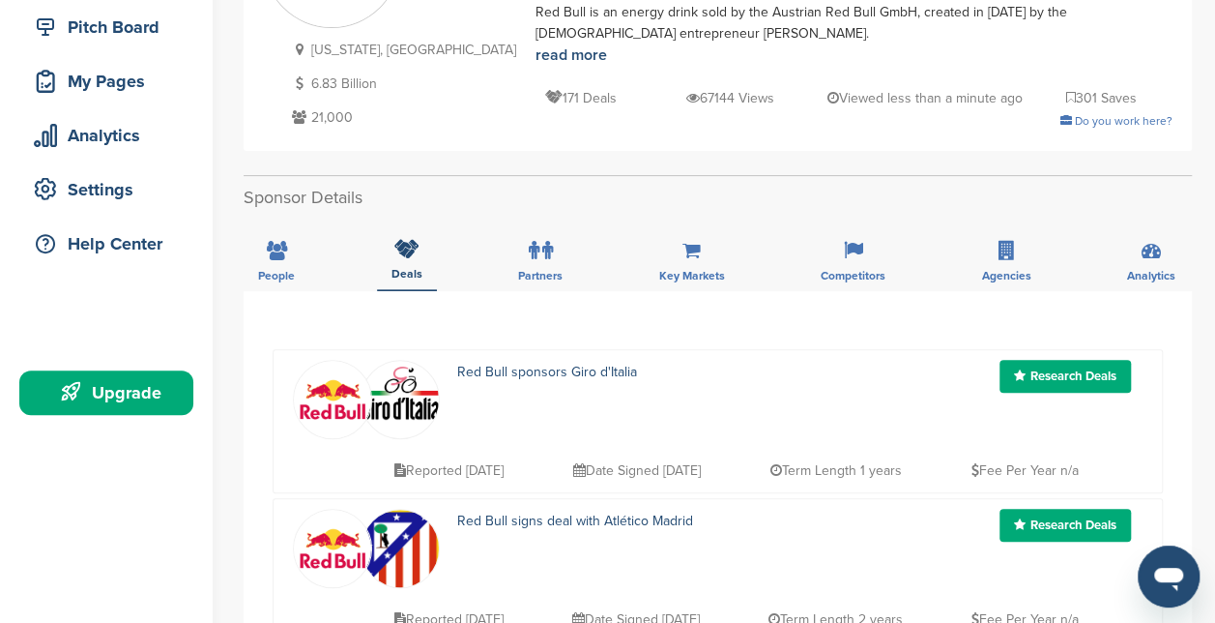
scroll to position [0, 0]
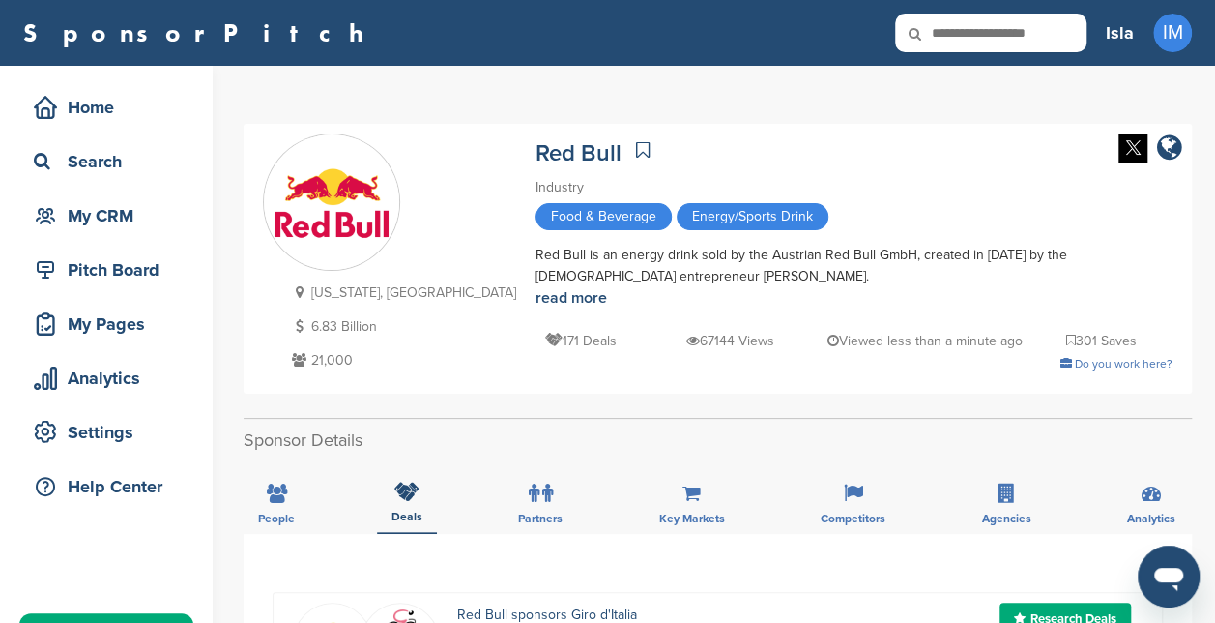
click at [636, 149] on icon at bounding box center [643, 149] width 14 height 19
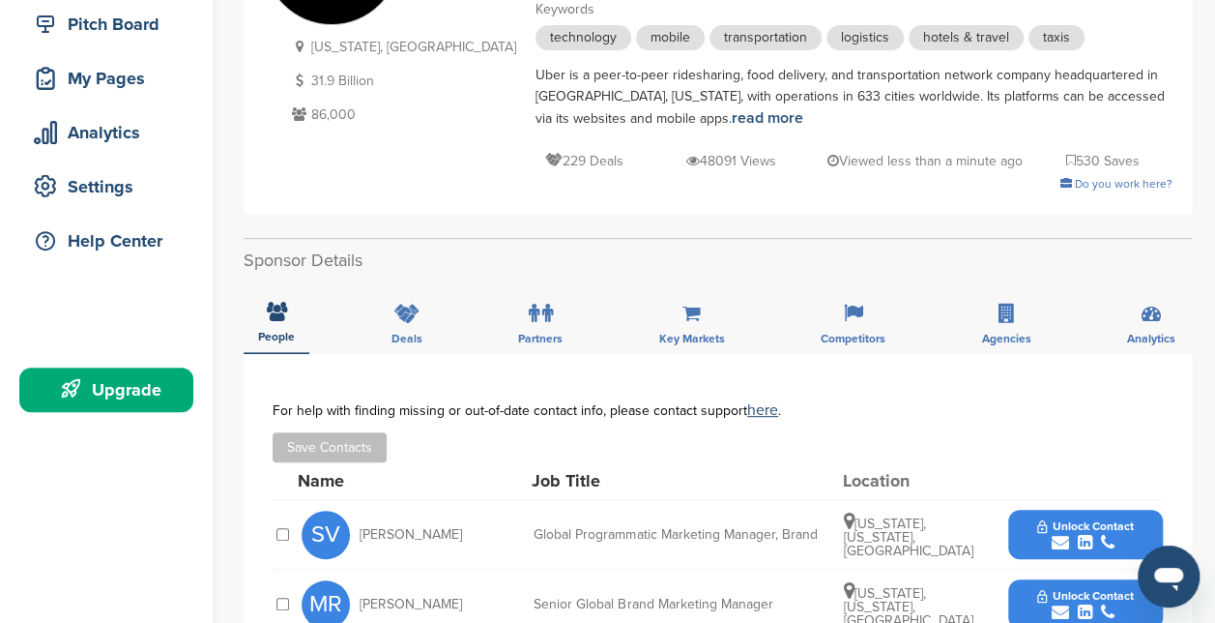
scroll to position [245, 0]
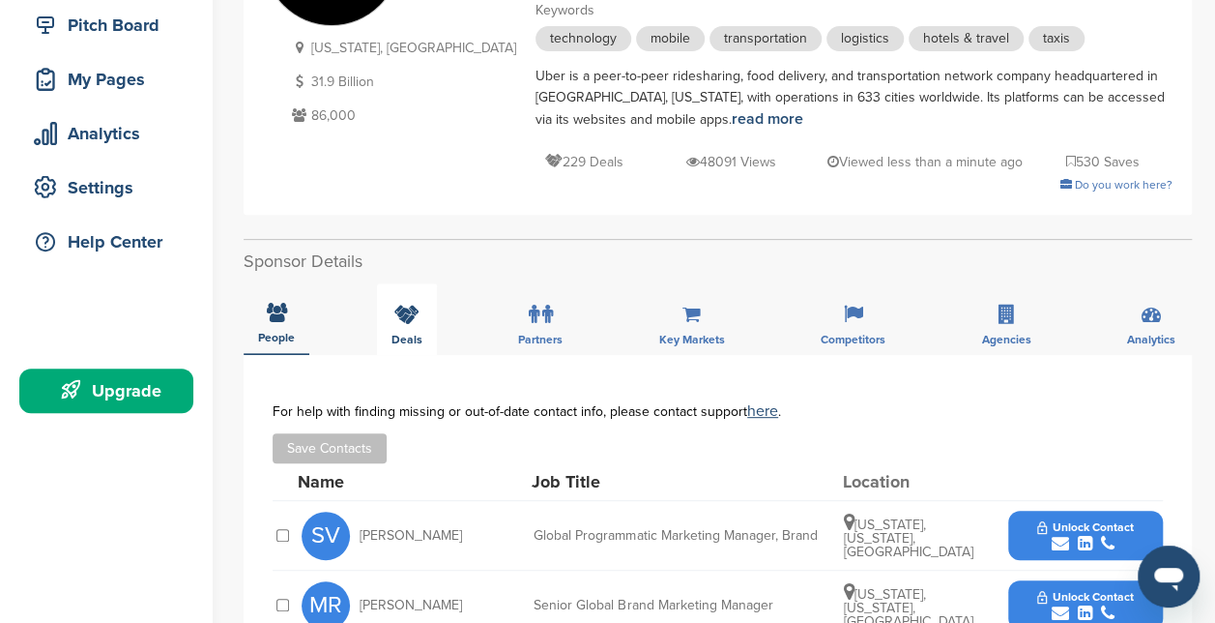
click at [414, 329] on div "Deals" at bounding box center [407, 319] width 60 height 72
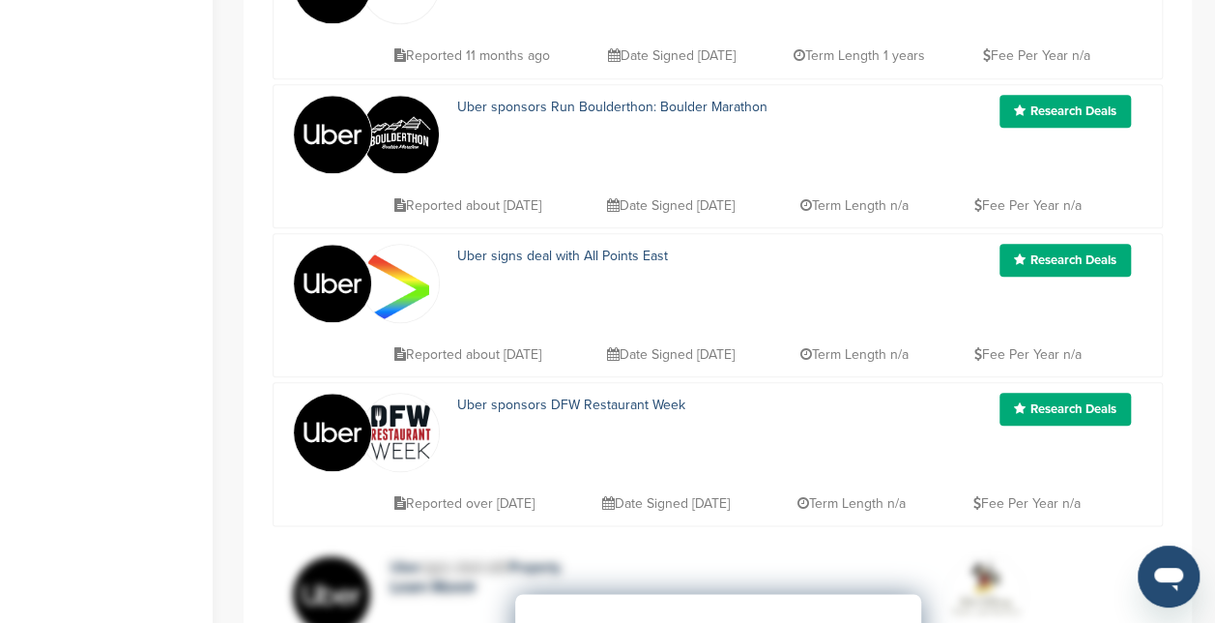
scroll to position [0, 0]
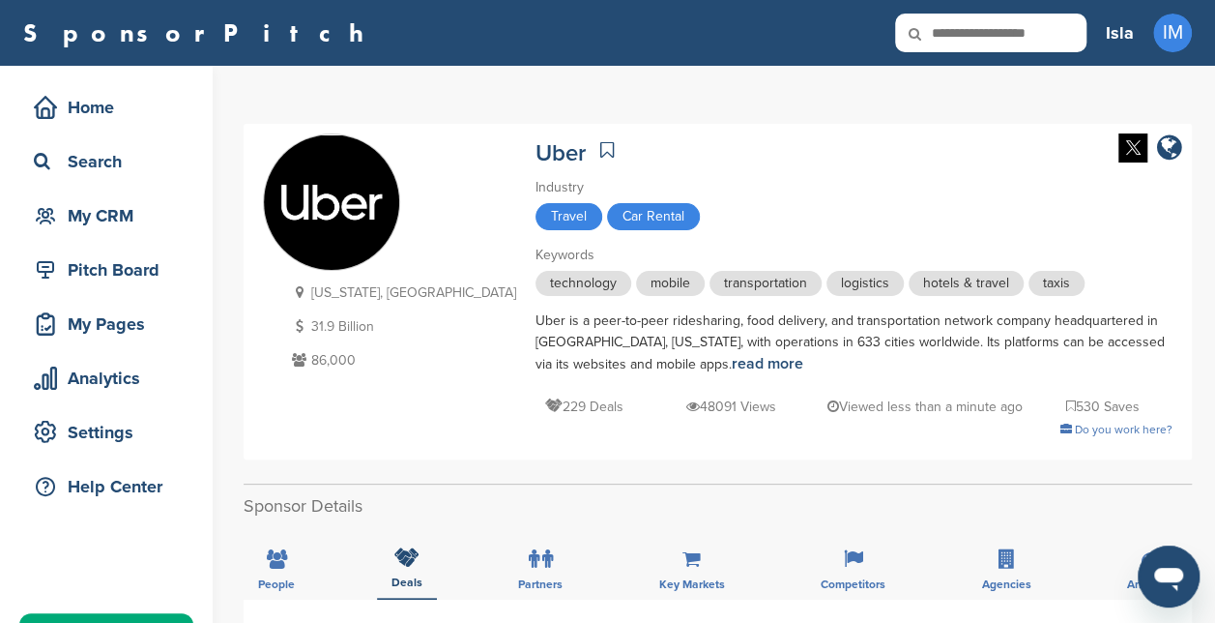
click at [600, 148] on icon at bounding box center [607, 149] width 14 height 19
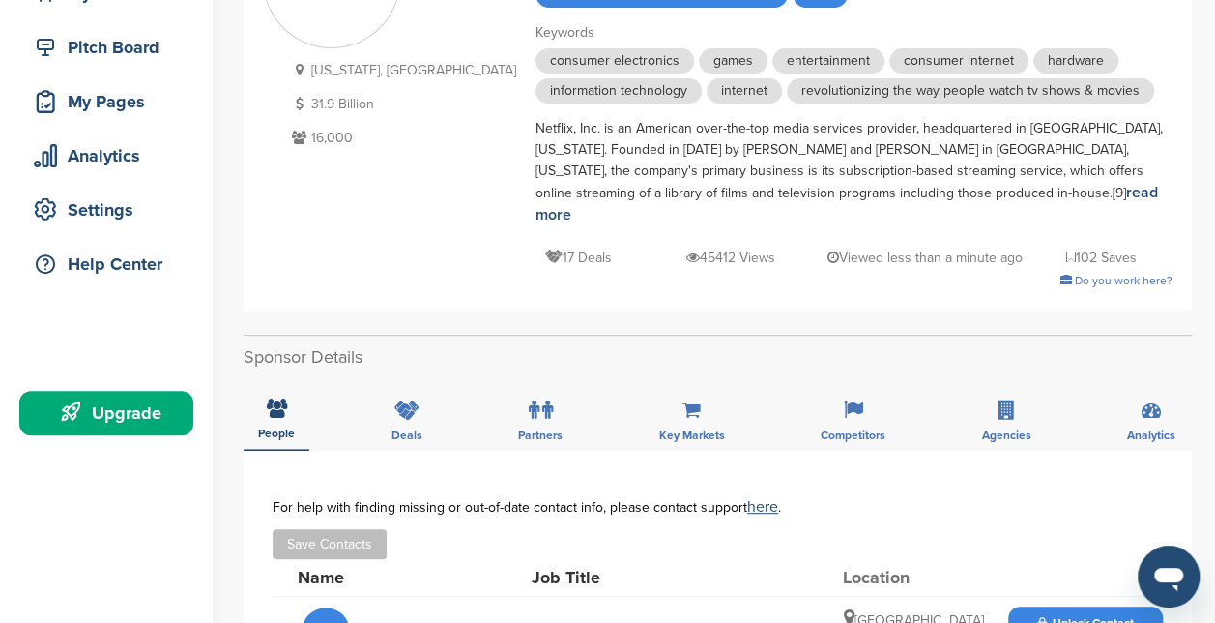
scroll to position [225, 0]
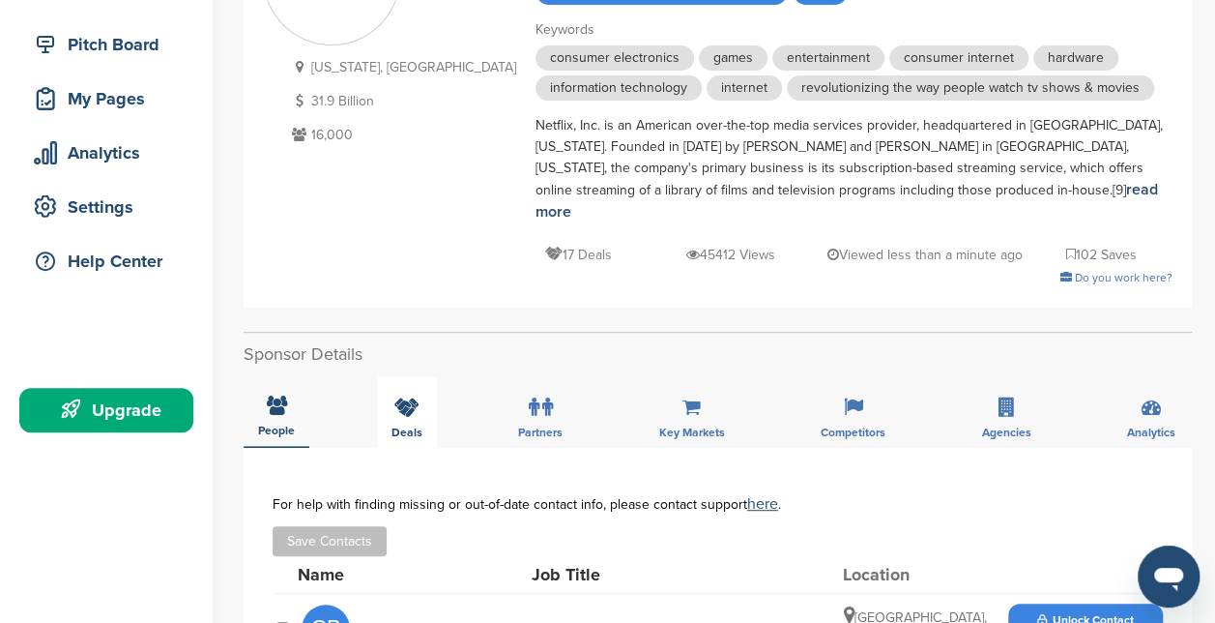
click at [404, 397] on icon at bounding box center [406, 406] width 25 height 19
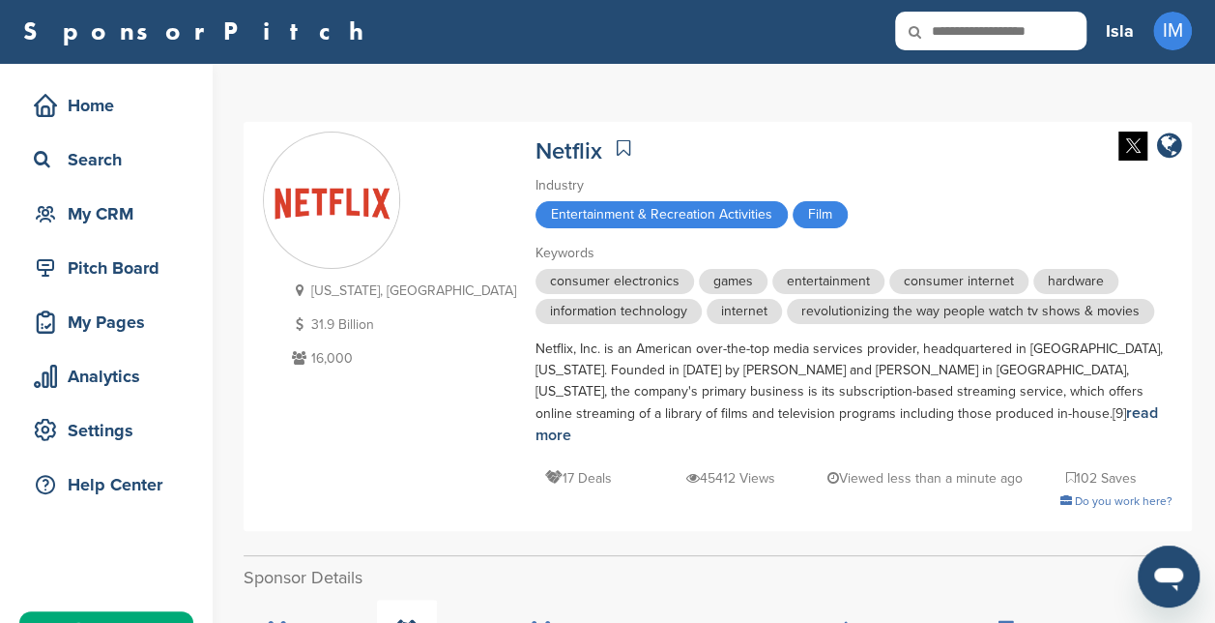
scroll to position [0, 0]
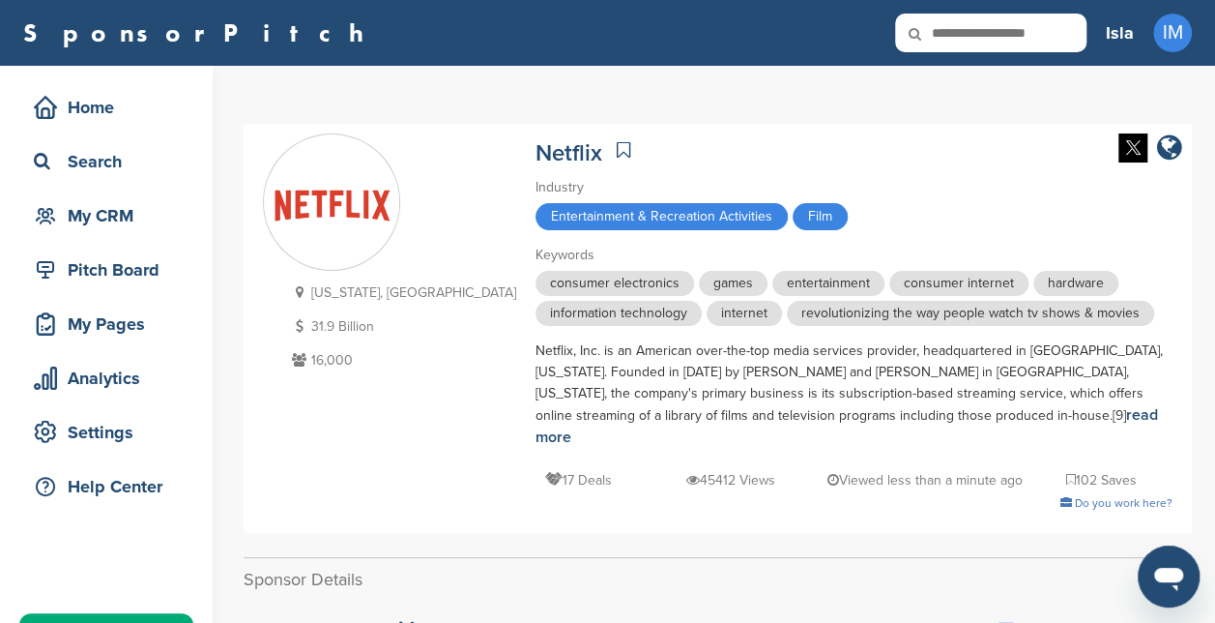
click at [612, 141] on link at bounding box center [623, 149] width 23 height 29
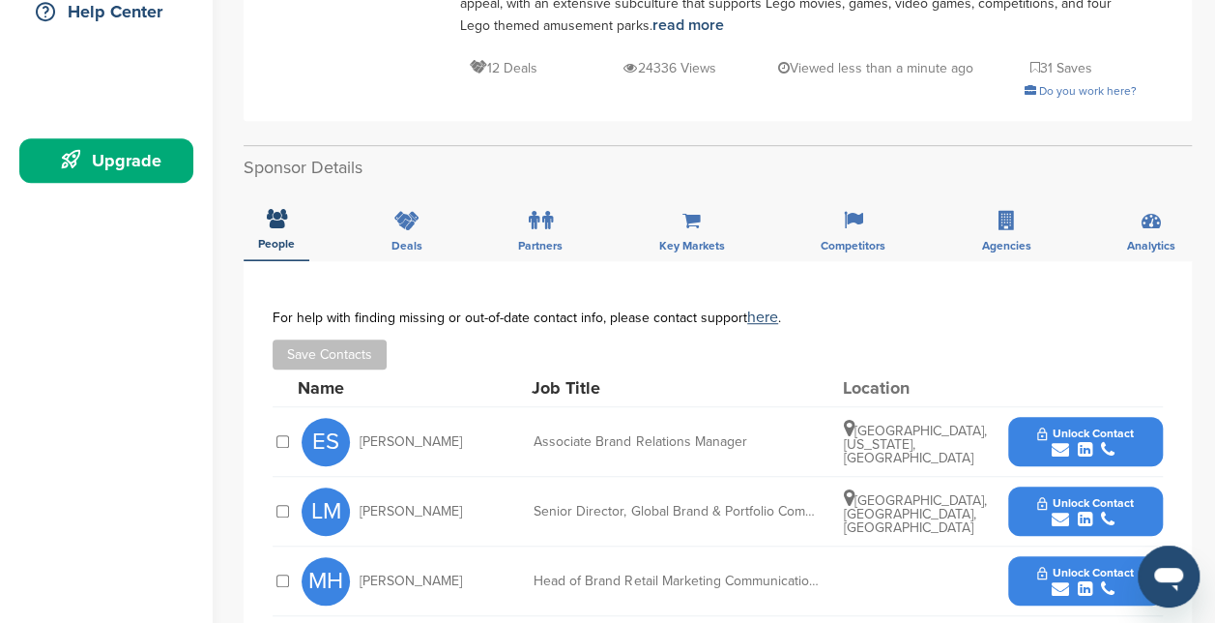
scroll to position [476, 0]
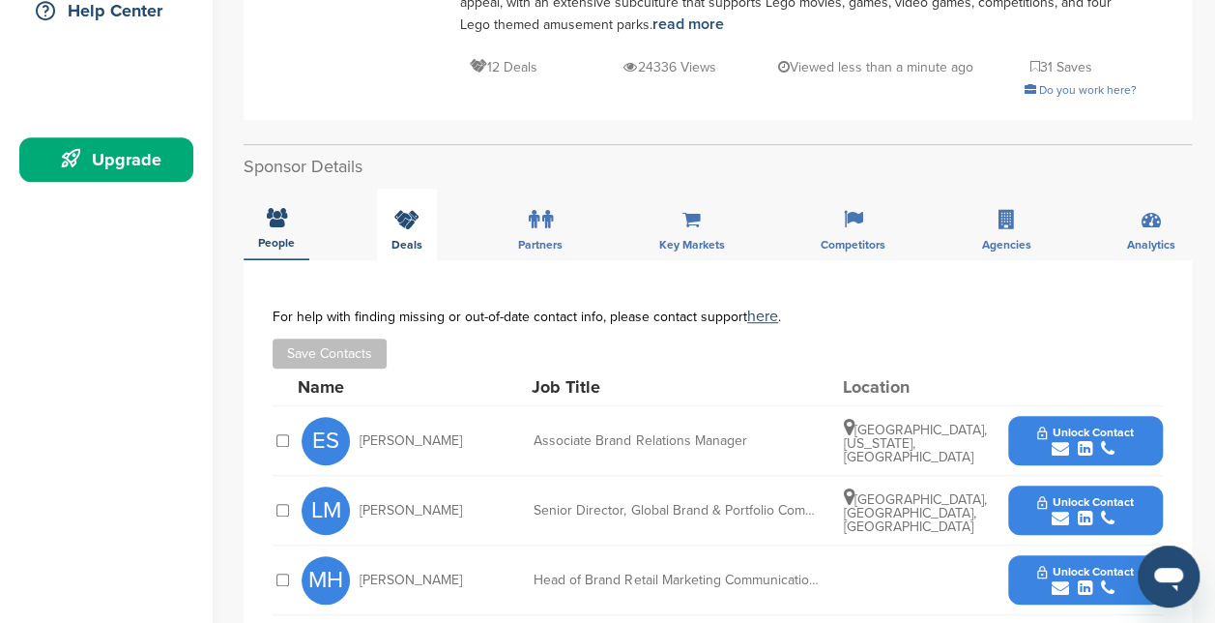
click at [410, 210] on icon at bounding box center [406, 219] width 25 height 19
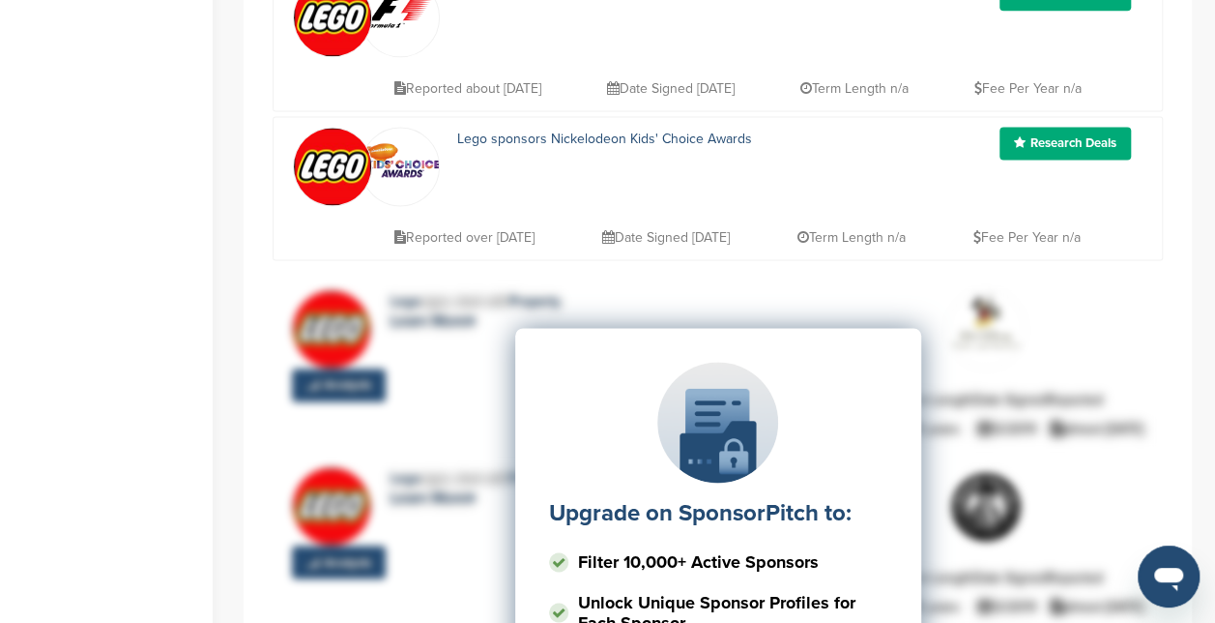
scroll to position [1275, 0]
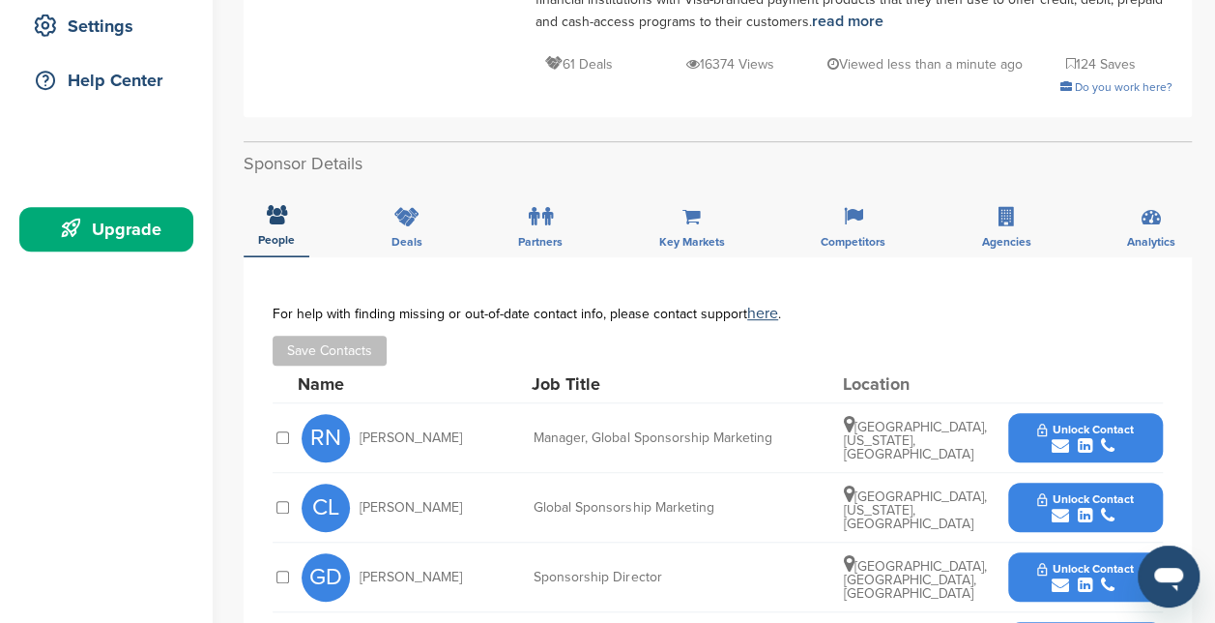
scroll to position [407, 0]
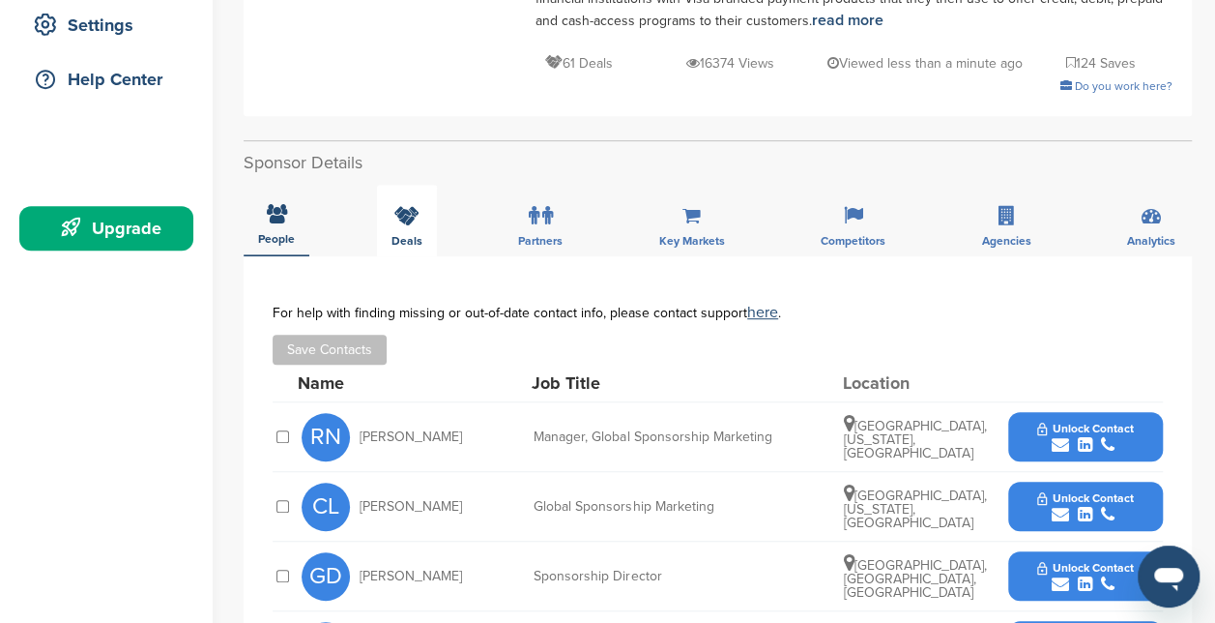
click at [396, 222] on icon at bounding box center [406, 215] width 25 height 19
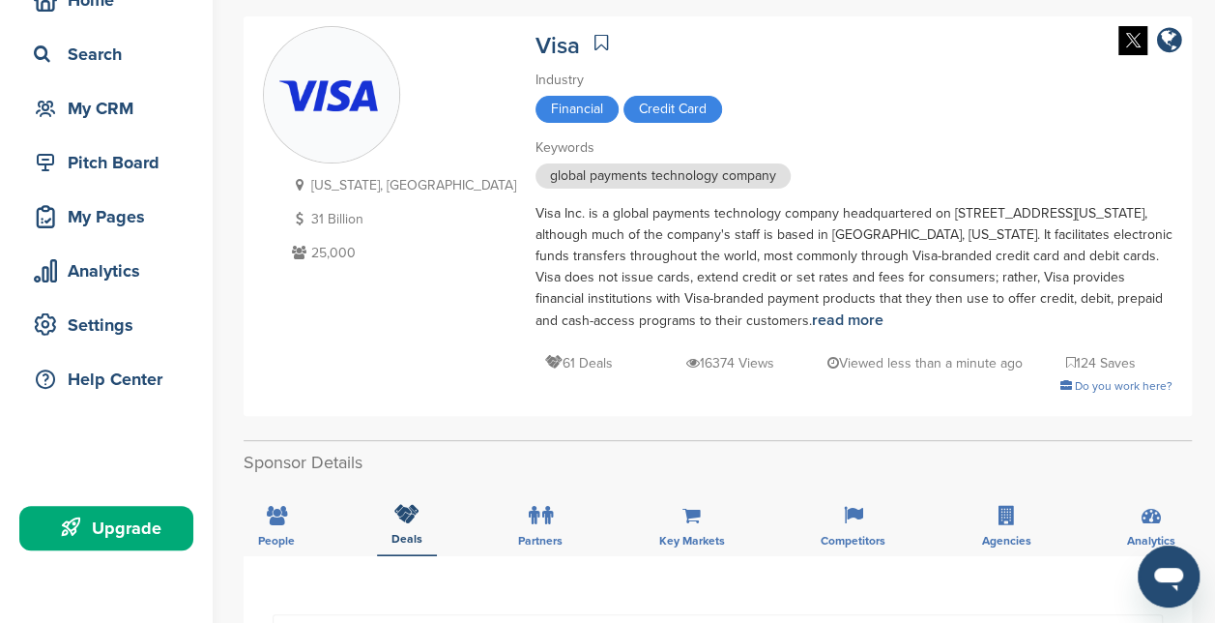
scroll to position [0, 0]
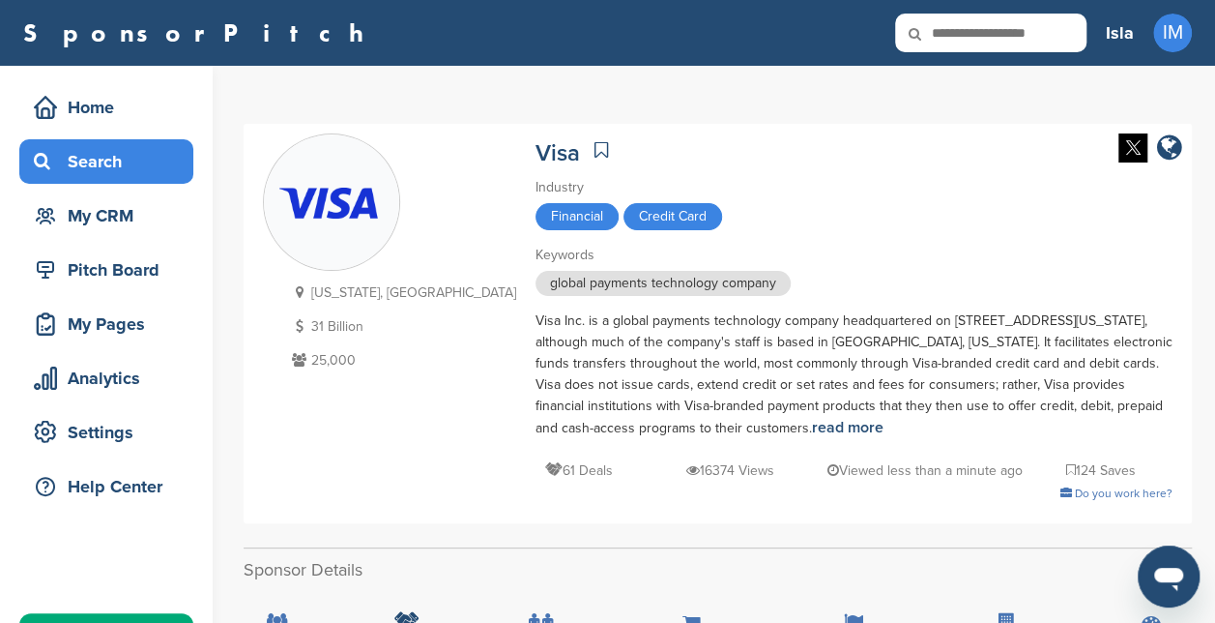
click at [96, 166] on div "Search" at bounding box center [111, 161] width 164 height 35
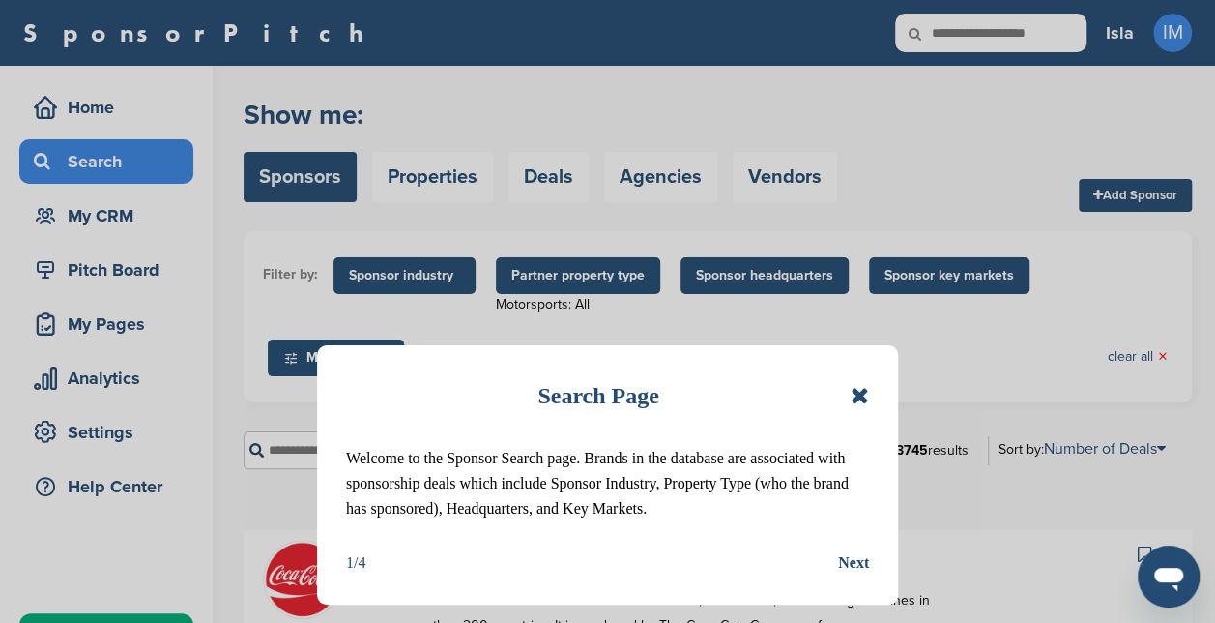
click at [866, 398] on icon at bounding box center [860, 395] width 18 height 23
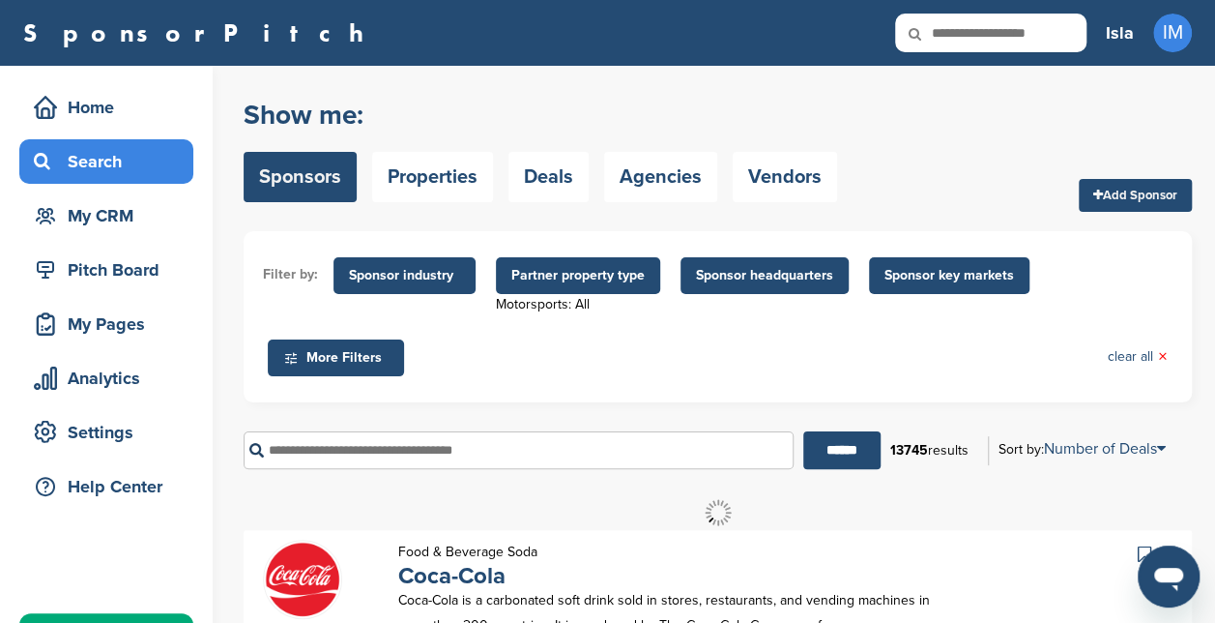
click at [676, 456] on input "text" at bounding box center [519, 450] width 550 height 38
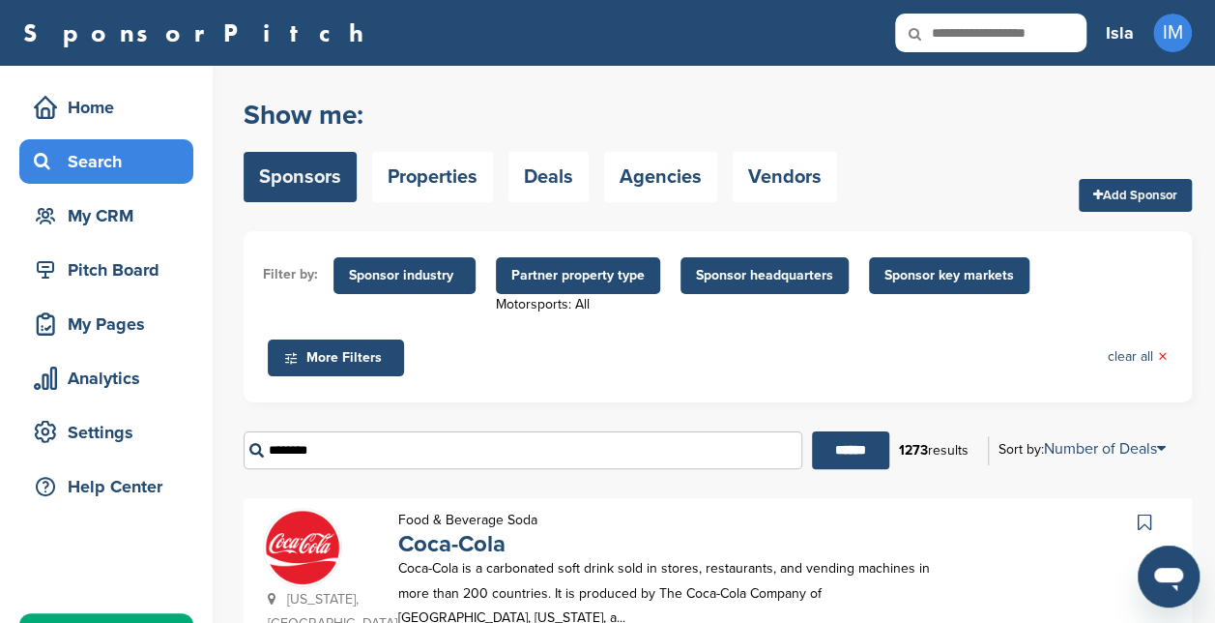
click at [812, 431] on input "******" at bounding box center [850, 450] width 77 height 38
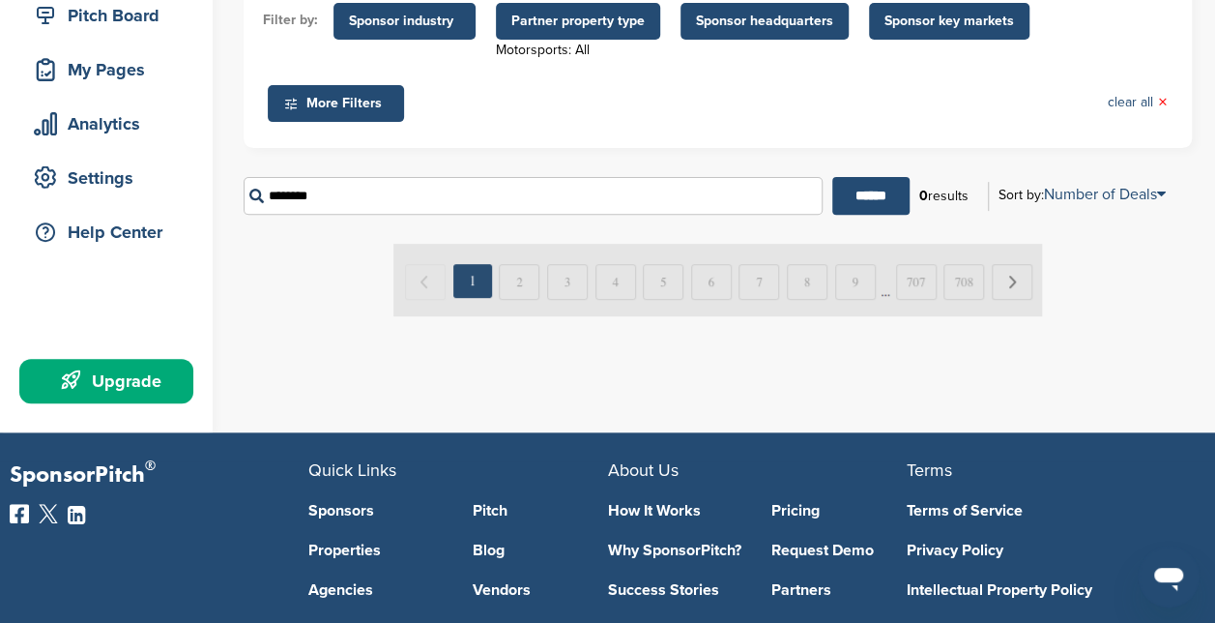
scroll to position [265, 0]
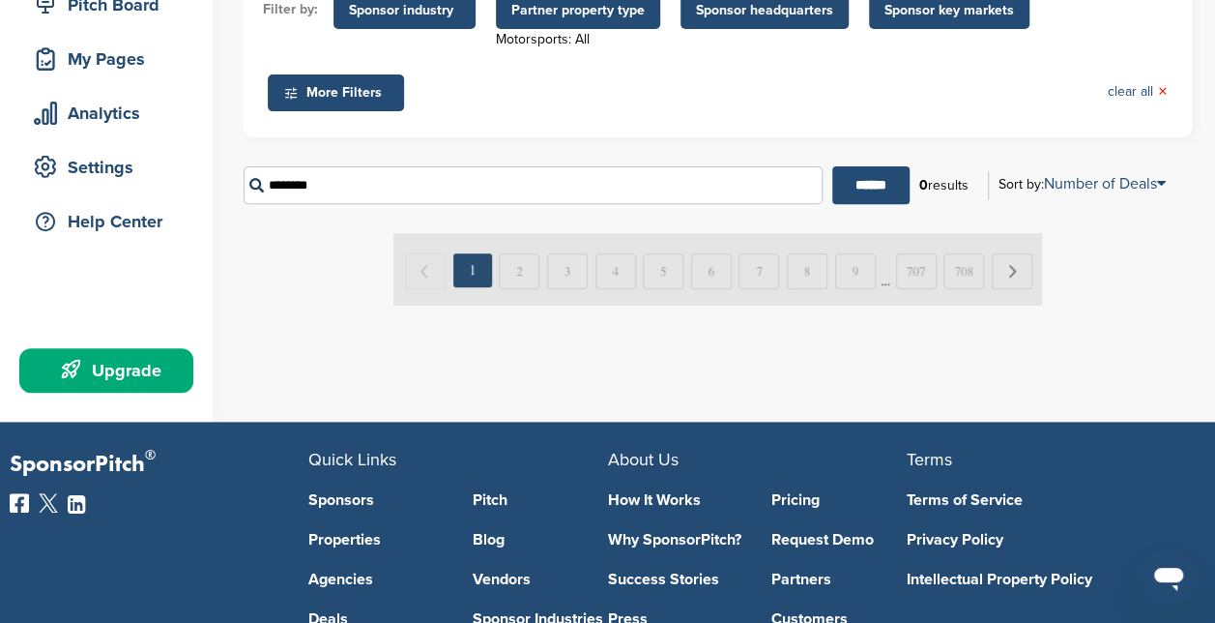
type input "********"
click at [832, 166] on input "******" at bounding box center [870, 185] width 77 height 38
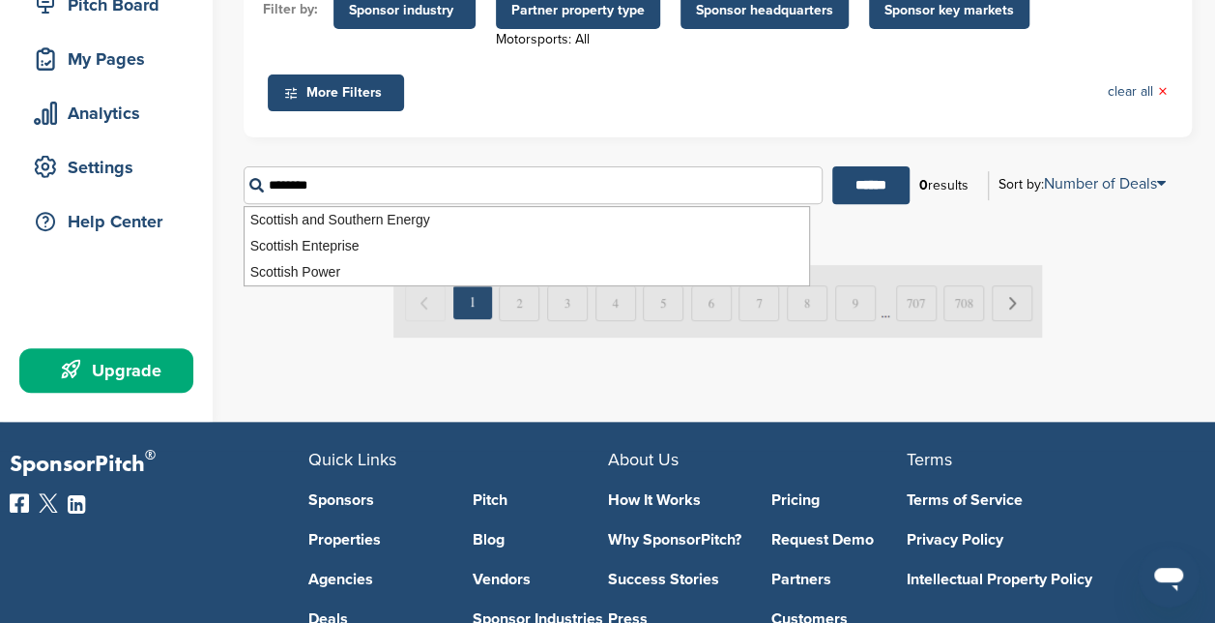
scroll to position [0, 0]
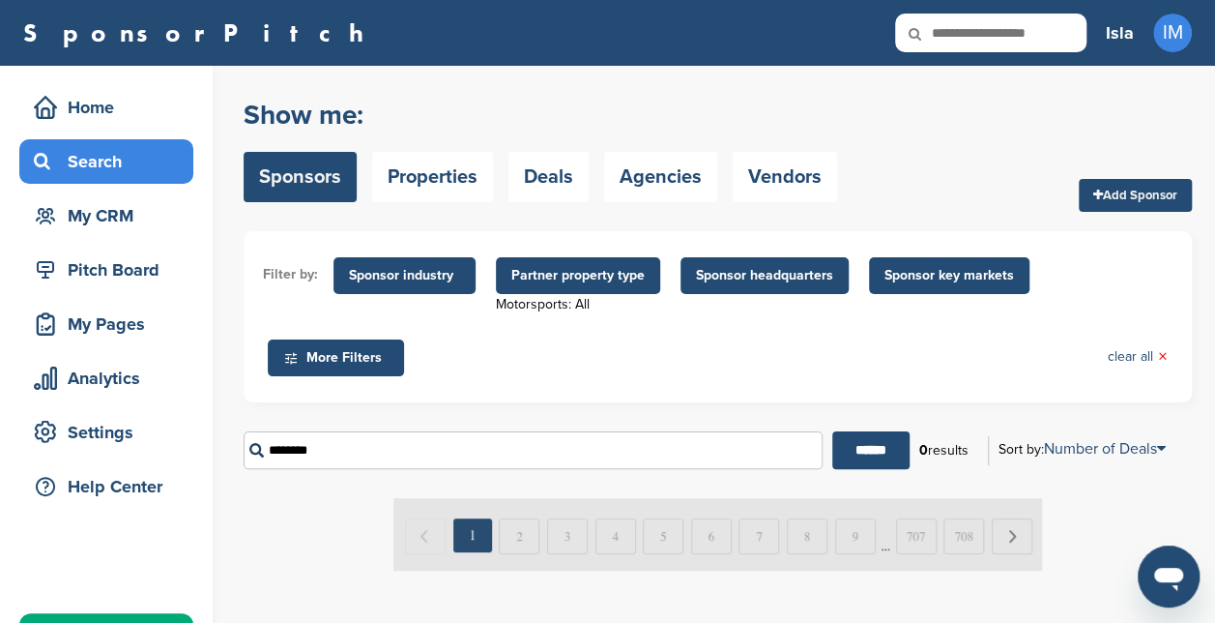
click at [806, 379] on ul "Filter by: Sponsor industry Sponsor Industry × Apparel, Clothing, & Fashion Acc…" at bounding box center [718, 316] width 910 height 132
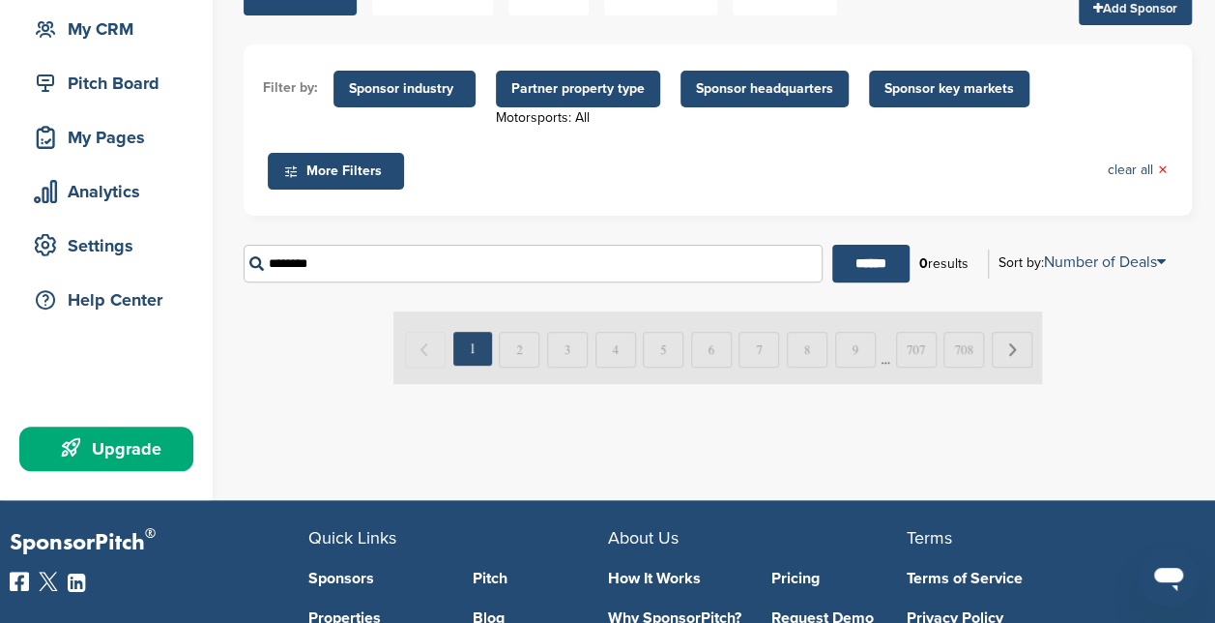
scroll to position [183, 0]
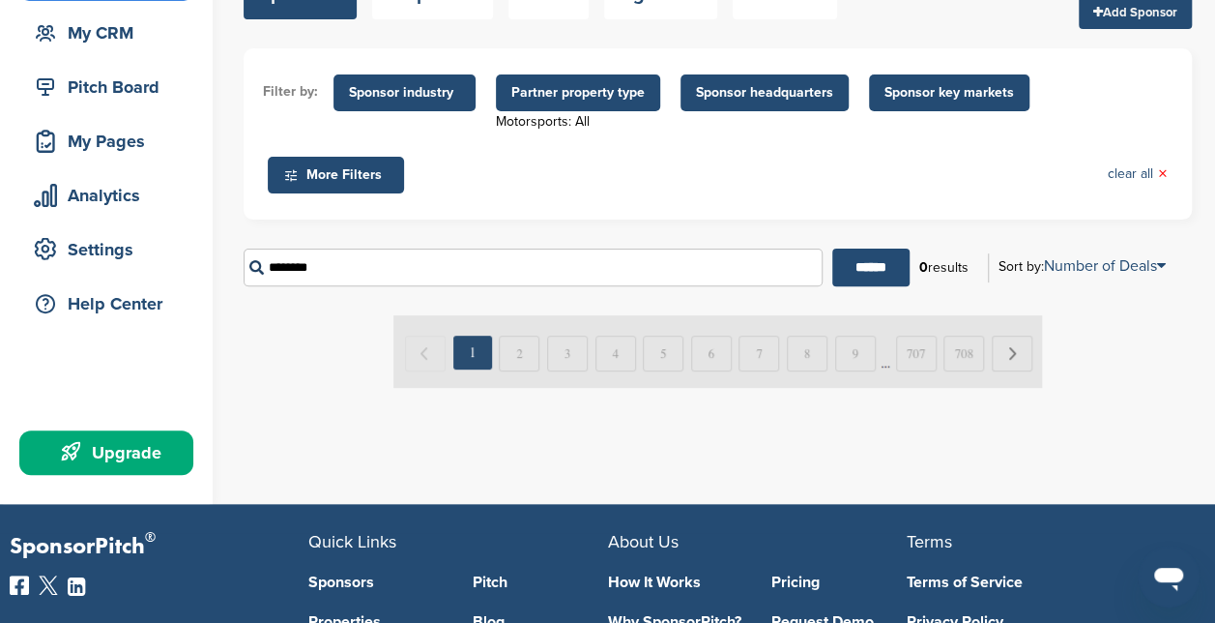
click at [330, 191] on span "More Filters" at bounding box center [336, 175] width 136 height 37
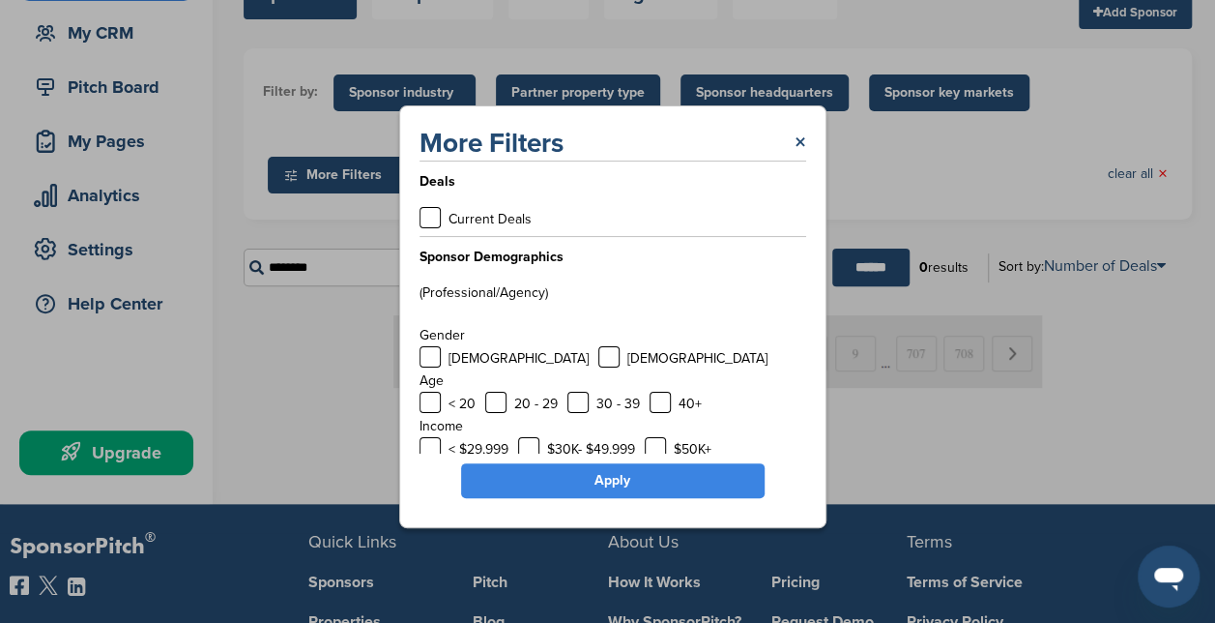
scroll to position [128, 0]
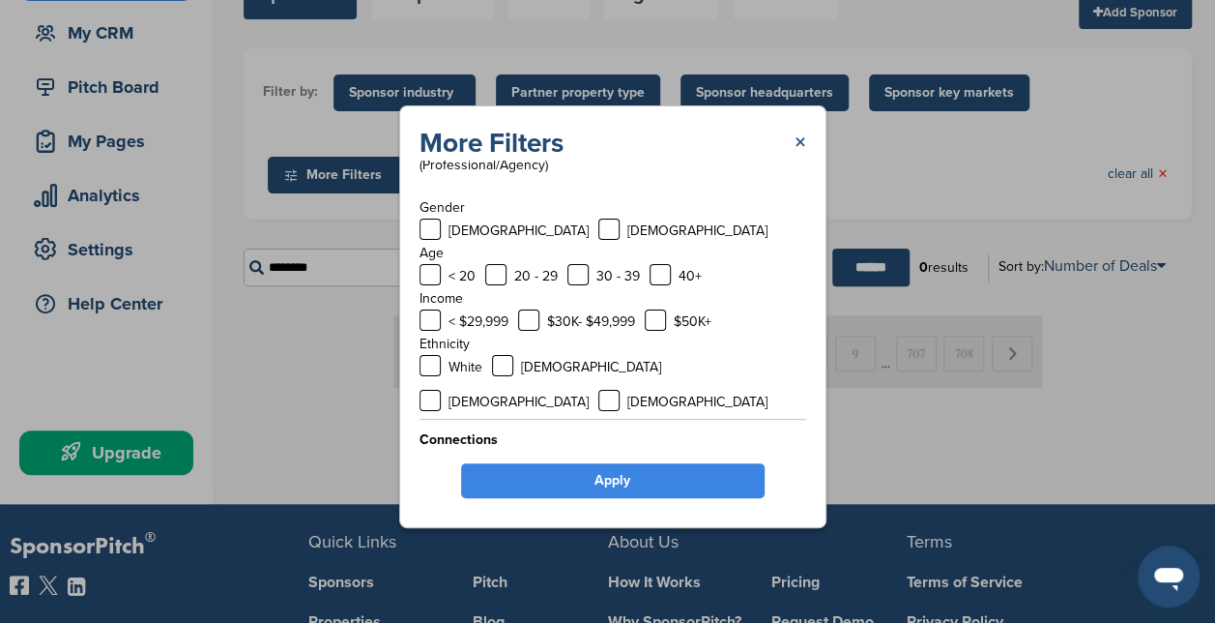
click at [804, 132] on link "×" at bounding box center [801, 143] width 12 height 35
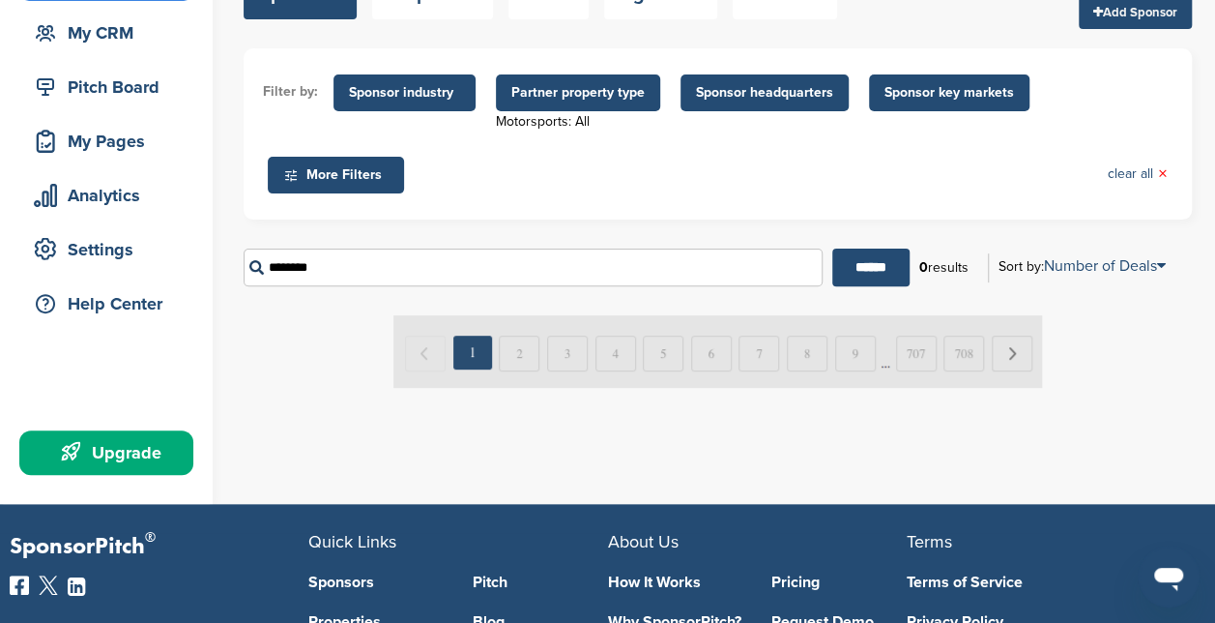
click at [374, 263] on input "********" at bounding box center [533, 267] width 579 height 38
click at [832, 248] on input "******" at bounding box center [870, 267] width 77 height 38
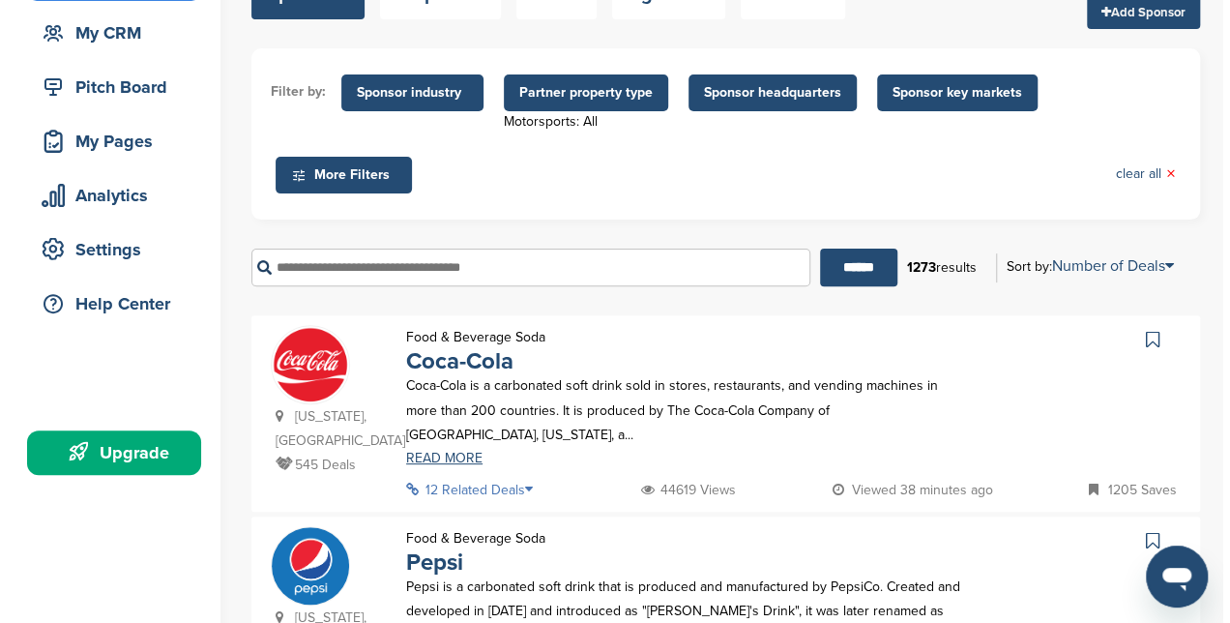
scroll to position [0, 0]
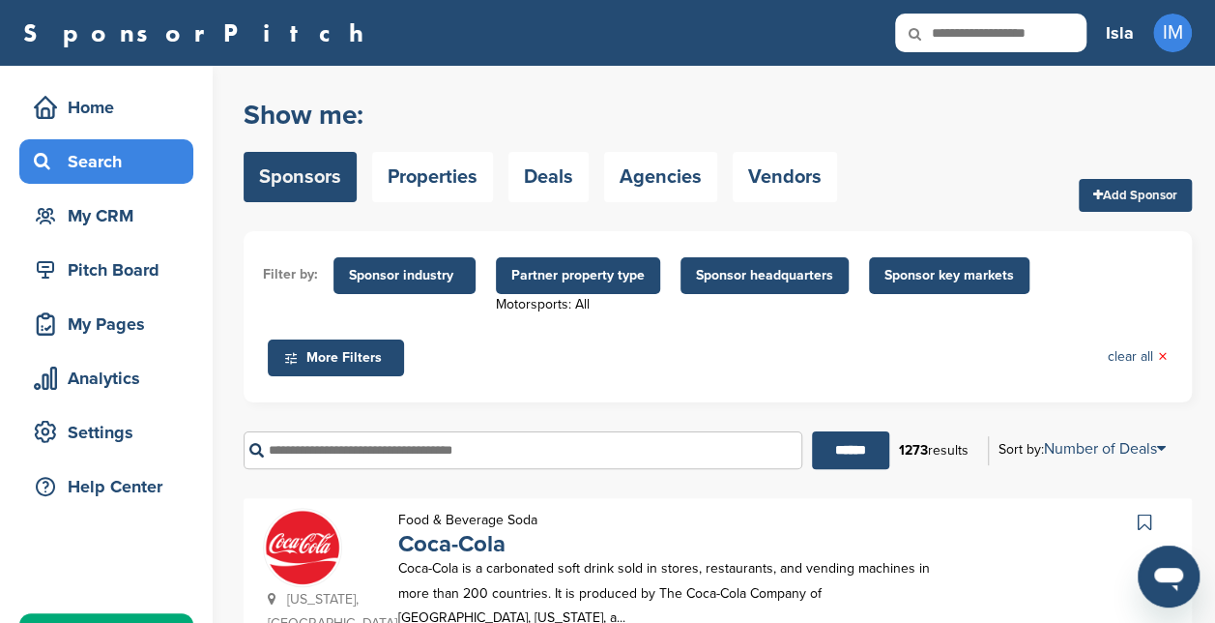
click at [595, 278] on span "Partner property type" at bounding box center [577, 275] width 133 height 21
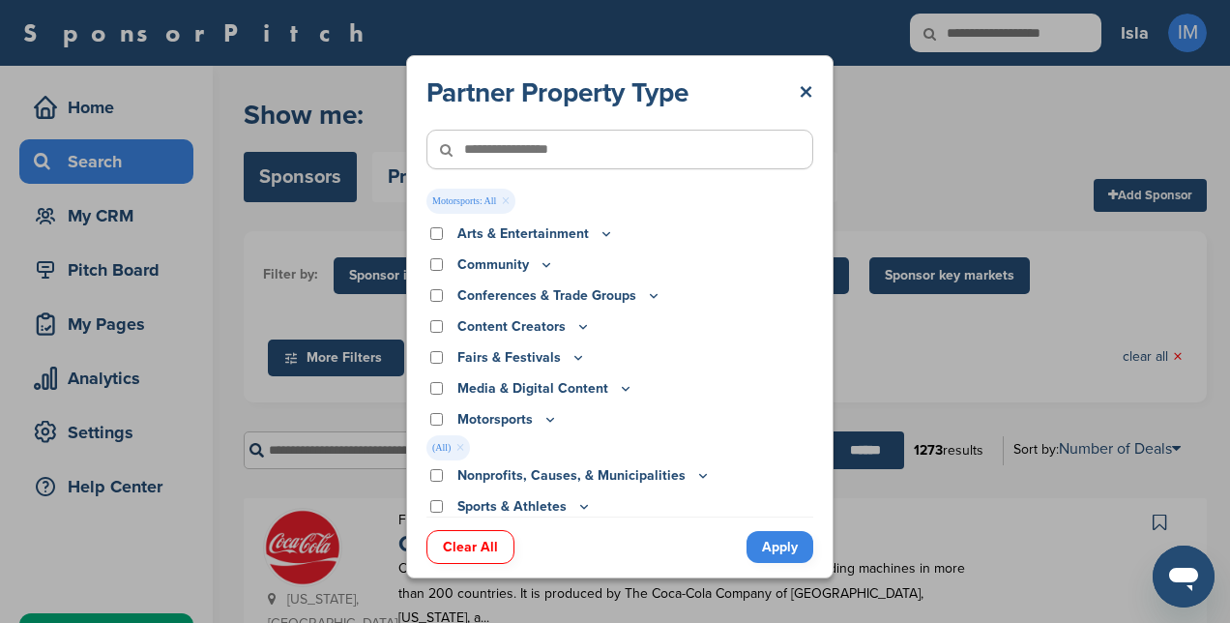
click at [503, 197] on link "×" at bounding box center [505, 200] width 9 height 21
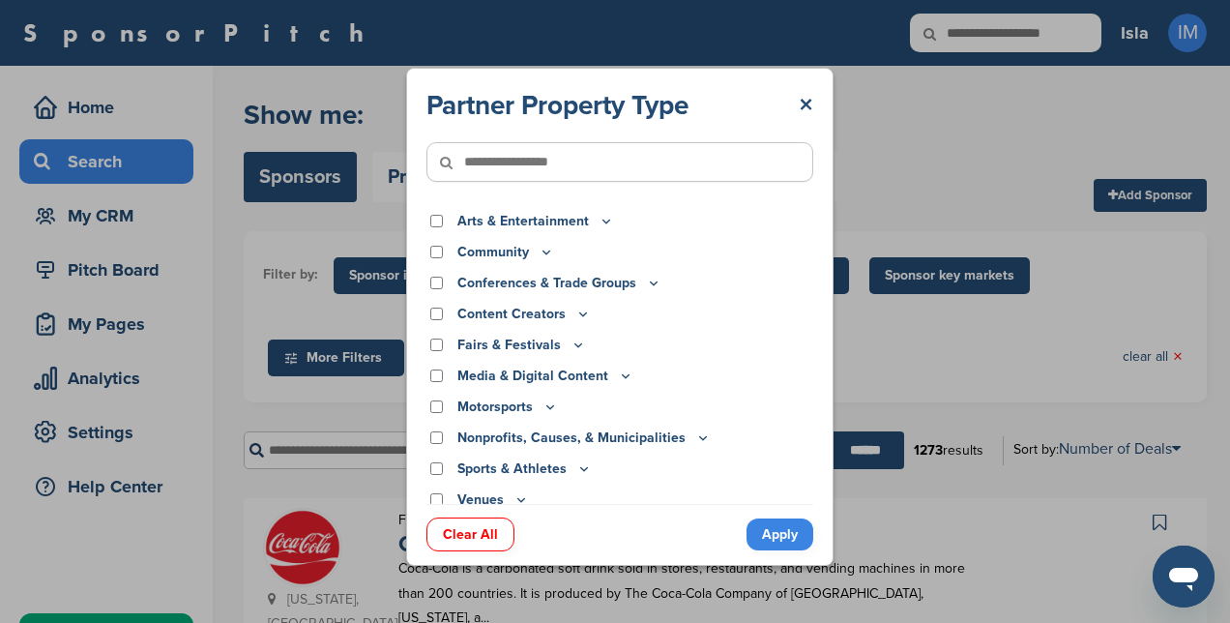
click at [783, 540] on link "Apply" at bounding box center [779, 534] width 67 height 32
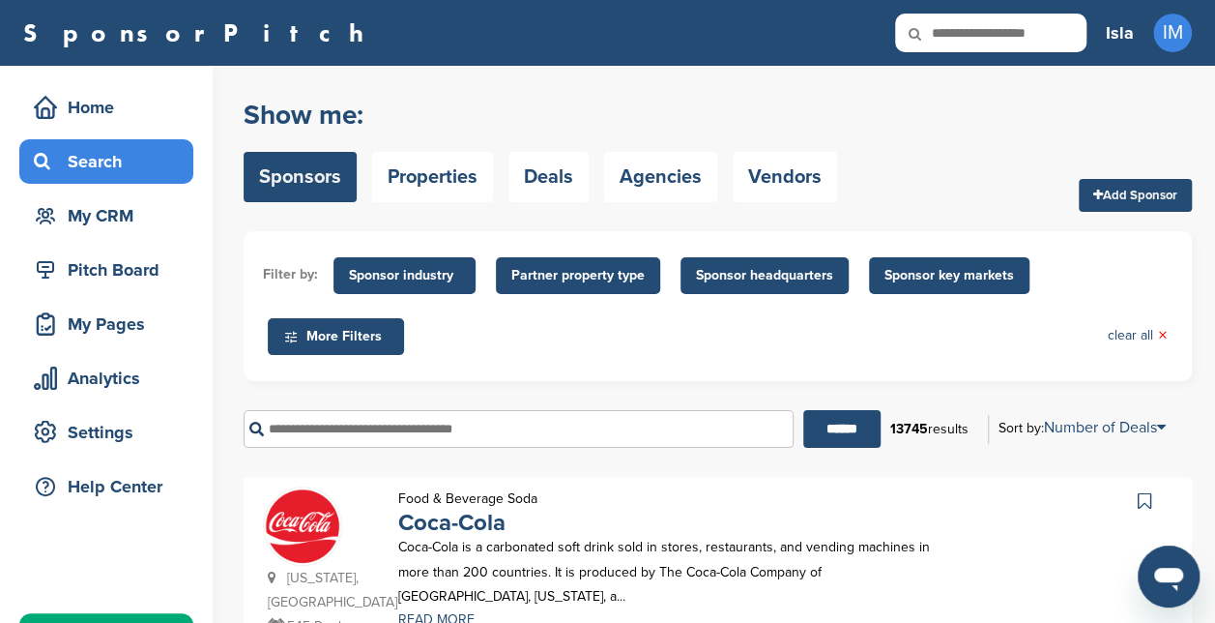
click at [750, 277] on span "Sponsor headquarters" at bounding box center [764, 275] width 137 height 21
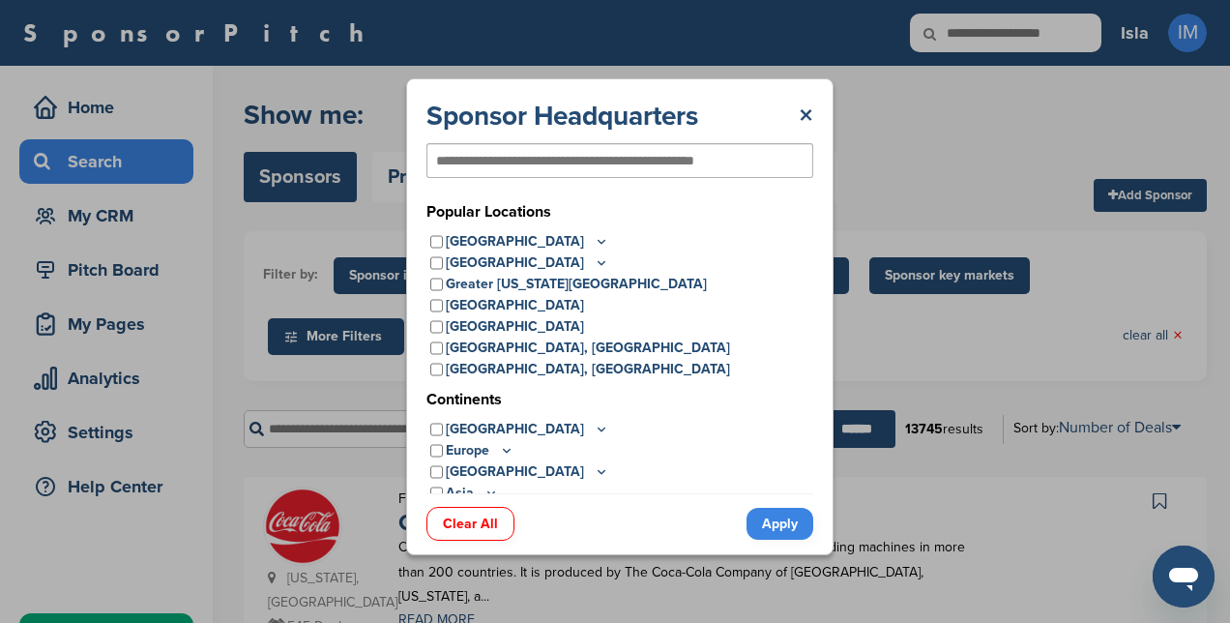
scroll to position [52, 0]
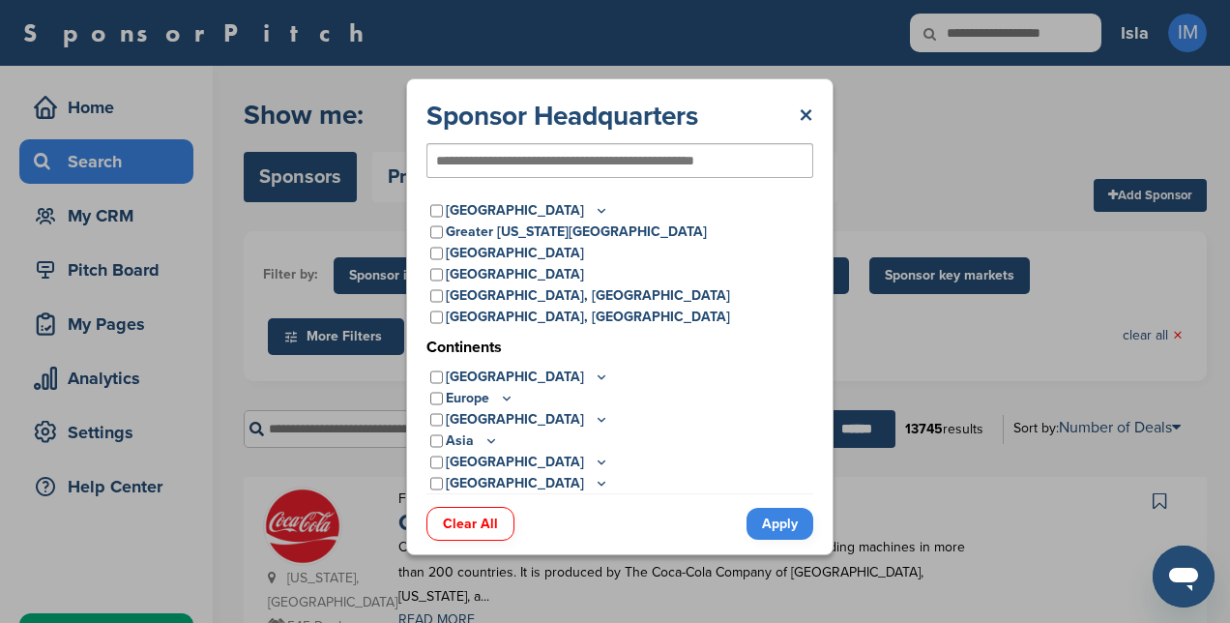
click at [501, 396] on icon at bounding box center [506, 398] width 15 height 16
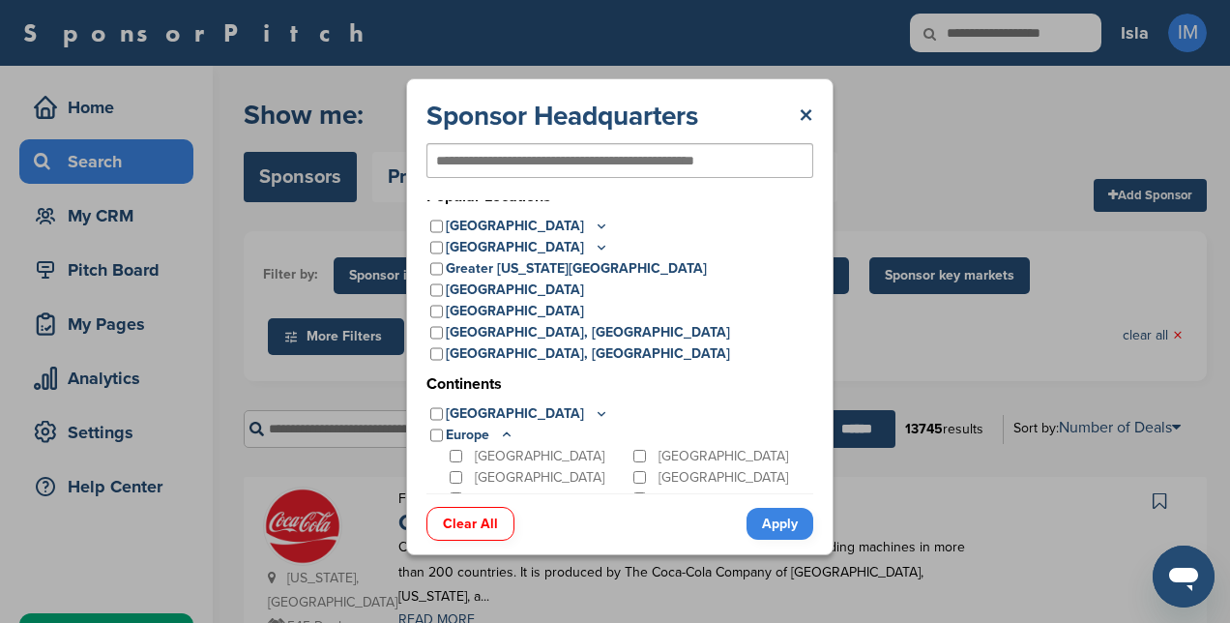
scroll to position [0, 0]
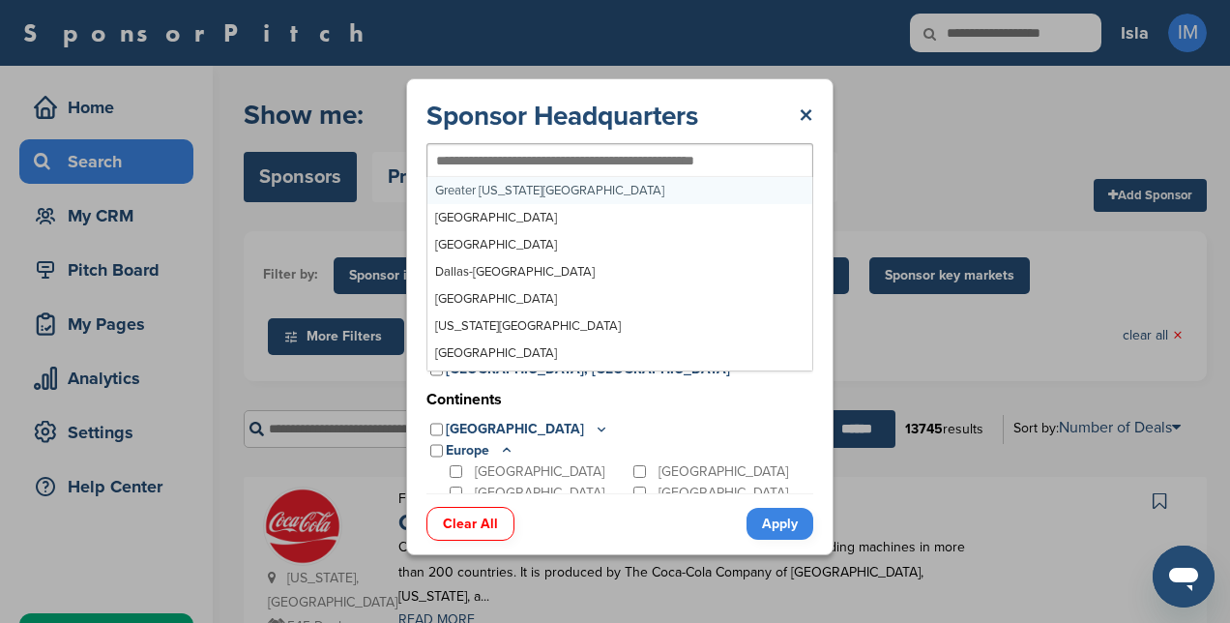
click at [615, 156] on input "text" at bounding box center [588, 160] width 305 height 17
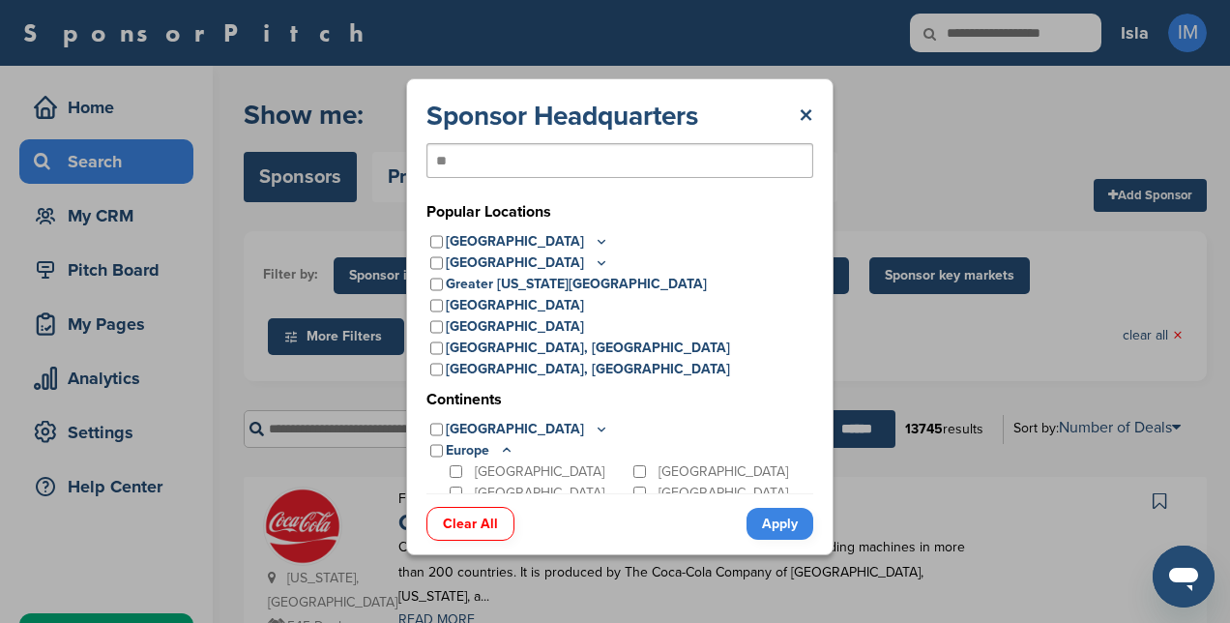
type input "*"
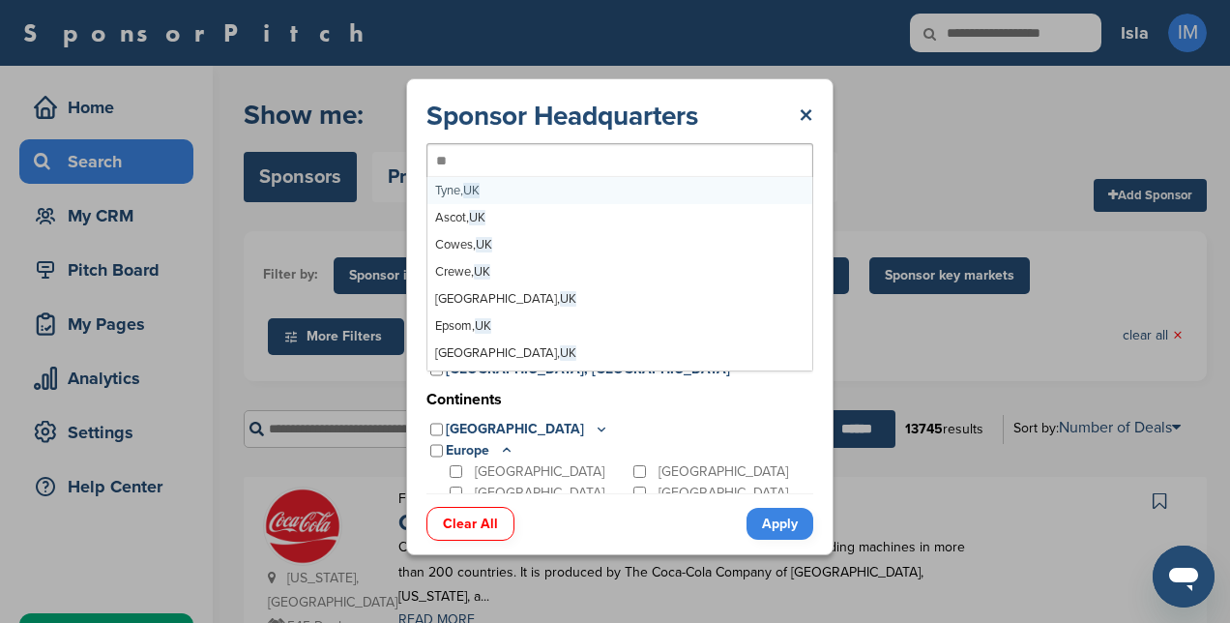
type input "*"
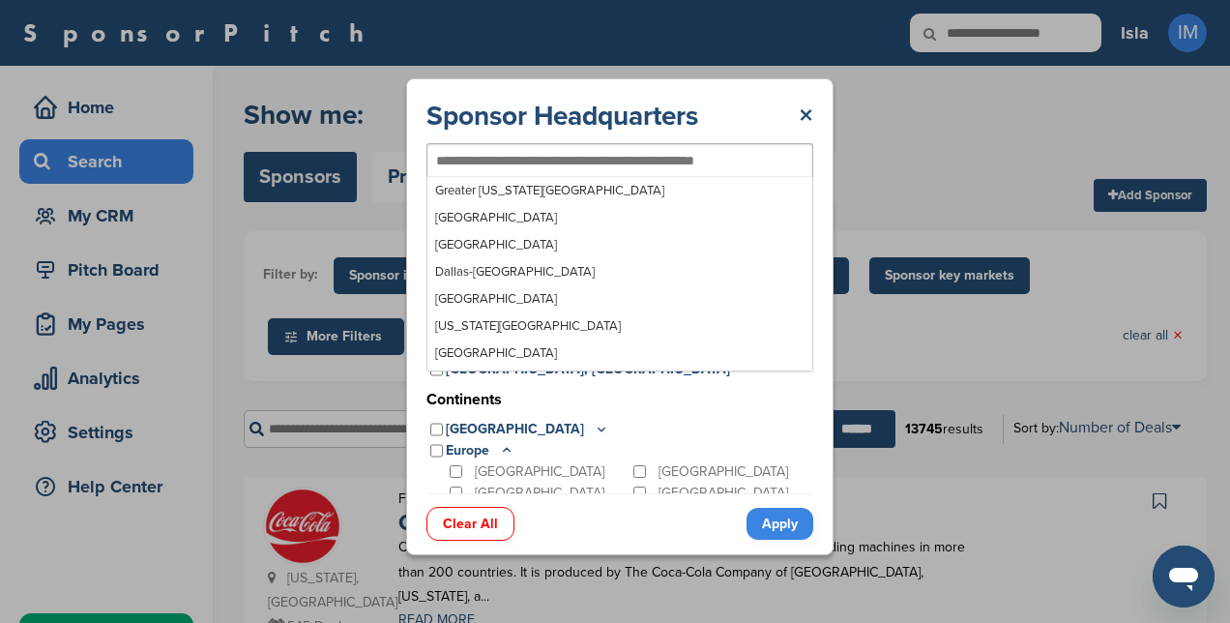
scroll to position [25117, 0]
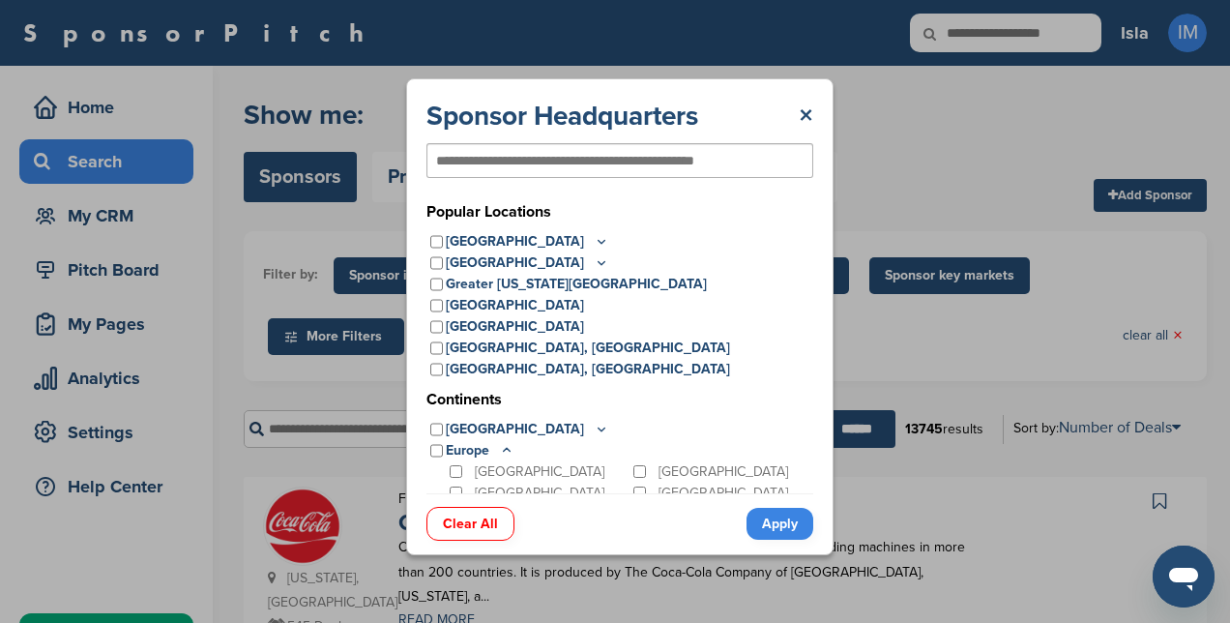
click at [708, 124] on div "Sponsor Headquarters ×" at bounding box center [619, 116] width 387 height 35
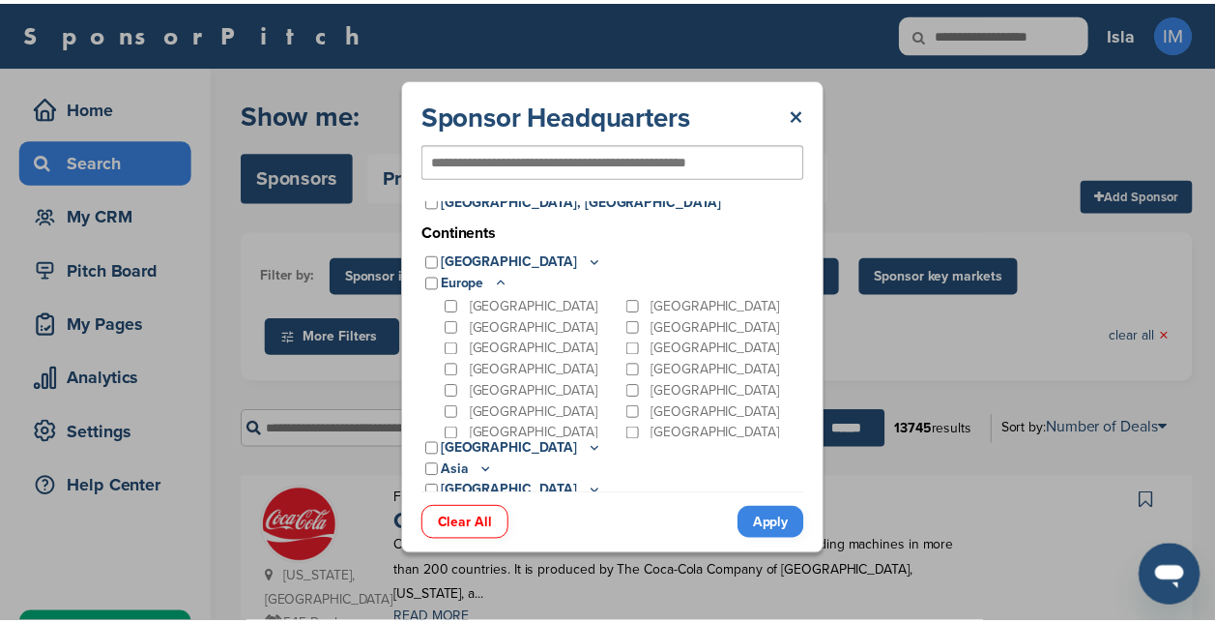
scroll to position [195, 0]
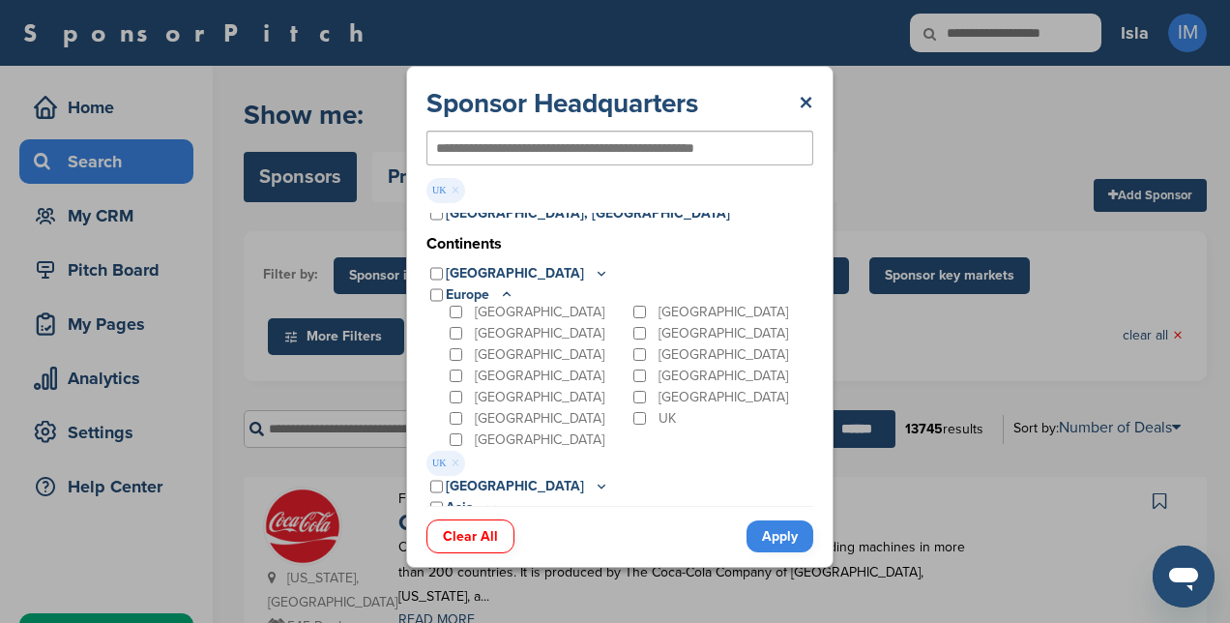
click at [783, 539] on link "Apply" at bounding box center [779, 536] width 67 height 32
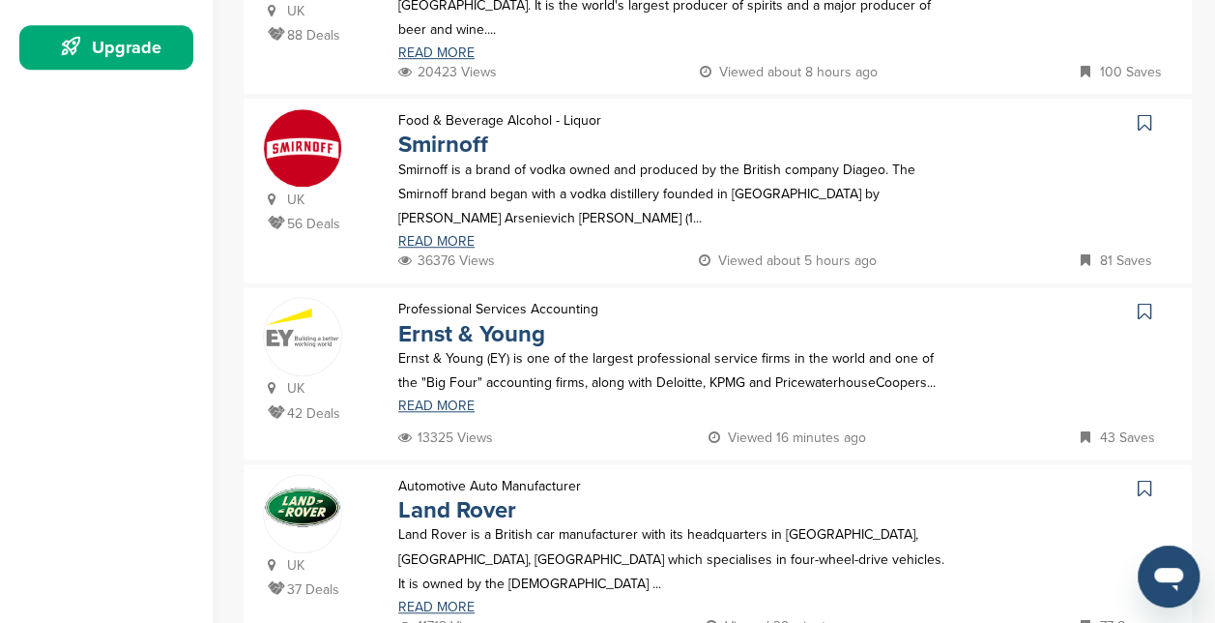
scroll to position [589, 0]
click at [509, 319] on link "Ernst & Young" at bounding box center [471, 333] width 147 height 28
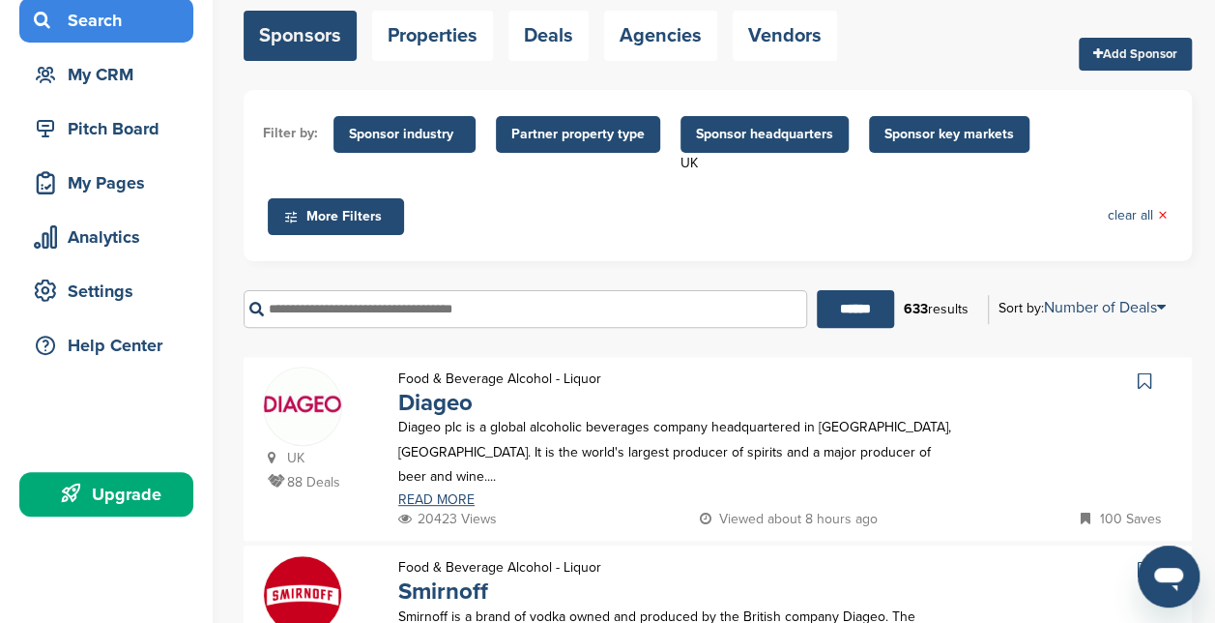
scroll to position [0, 0]
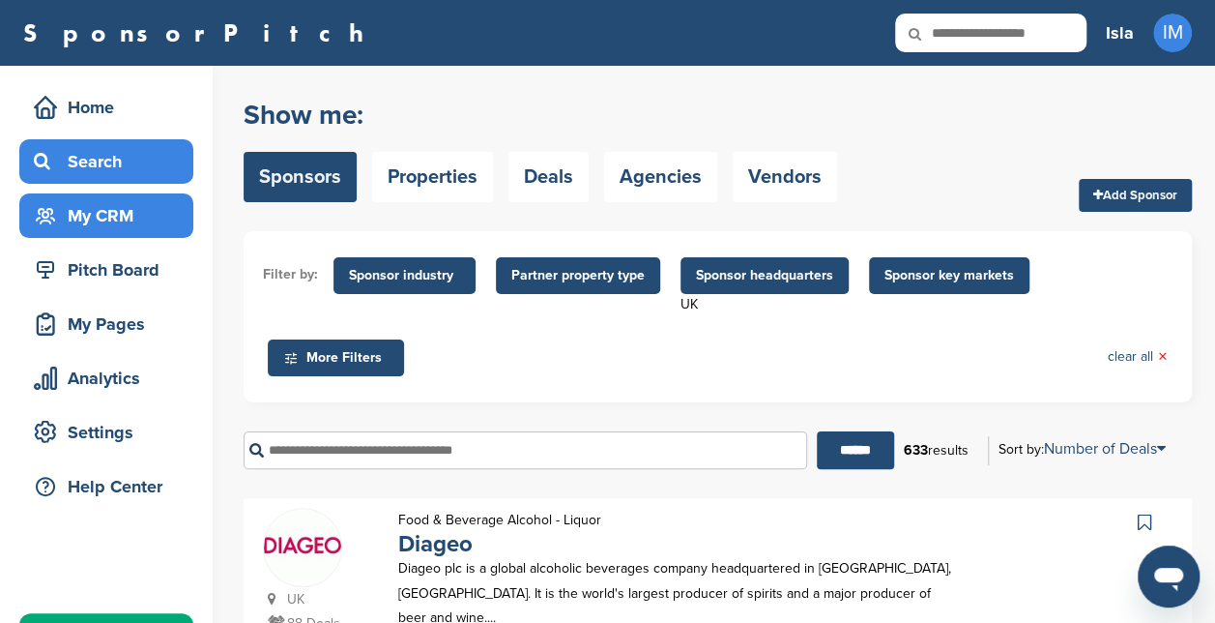
click at [127, 214] on div "My CRM" at bounding box center [111, 215] width 164 height 35
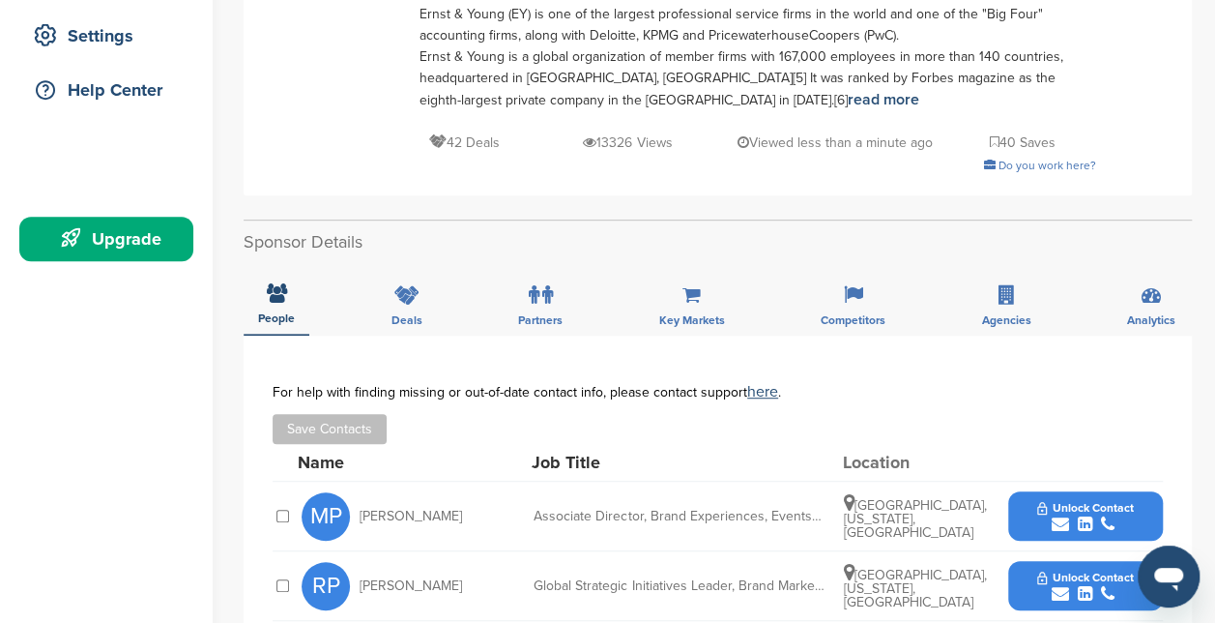
scroll to position [439, 0]
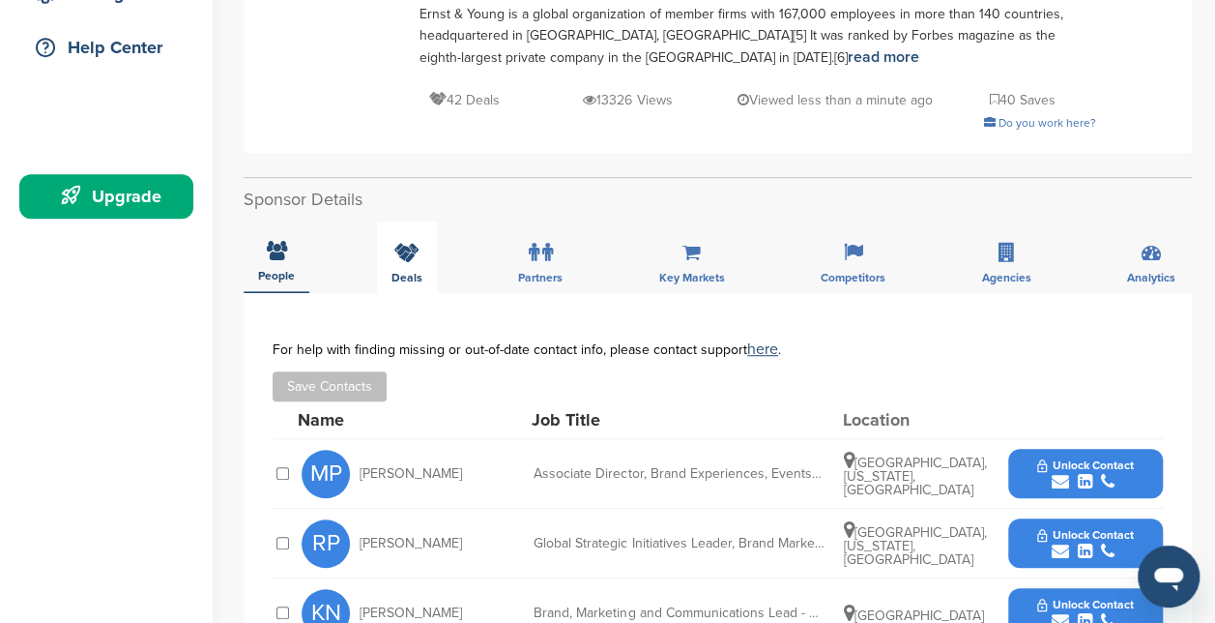
click at [414, 259] on icon at bounding box center [406, 252] width 25 height 19
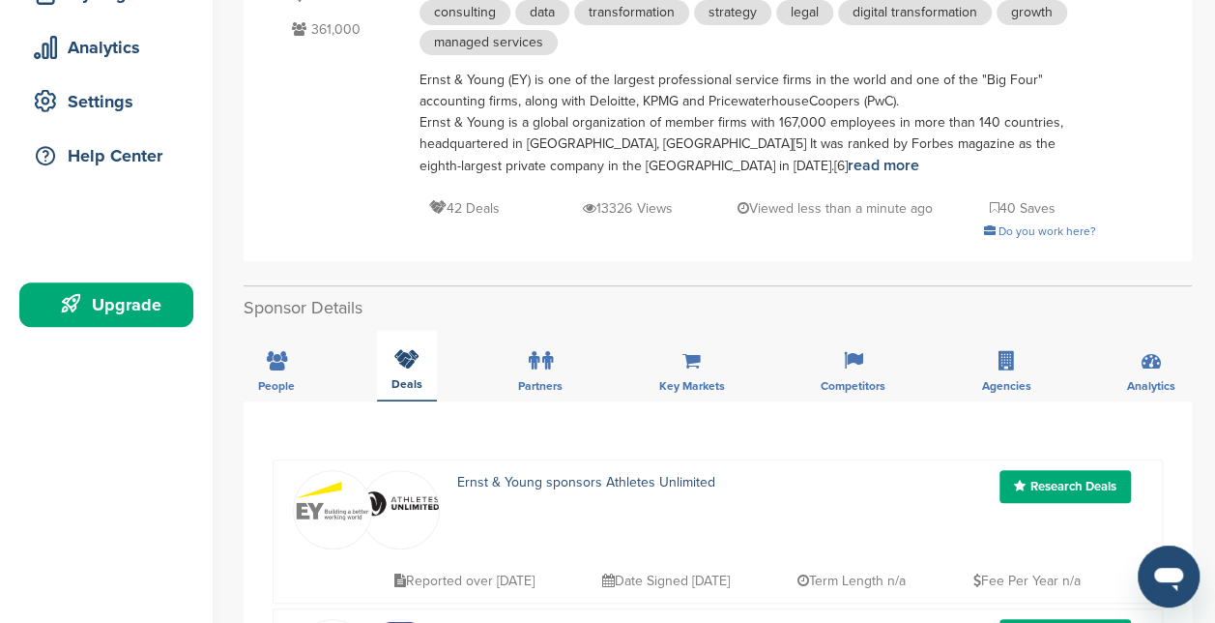
scroll to position [0, 0]
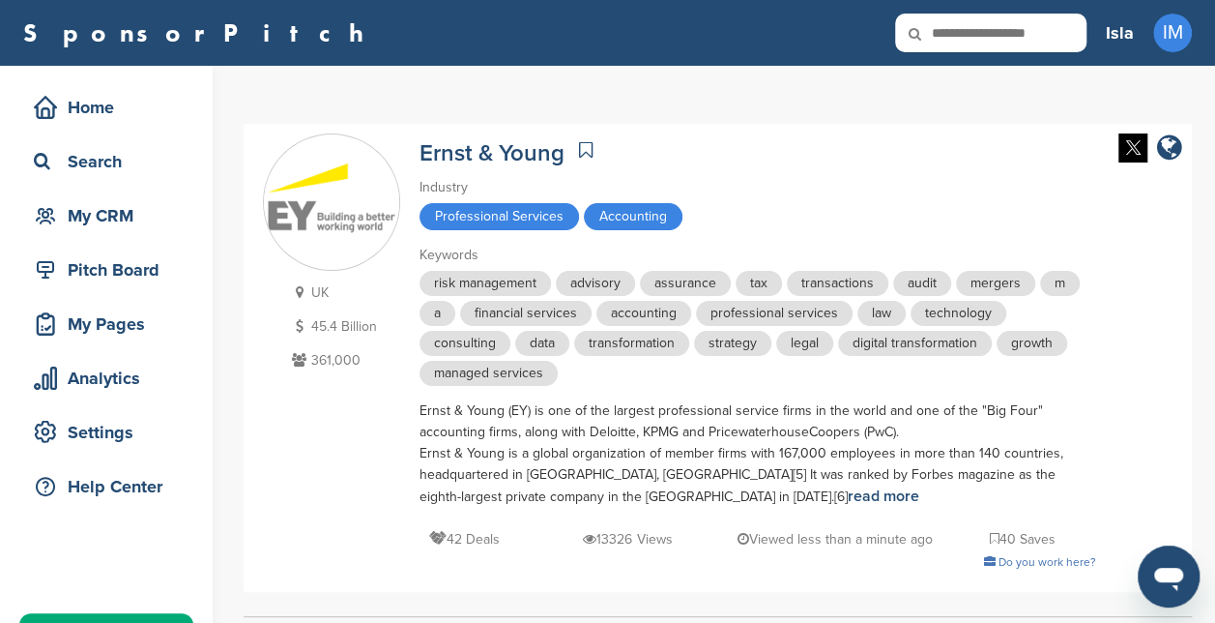
click at [586, 147] on icon at bounding box center [586, 149] width 14 height 19
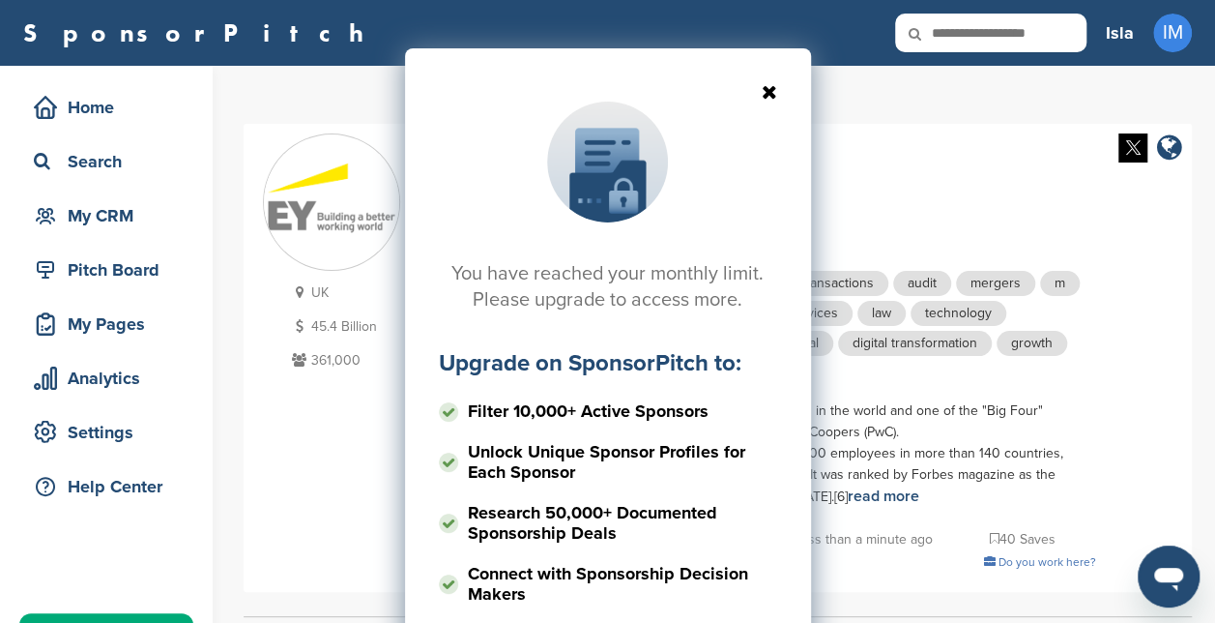
click at [777, 93] on div "You have reached your monthly limit. Please upgrade to access more. Upgrade on …" at bounding box center [608, 382] width 406 height 668
click at [768, 92] on icon at bounding box center [608, 91] width 338 height 19
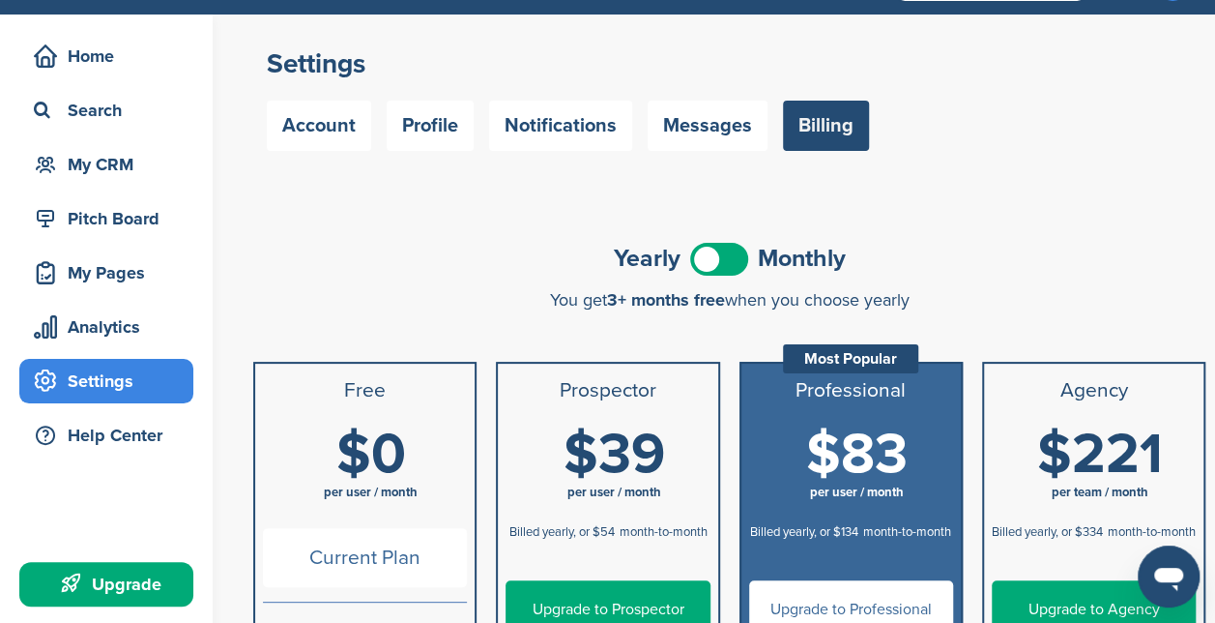
scroll to position [42, 0]
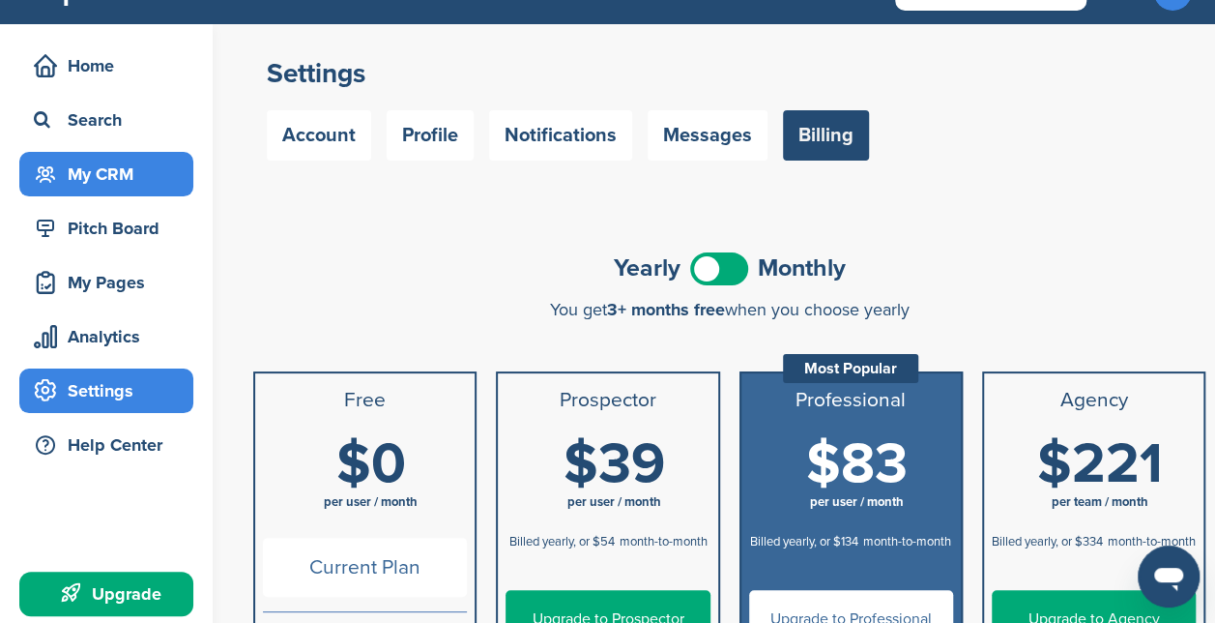
click at [118, 174] on div "My CRM" at bounding box center [111, 174] width 164 height 35
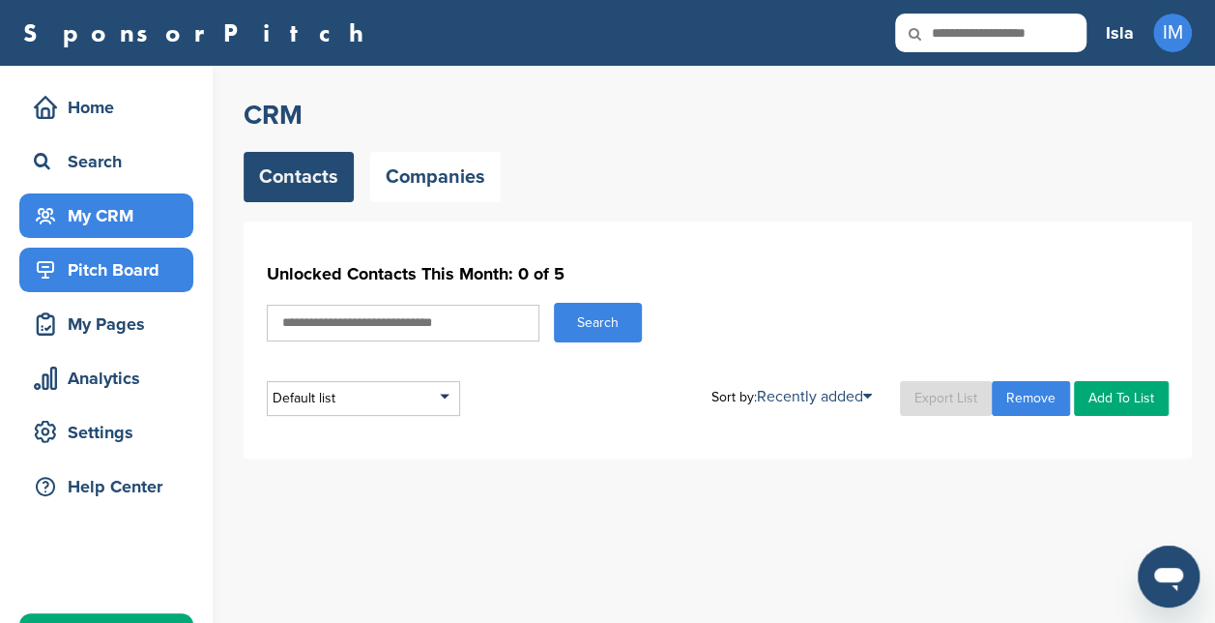
click at [131, 277] on div "Pitch Board" at bounding box center [111, 269] width 164 height 35
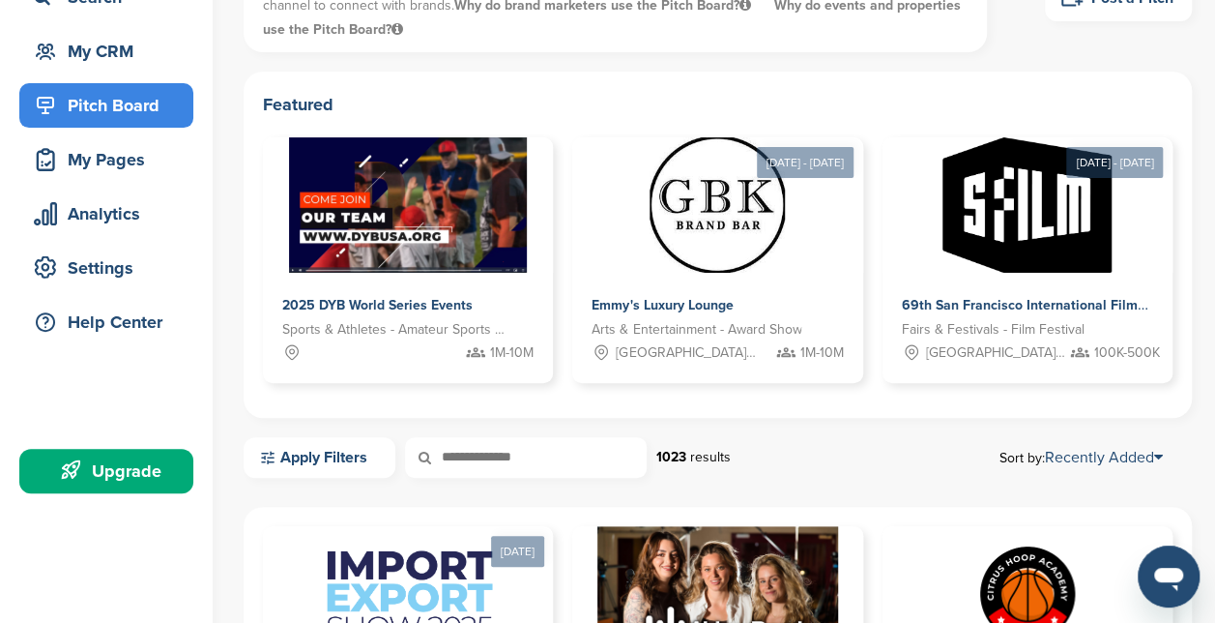
scroll to position [151, 0]
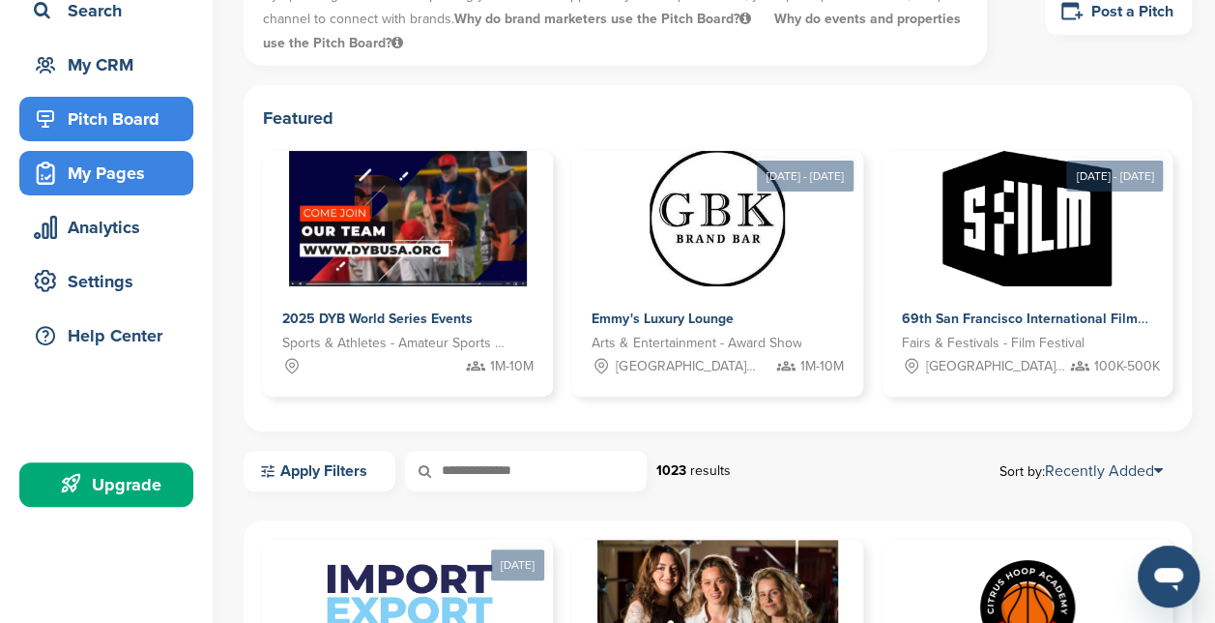
click at [140, 175] on div "My Pages" at bounding box center [111, 173] width 164 height 35
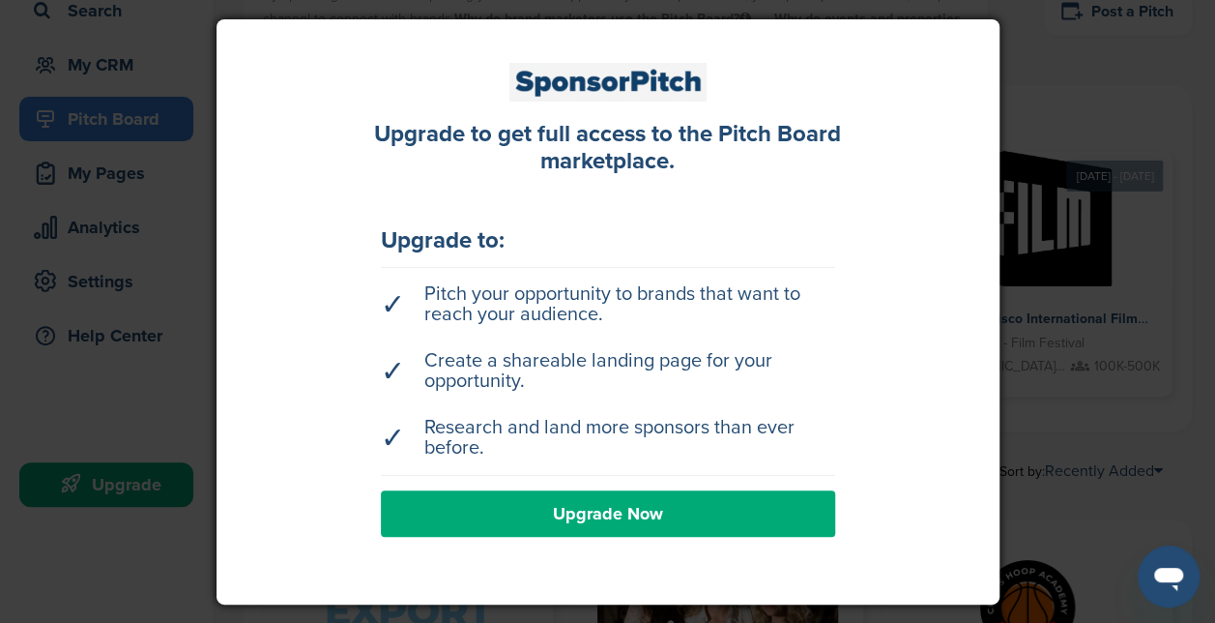
click at [1085, 292] on div at bounding box center [607, 311] width 1215 height 623
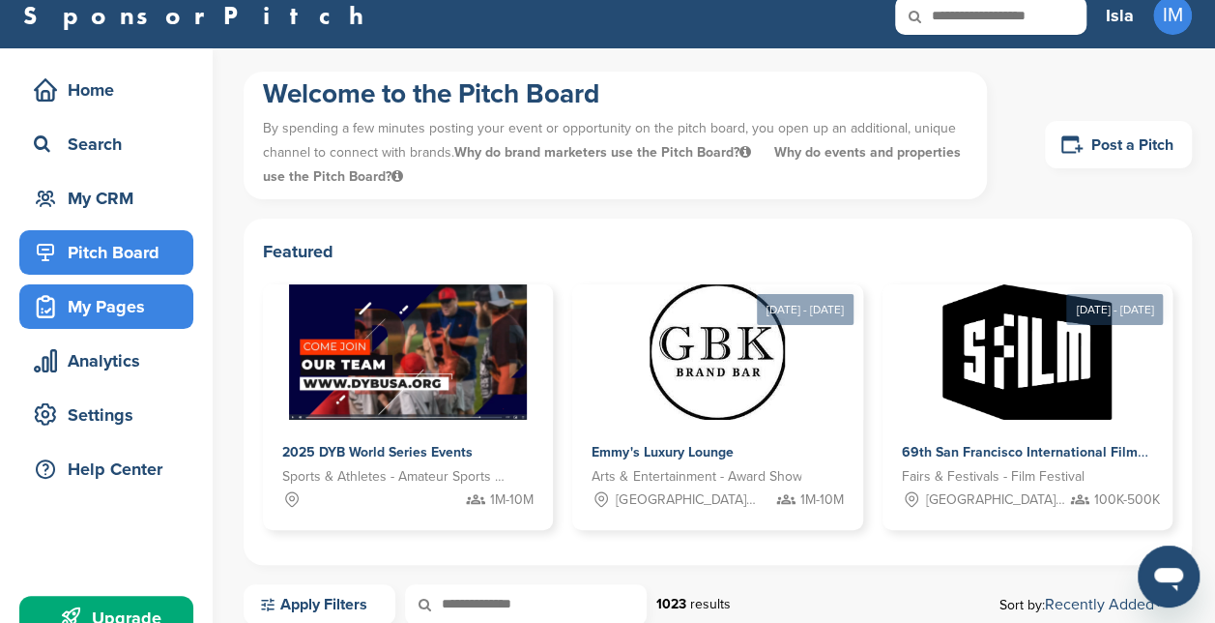
scroll to position [15, 0]
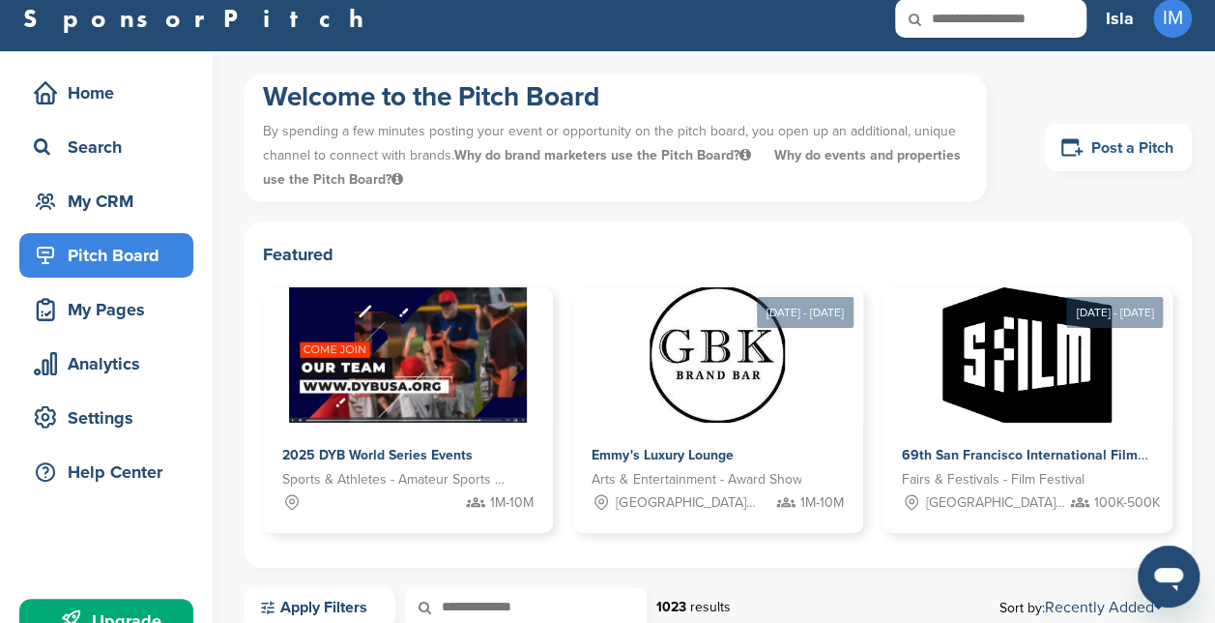
click at [1160, 147] on link "Post a Pitch" at bounding box center [1118, 147] width 147 height 47
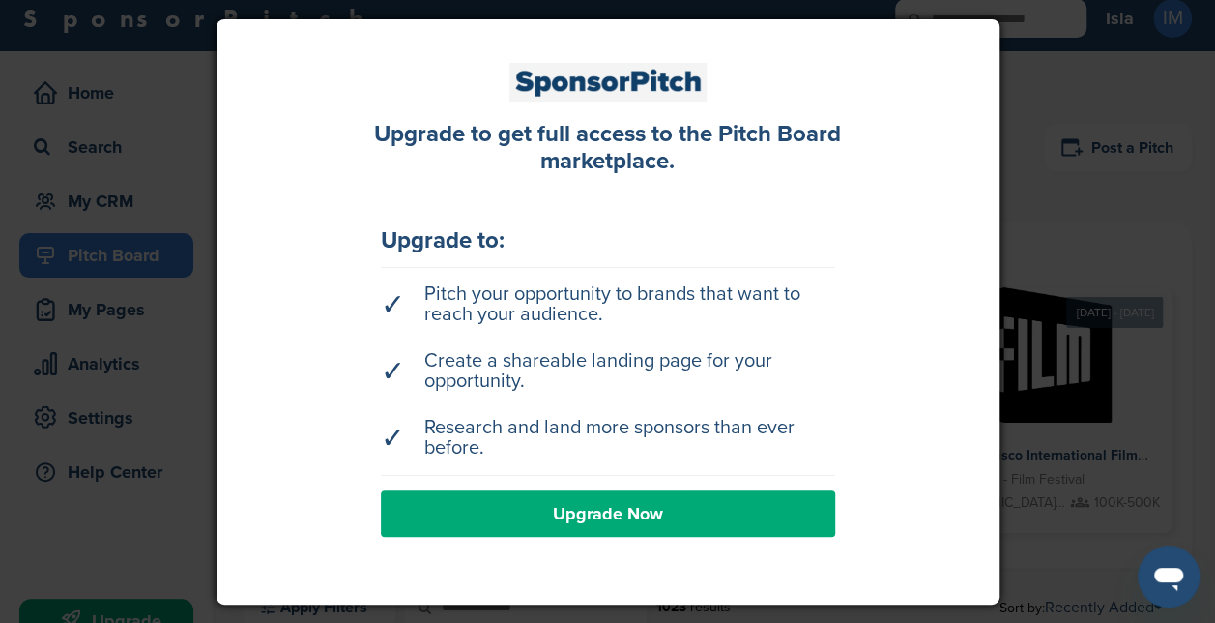
scroll to position [183, 0]
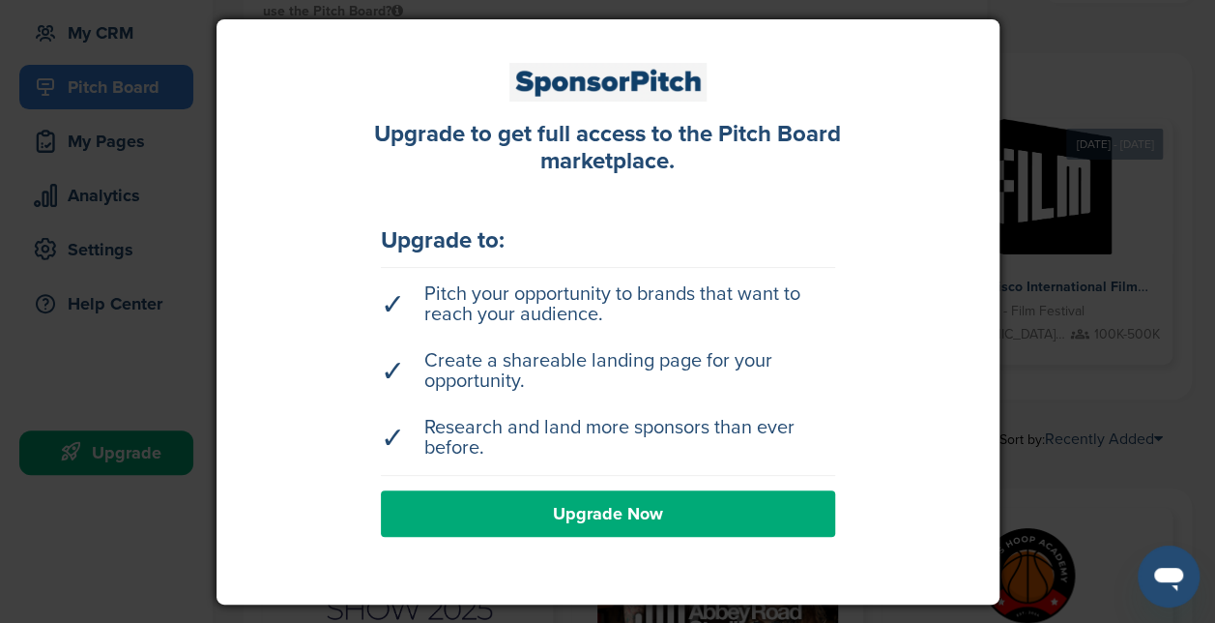
click at [1100, 28] on div at bounding box center [607, 311] width 1215 height 623
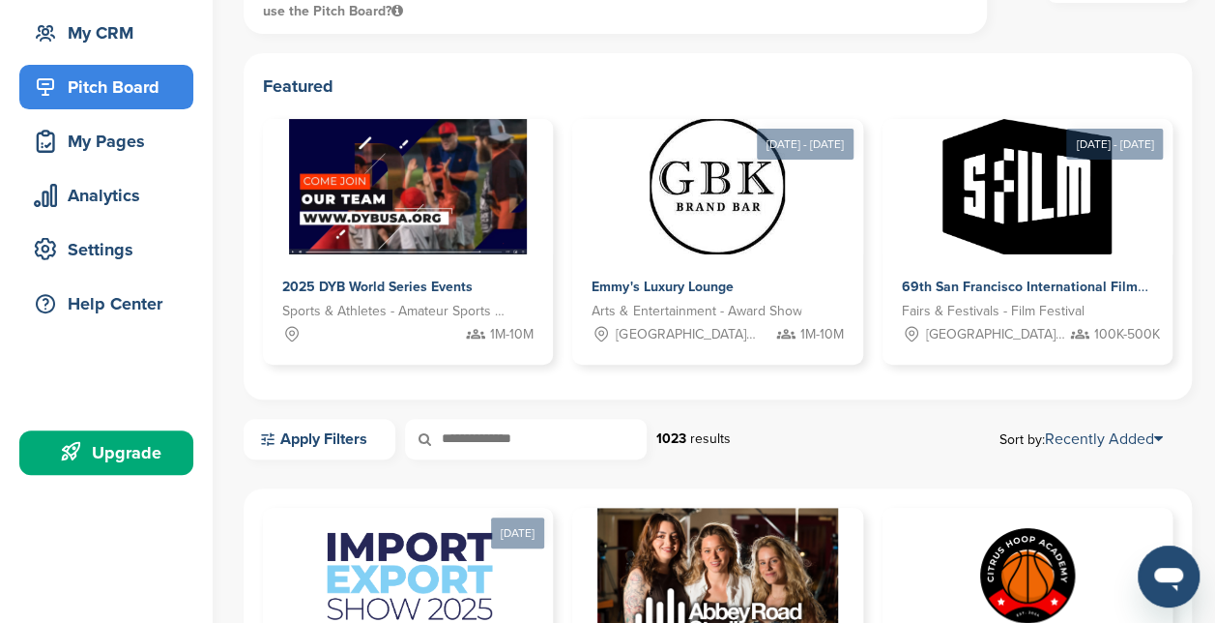
scroll to position [0, 0]
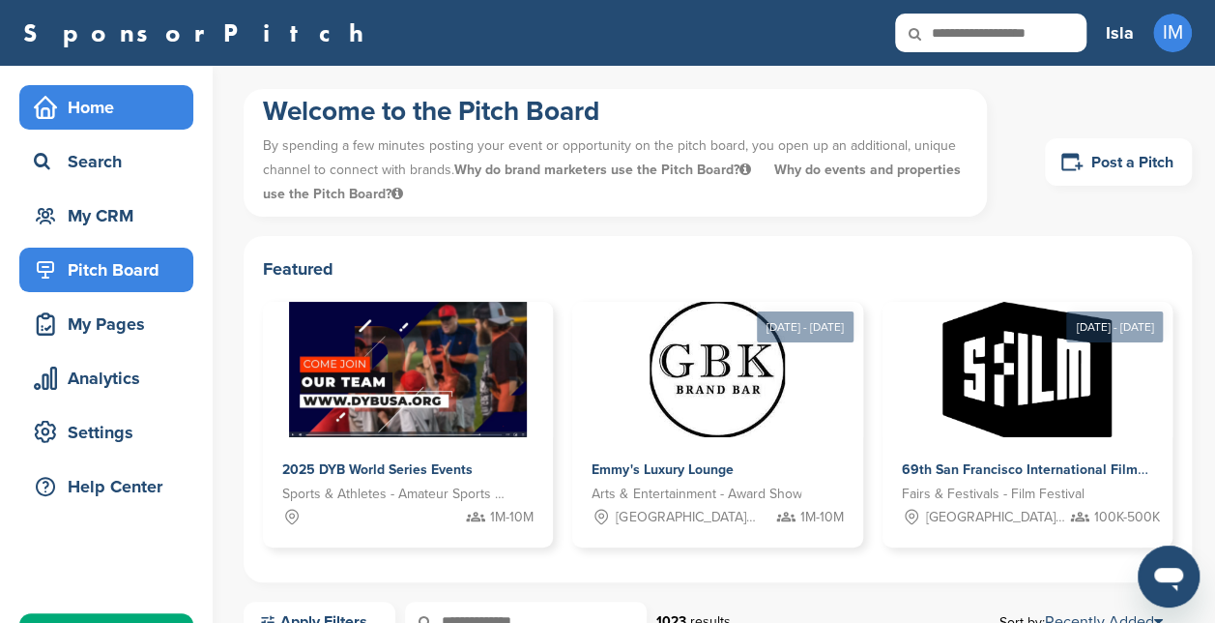
click at [106, 116] on div "Home" at bounding box center [111, 107] width 164 height 35
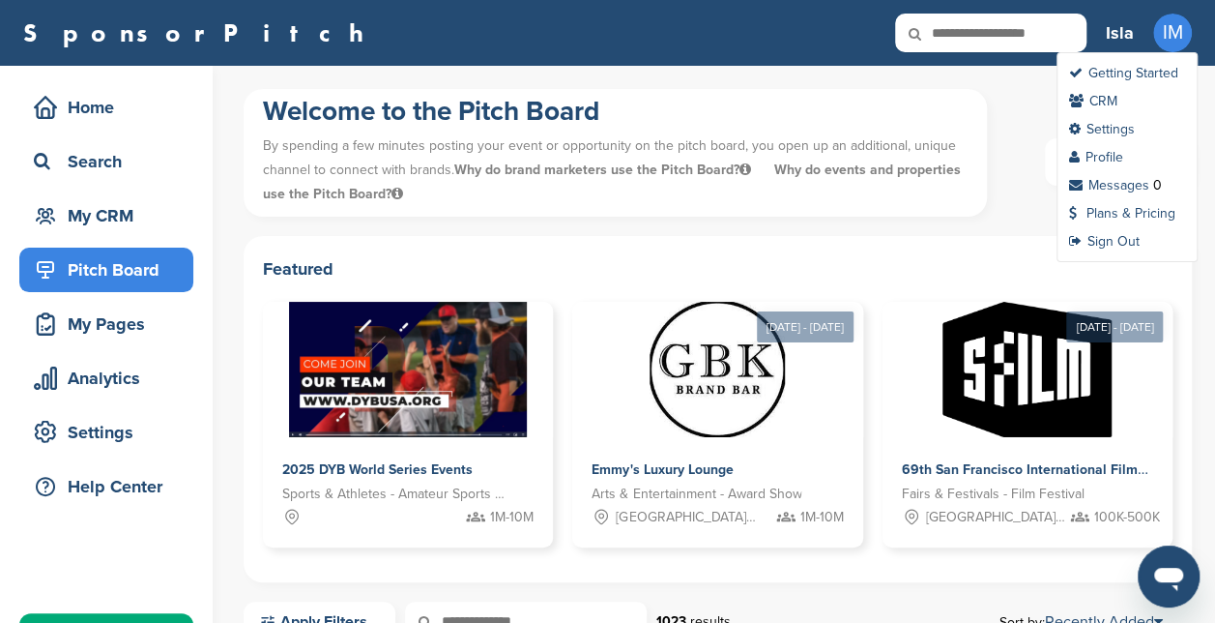
click at [1179, 33] on span "IM" at bounding box center [1172, 33] width 39 height 39
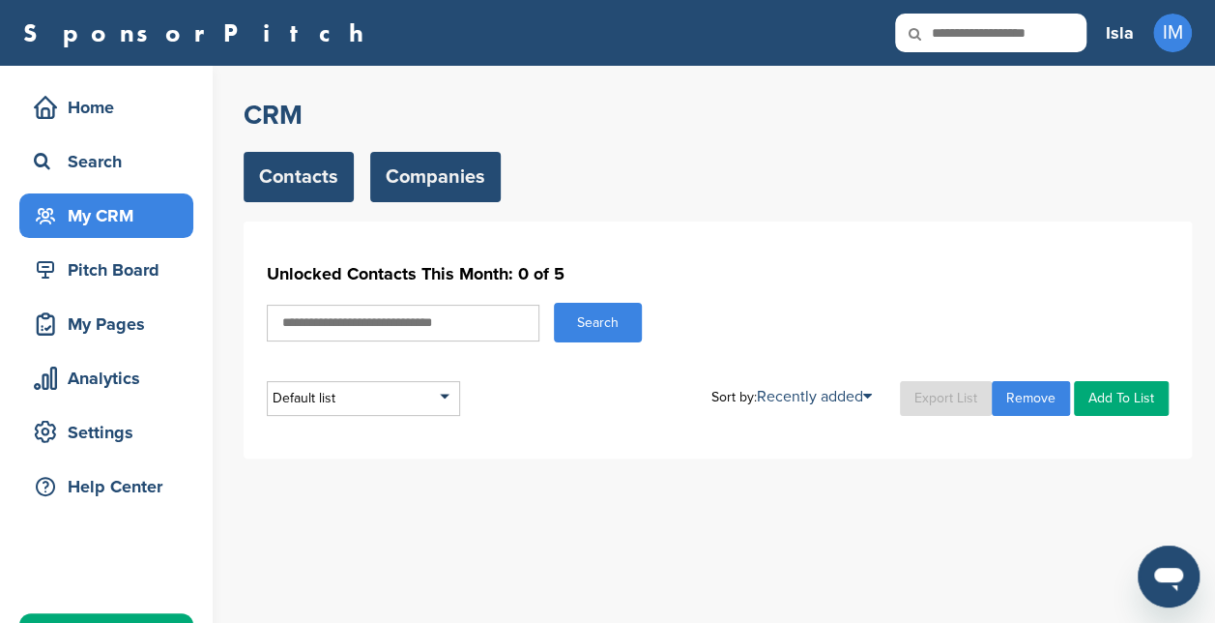
click at [432, 182] on link "Companies" at bounding box center [435, 177] width 131 height 50
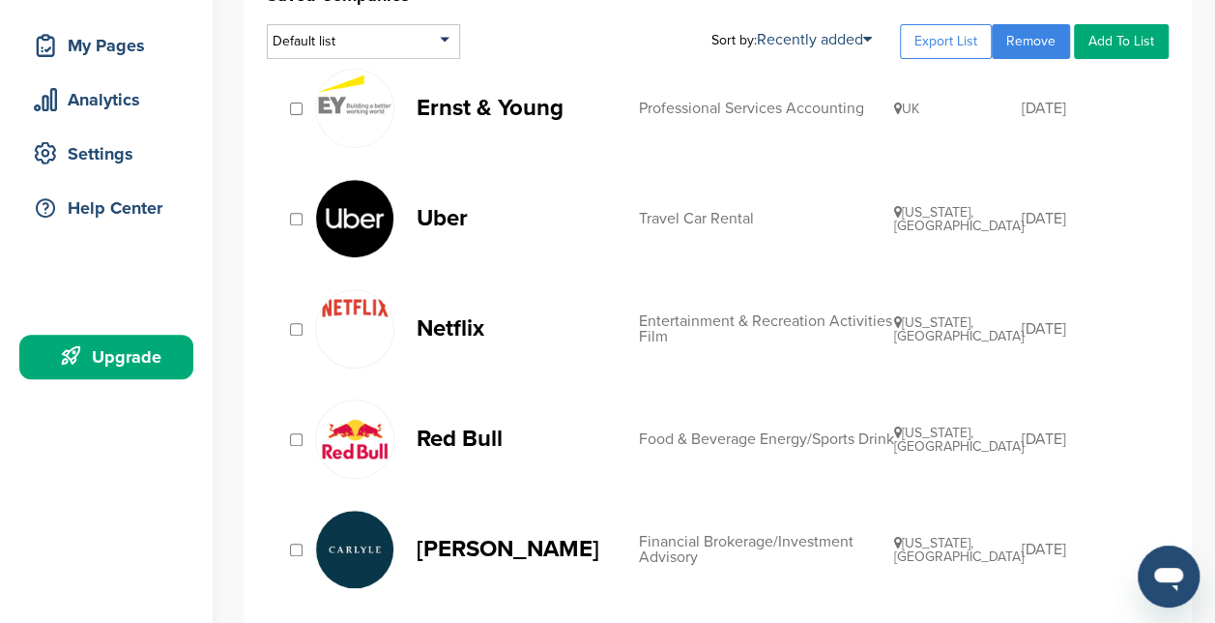
scroll to position [281, 0]
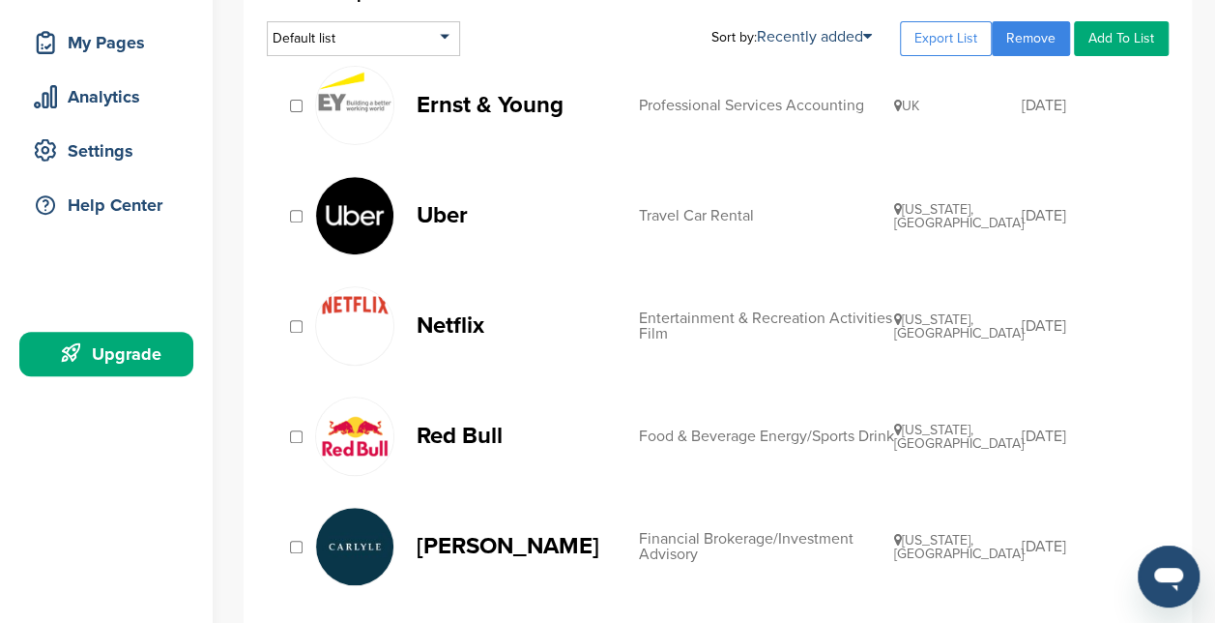
click at [465, 429] on p "Red Bull" at bounding box center [518, 435] width 203 height 24
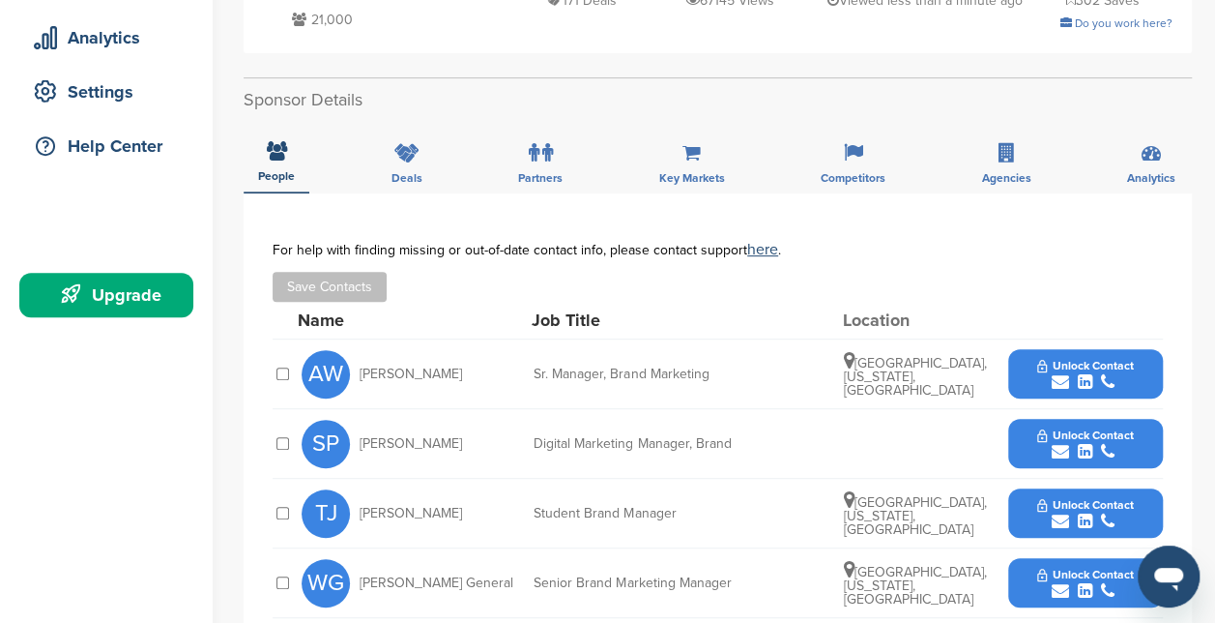
scroll to position [341, 0]
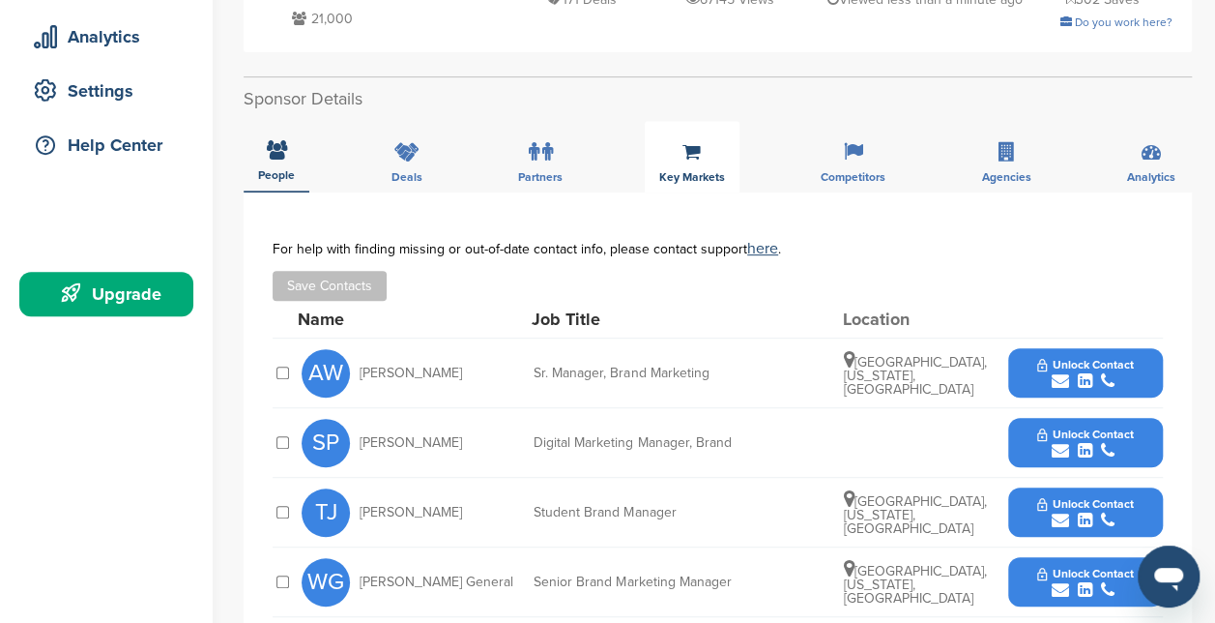
click at [694, 157] on icon at bounding box center [692, 151] width 18 height 19
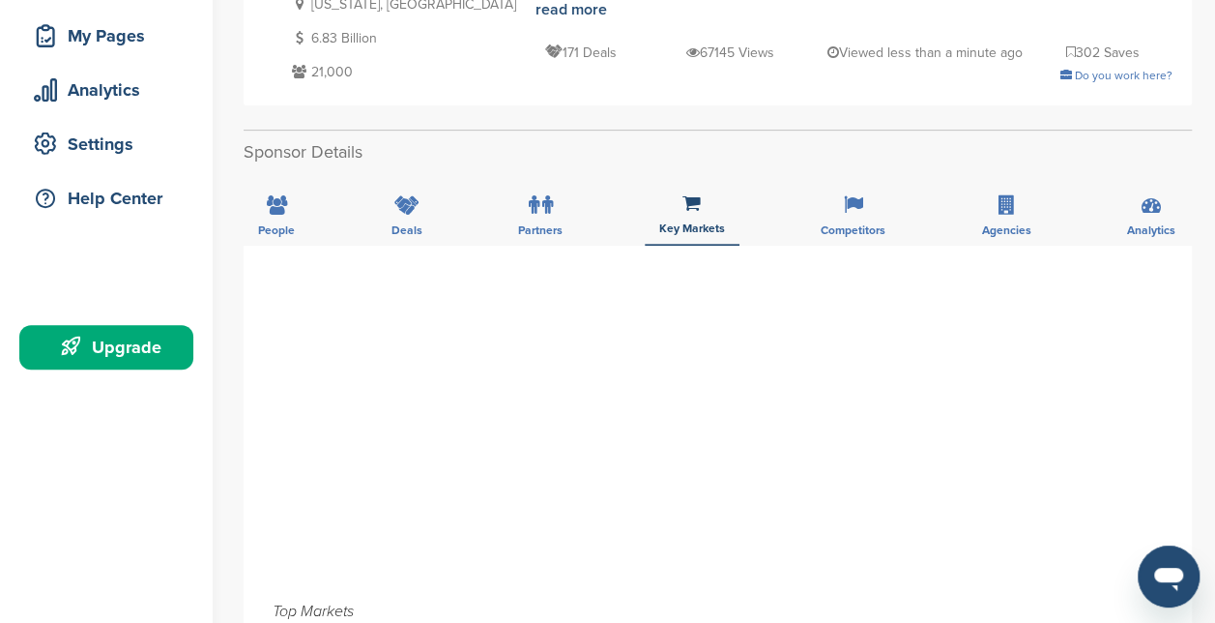
scroll to position [277, 0]
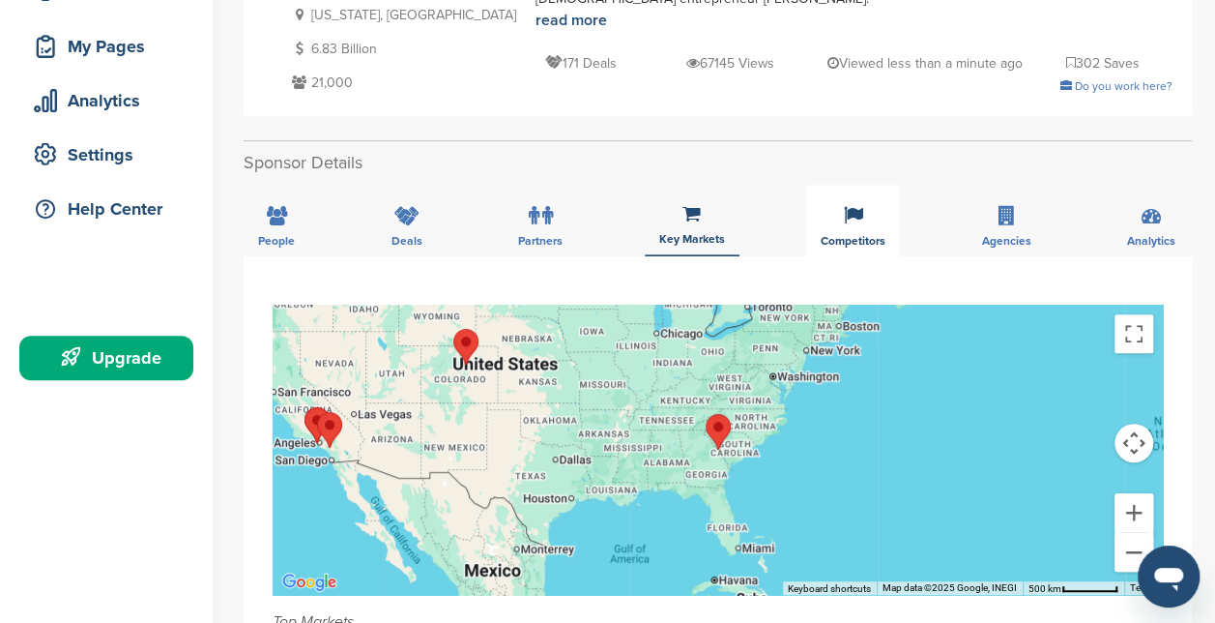
click at [806, 224] on div "Competitors" at bounding box center [853, 221] width 94 height 72
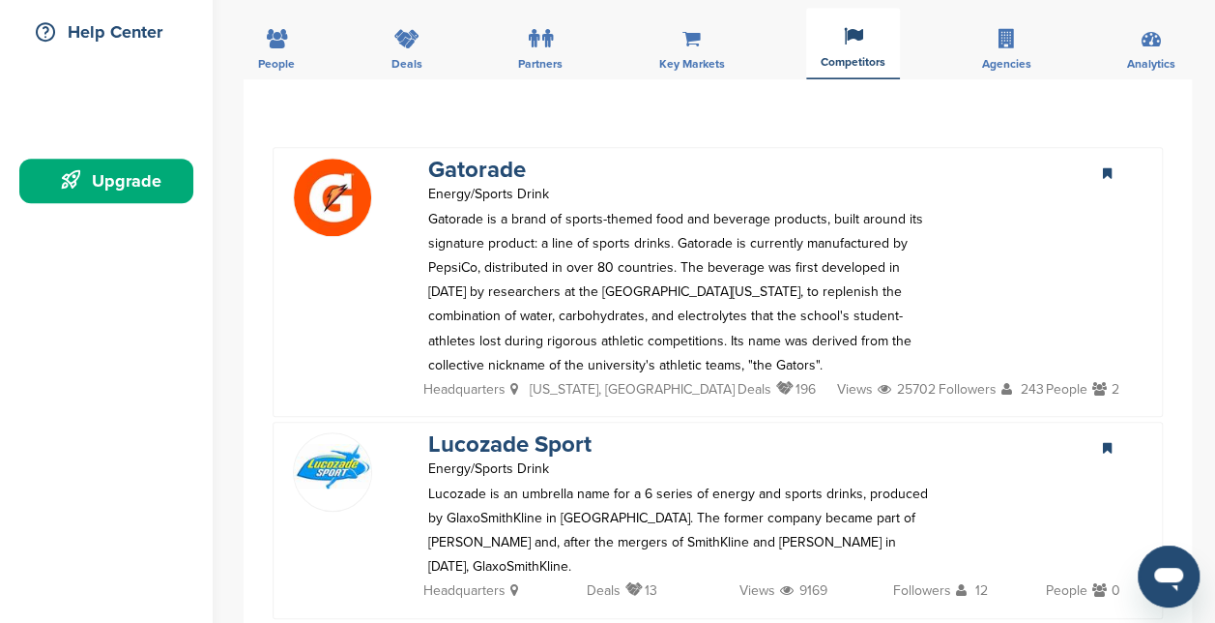
scroll to position [425, 0]
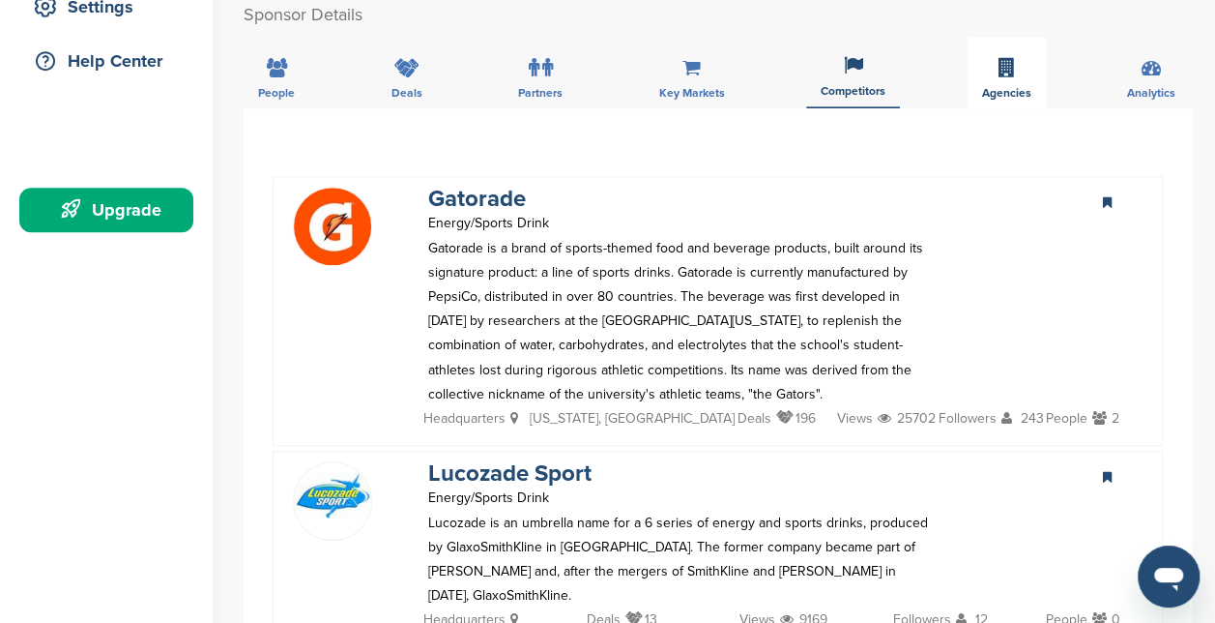
click at [988, 77] on div "Agencies" at bounding box center [1007, 73] width 78 height 72
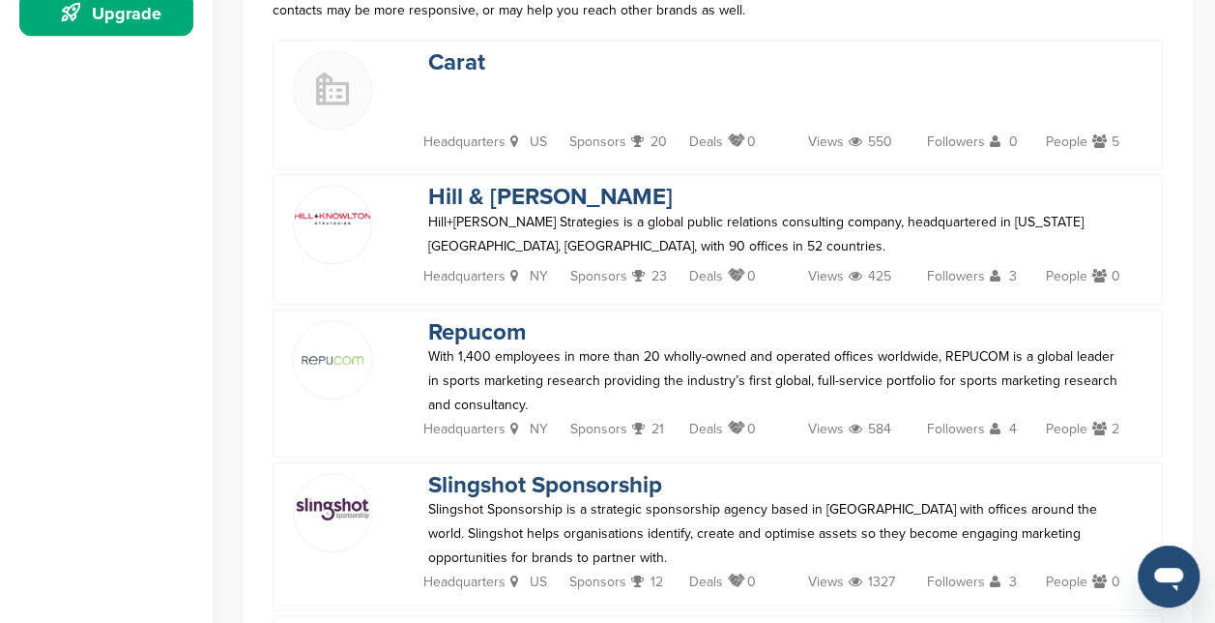
scroll to position [330, 0]
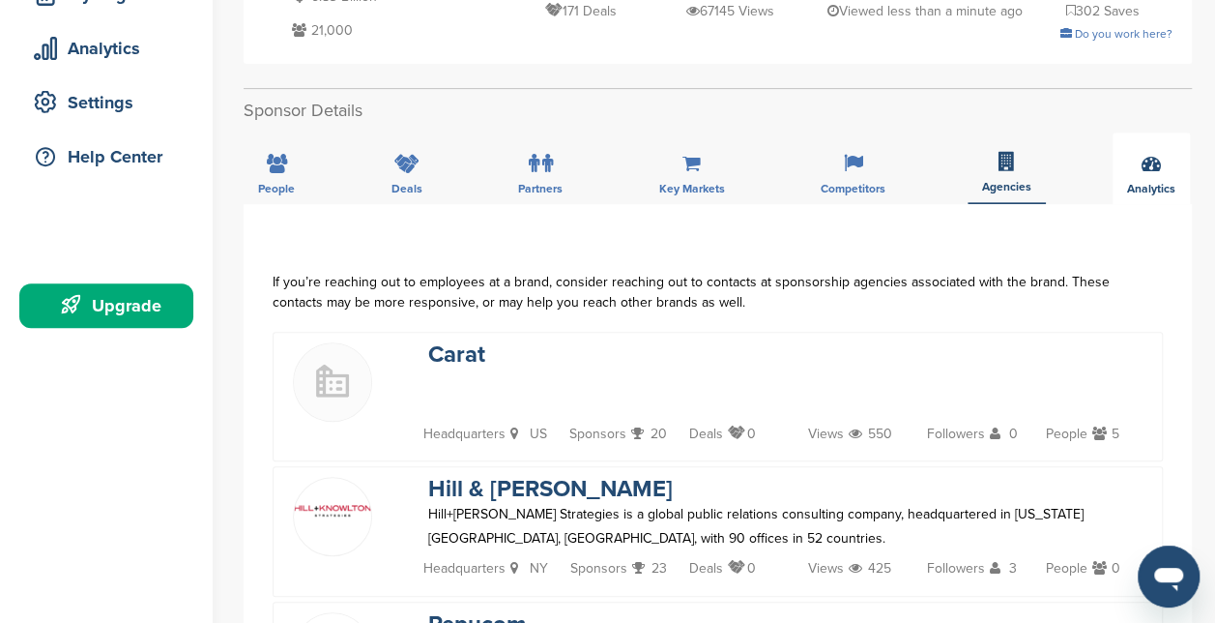
click at [1139, 160] on div "Analytics" at bounding box center [1151, 168] width 77 height 72
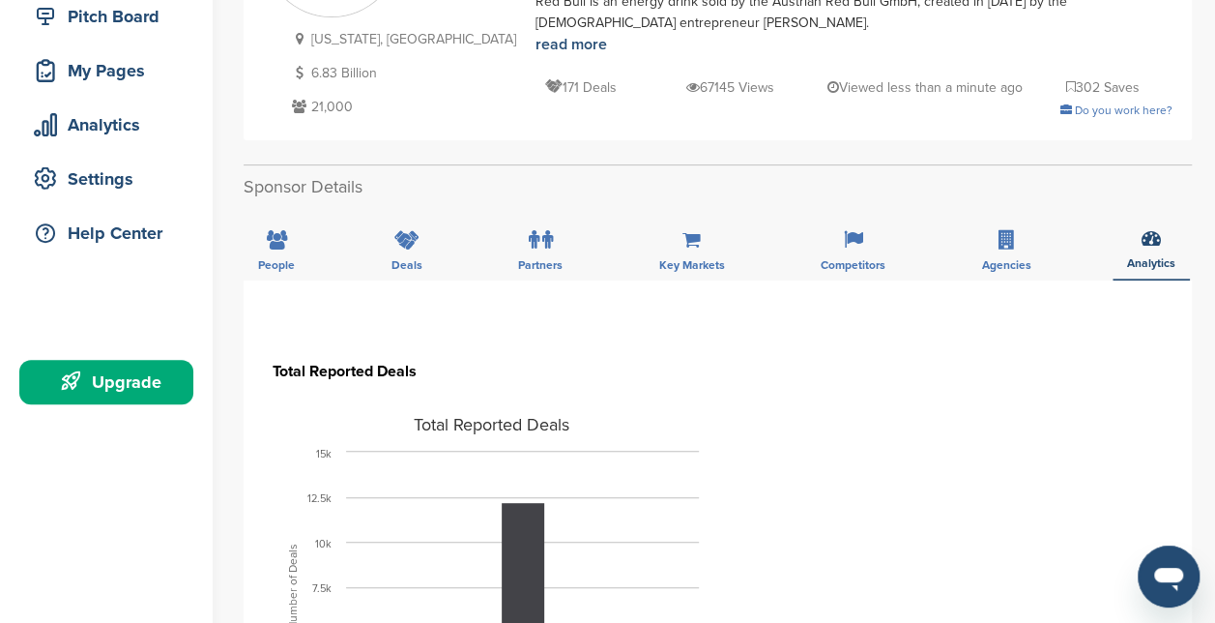
scroll to position [252, 0]
click at [282, 247] on icon at bounding box center [277, 240] width 20 height 19
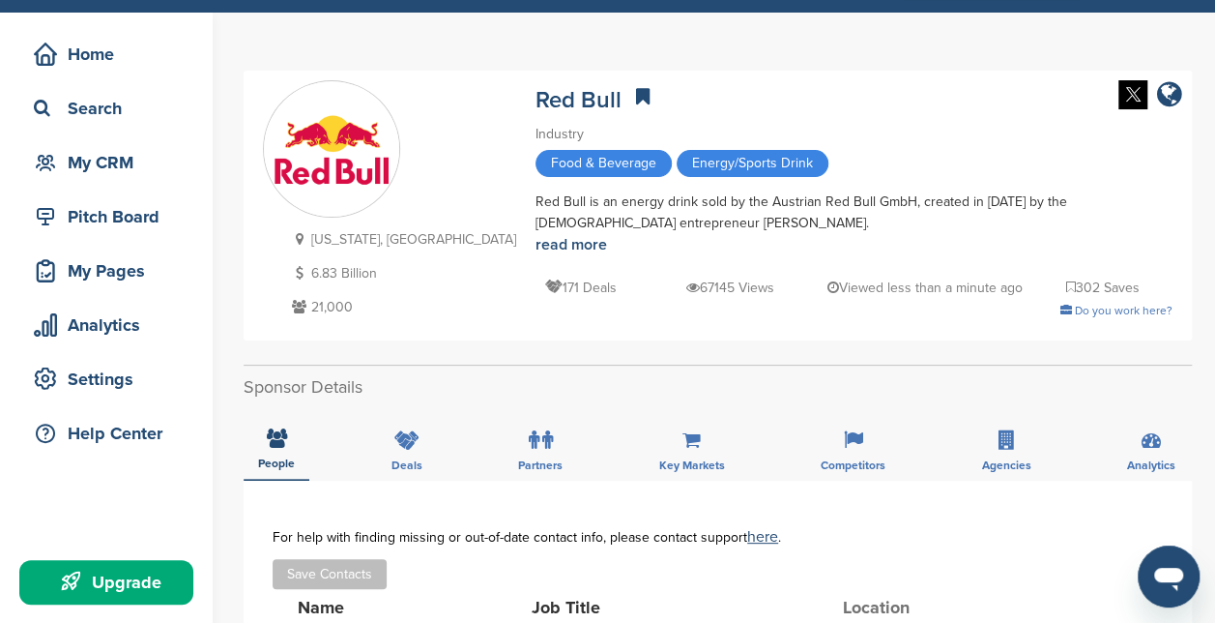
scroll to position [0, 0]
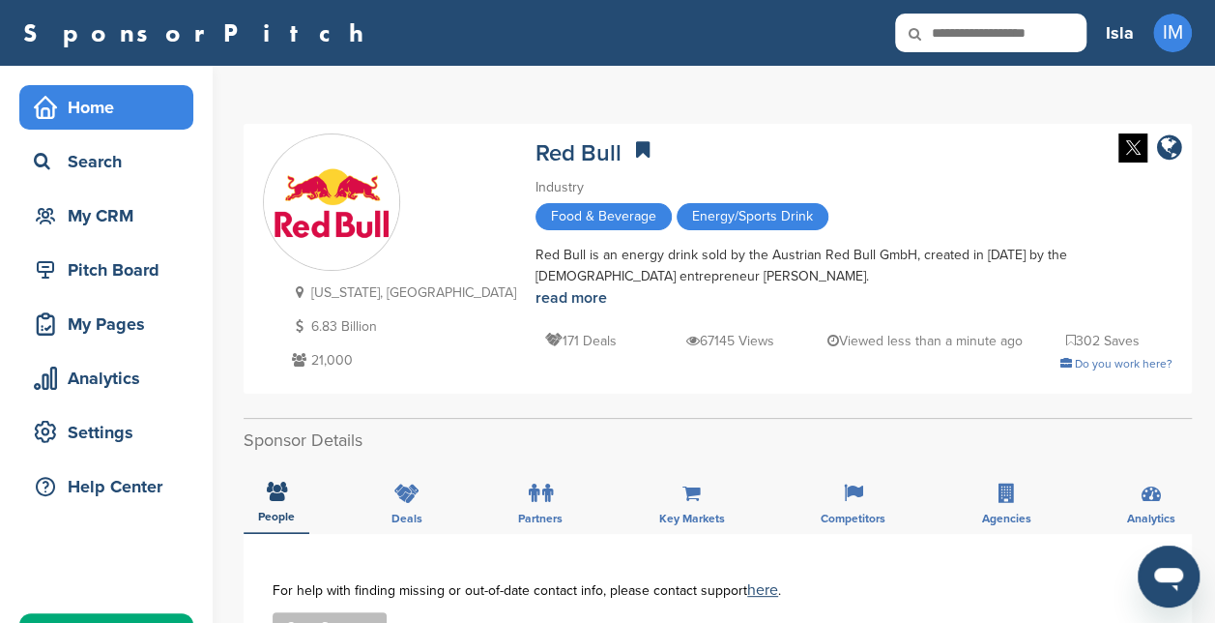
click at [97, 111] on div "Home" at bounding box center [111, 107] width 164 height 35
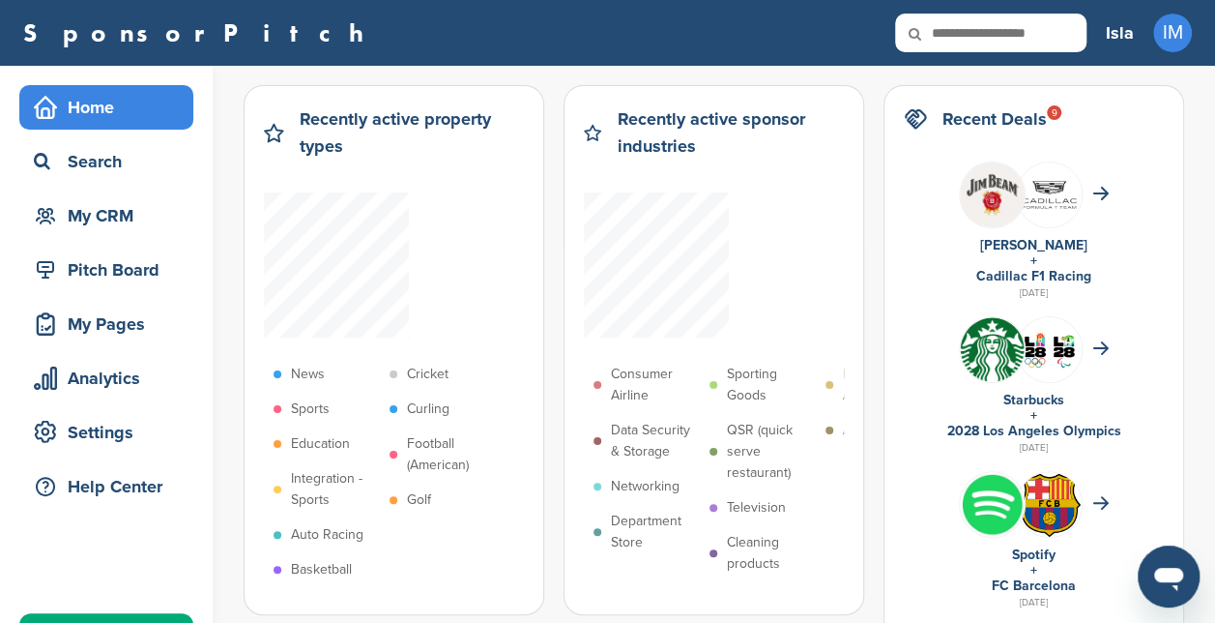
click at [833, 41] on div "SponsorPitch" at bounding box center [554, 33] width 1063 height 39
